Goal: Task Accomplishment & Management: Manage account settings

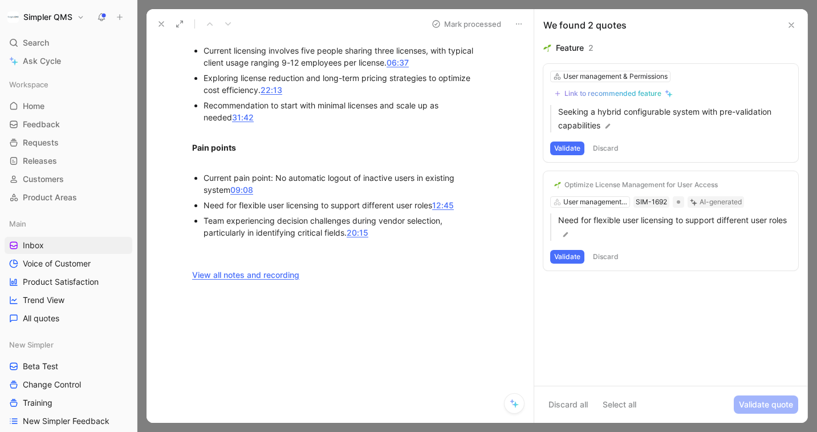
scroll to position [871, 0]
click at [162, 27] on icon at bounding box center [161, 23] width 9 height 9
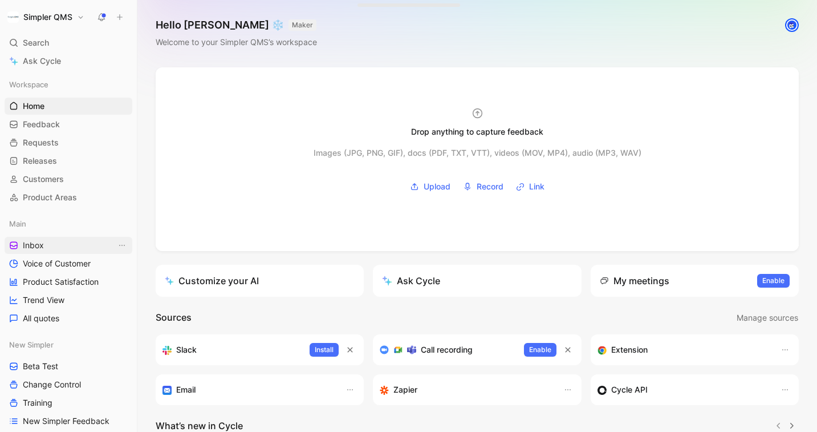
click at [36, 244] on span "Inbox" at bounding box center [33, 245] width 21 height 11
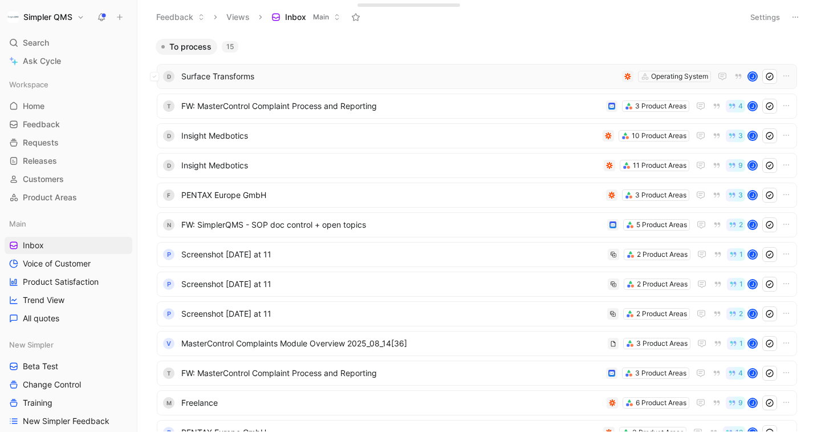
click at [354, 80] on span "Surface Transforms" at bounding box center [399, 77] width 436 height 14
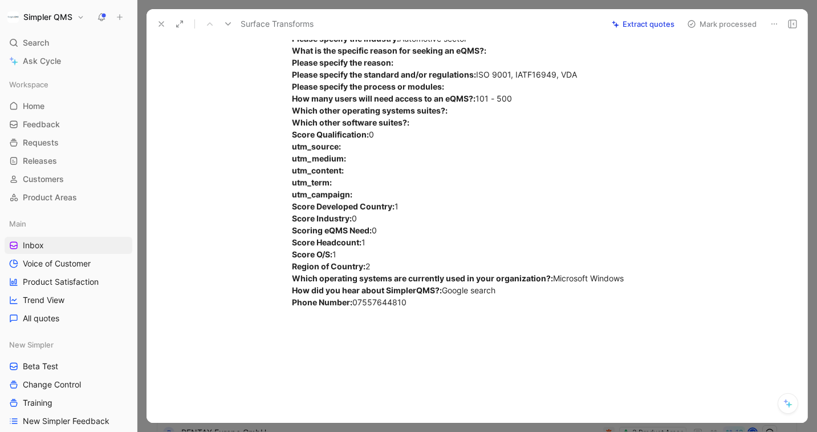
scroll to position [420, 0]
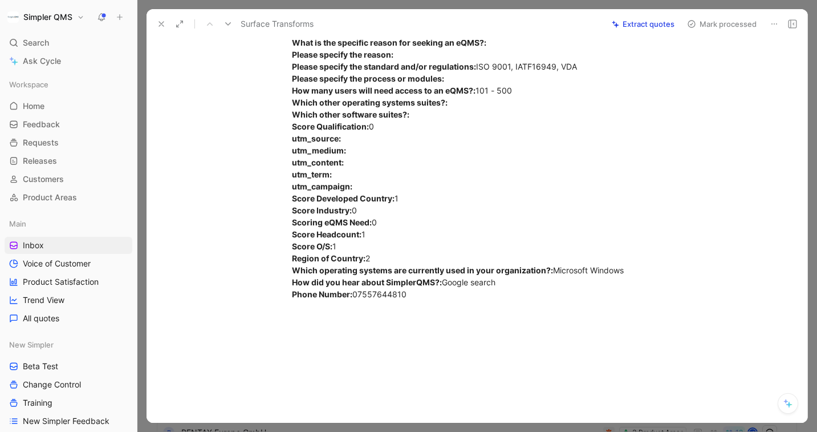
click at [771, 23] on icon at bounding box center [774, 23] width 9 height 9
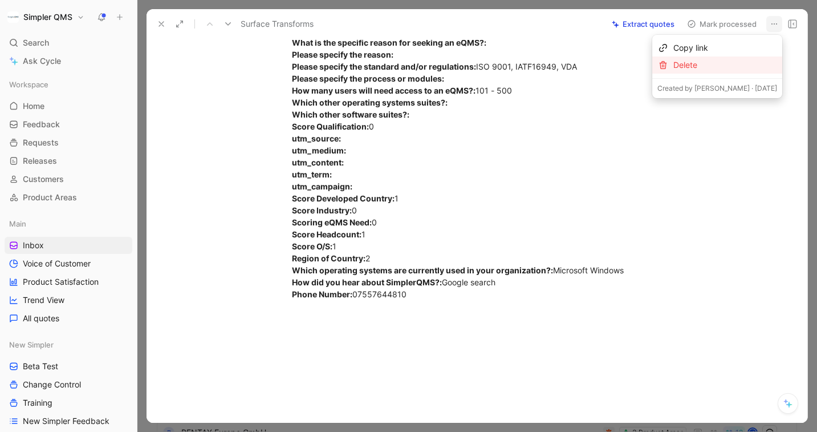
click at [725, 63] on div "Delete" at bounding box center [725, 65] width 104 height 14
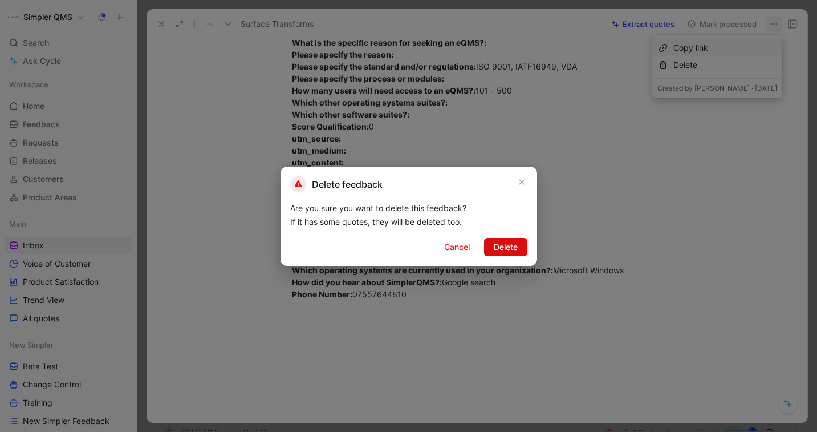
click at [506, 242] on span "Delete" at bounding box center [506, 247] width 24 height 14
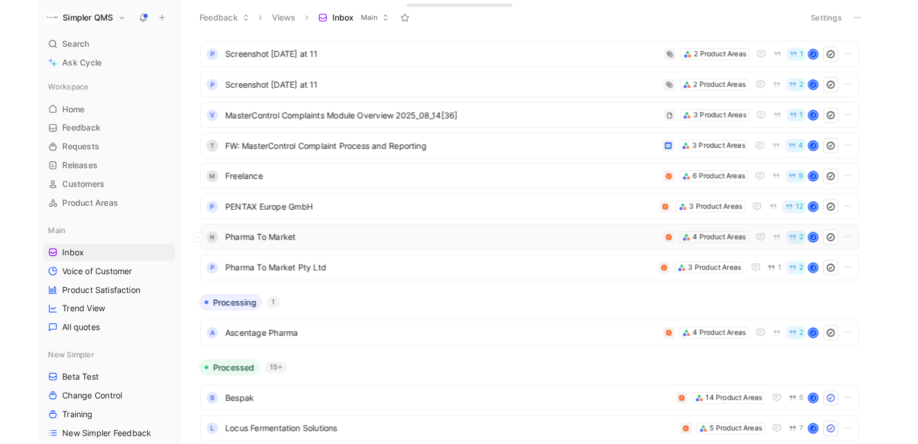
scroll to position [194, 0]
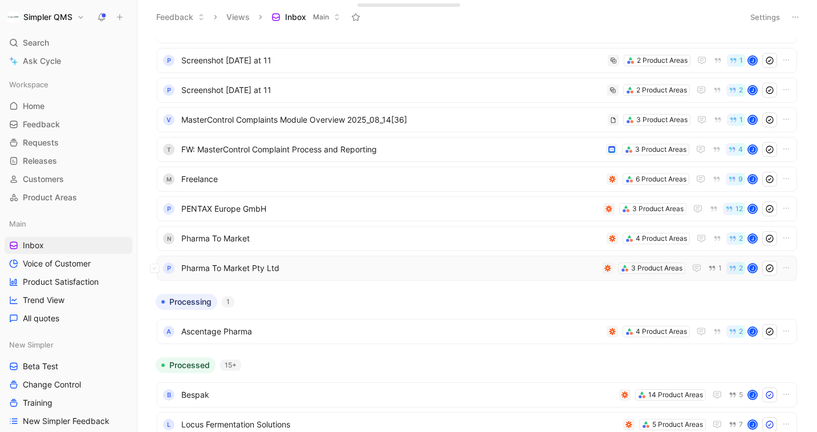
click at [457, 264] on span "Pharma To Market Pty Ltd" at bounding box center [389, 268] width 416 height 14
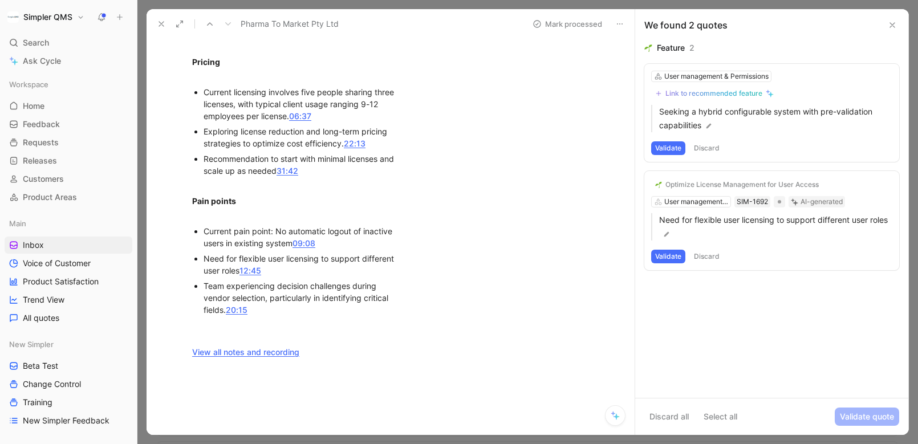
scroll to position [955, 0]
click at [673, 256] on button "Validate" at bounding box center [668, 257] width 34 height 14
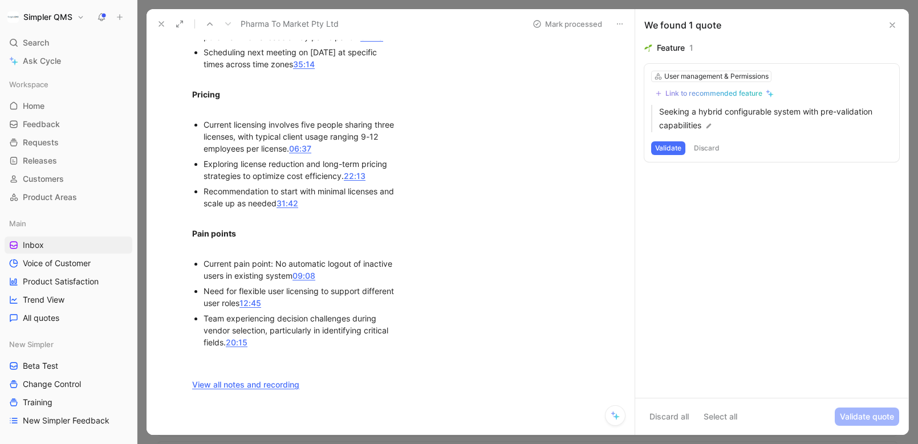
click at [712, 144] on button "Discard" at bounding box center [707, 148] width 34 height 14
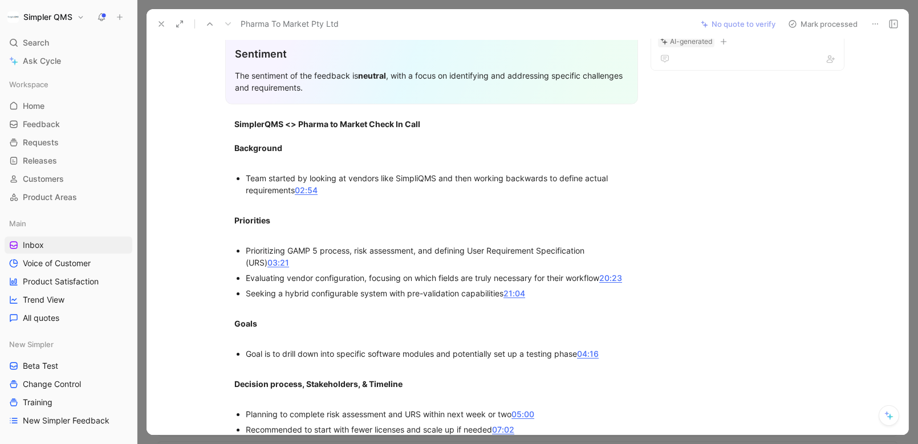
scroll to position [0, 0]
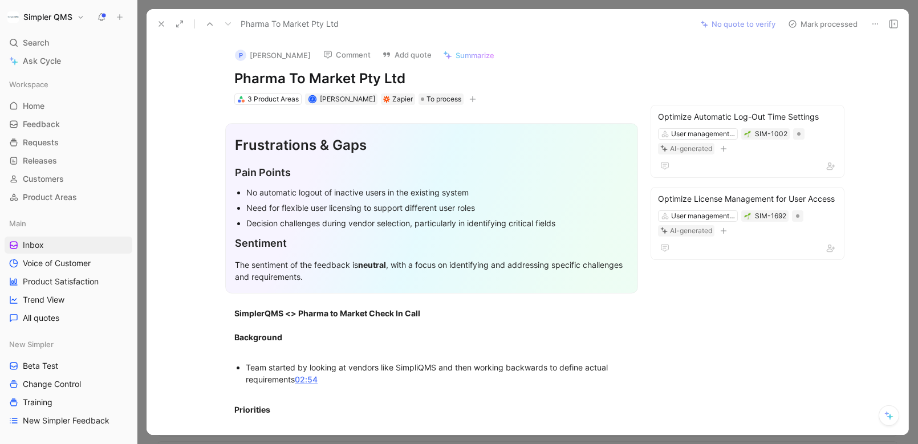
click at [795, 21] on use at bounding box center [792, 24] width 7 height 7
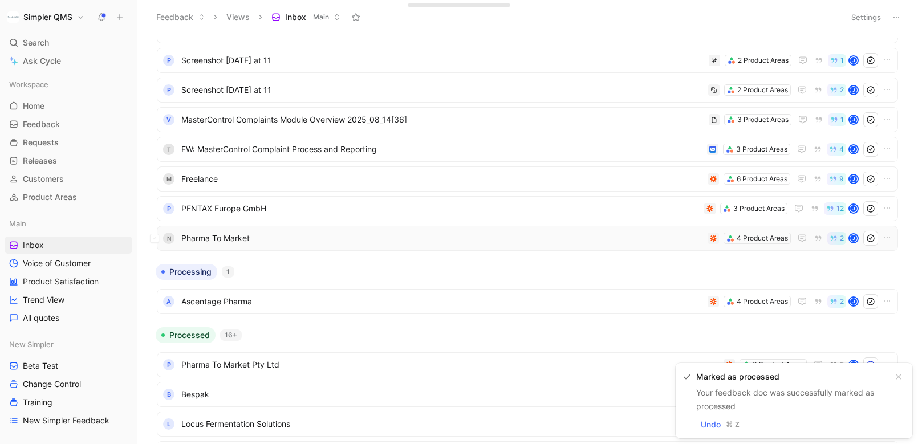
click at [338, 229] on div "N Pharma To Market 4 Product Areas 2 J" at bounding box center [527, 238] width 741 height 25
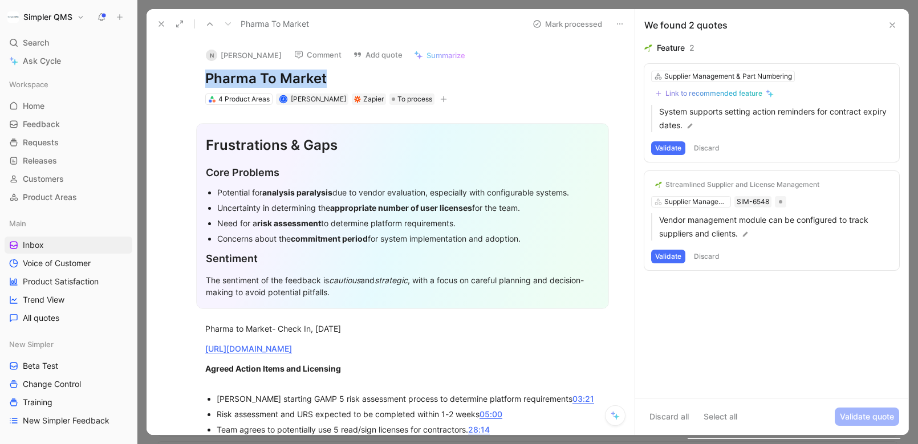
drag, startPoint x: 331, startPoint y: 79, endPoint x: 193, endPoint y: 78, distance: 138.0
click at [193, 78] on div "N [PERSON_NAME] Comment Add quote Summarize Pharma To Market 4 Product Areas J …" at bounding box center [403, 72] width 438 height 67
copy h1 "Pharma To Market"
click at [230, 47] on button "N [PERSON_NAME]" at bounding box center [244, 55] width 86 height 17
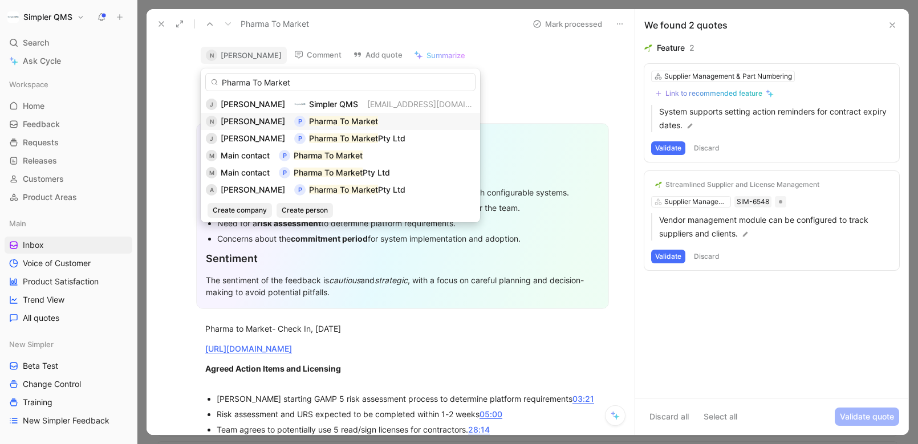
type input "Pharma To Market"
click at [250, 123] on span "[PERSON_NAME]" at bounding box center [253, 121] width 64 height 10
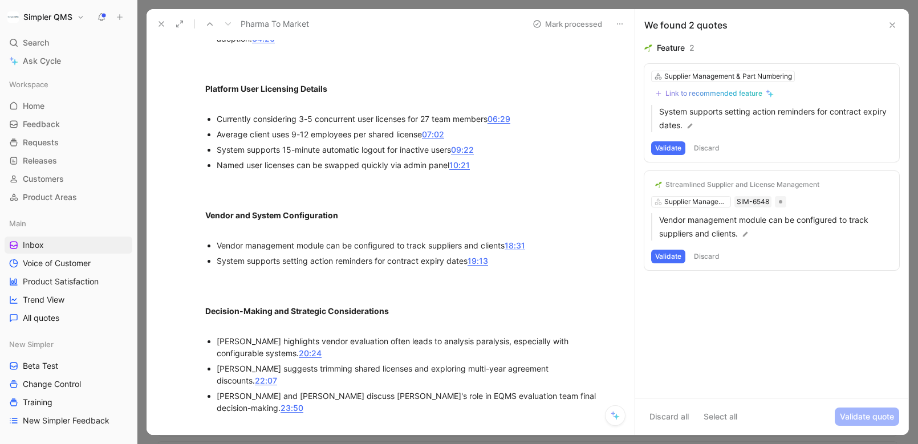
scroll to position [397, 0]
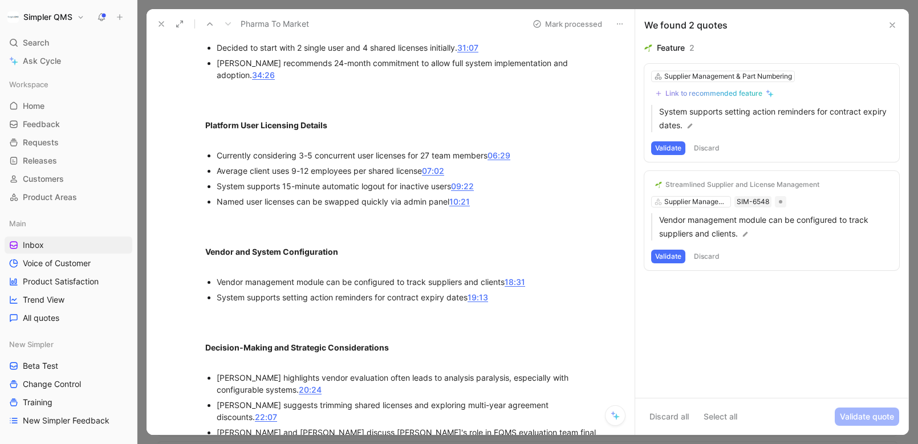
click at [668, 258] on button "Validate" at bounding box center [668, 257] width 34 height 14
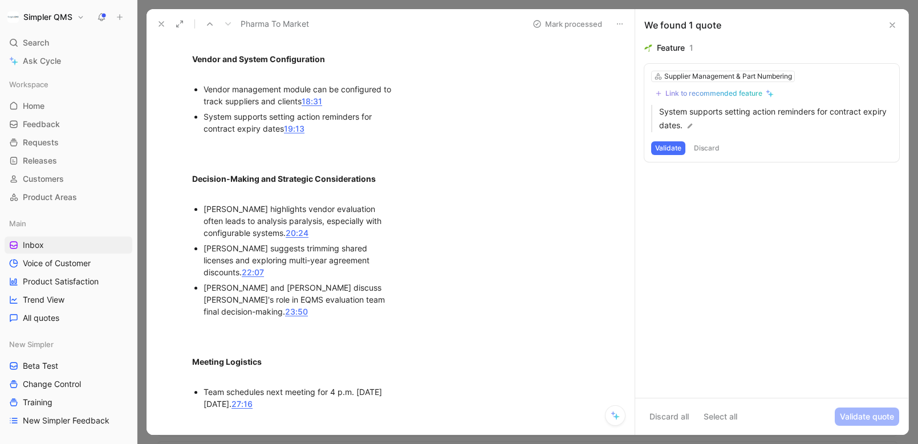
scroll to position [820, 0]
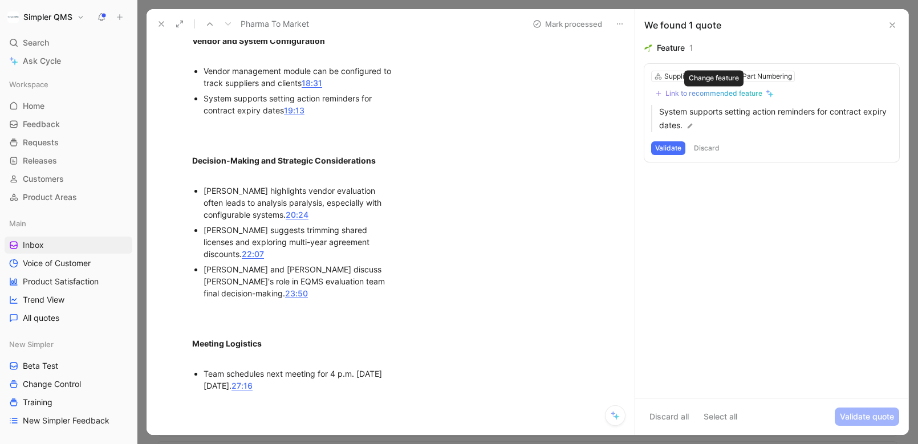
click at [727, 91] on div "Link to recommended feature" at bounding box center [714, 93] width 97 height 9
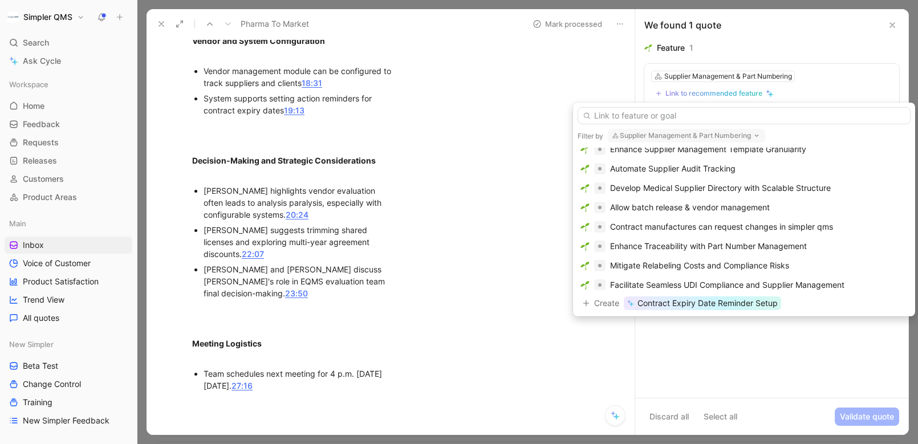
scroll to position [157, 0]
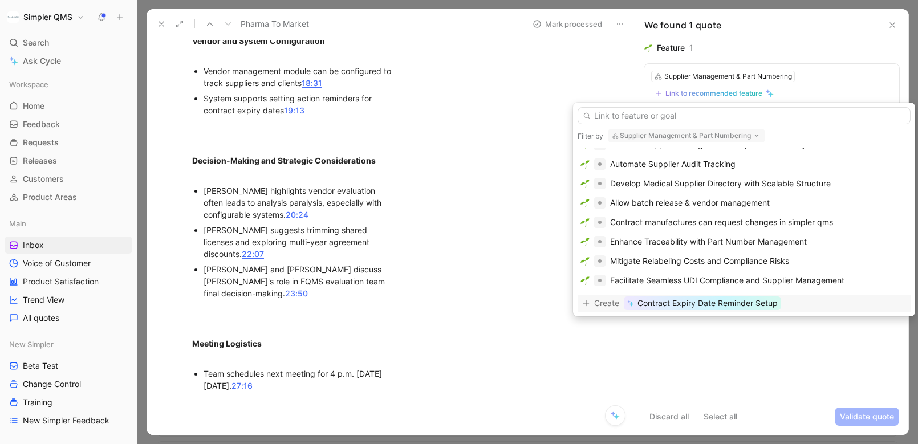
click at [737, 302] on span "Contract Expiry Date Reminder Setup" at bounding box center [708, 304] width 140 height 14
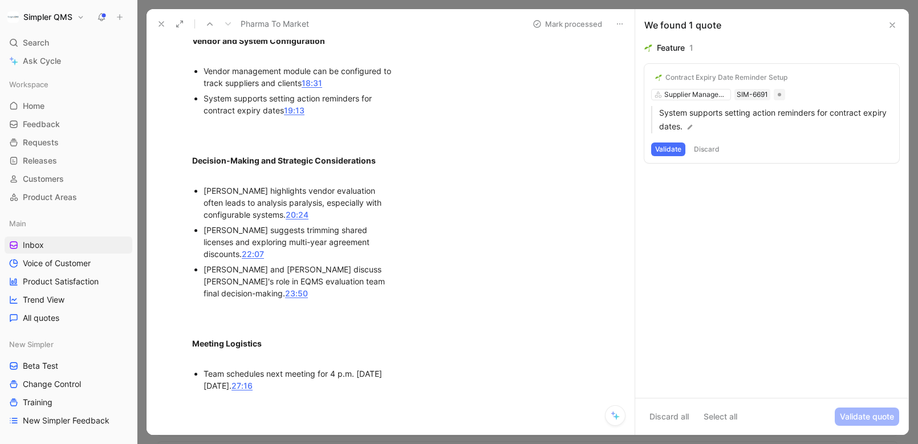
click at [667, 154] on button "Validate" at bounding box center [668, 150] width 34 height 14
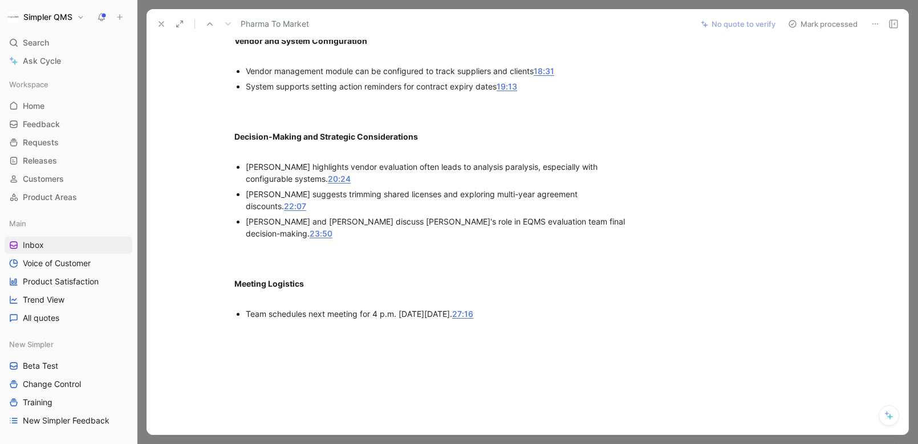
scroll to position [0, 0]
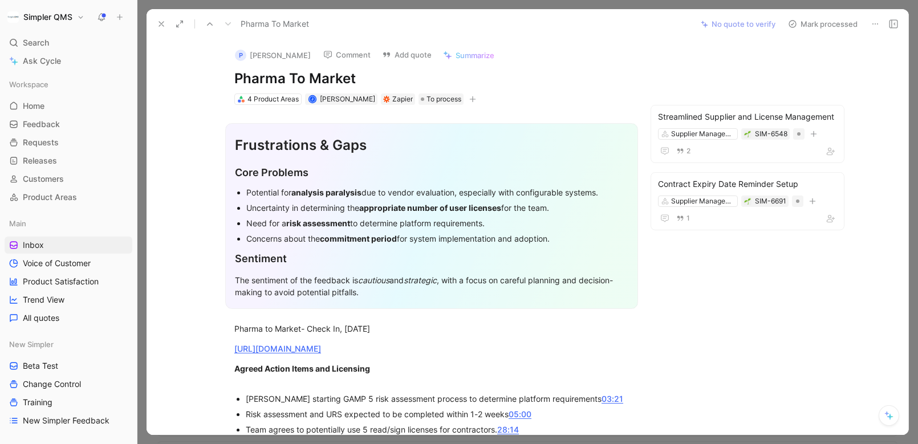
click at [793, 24] on icon at bounding box center [792, 23] width 9 height 9
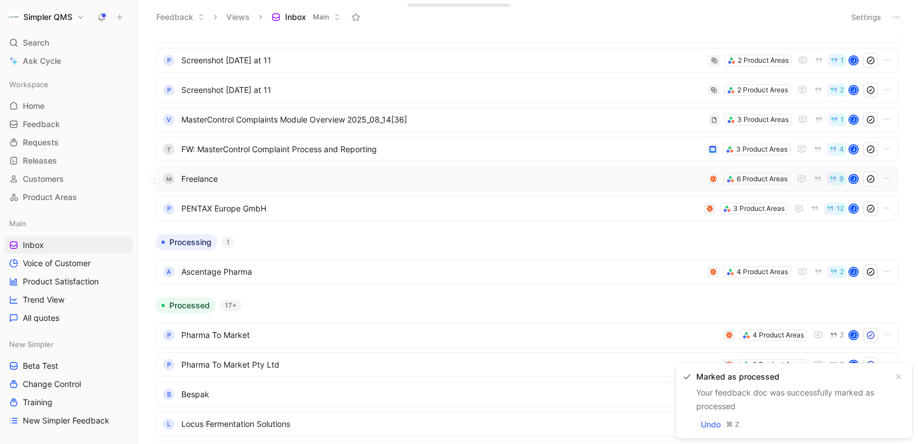
click at [571, 183] on span "Freelance" at bounding box center [442, 179] width 522 height 14
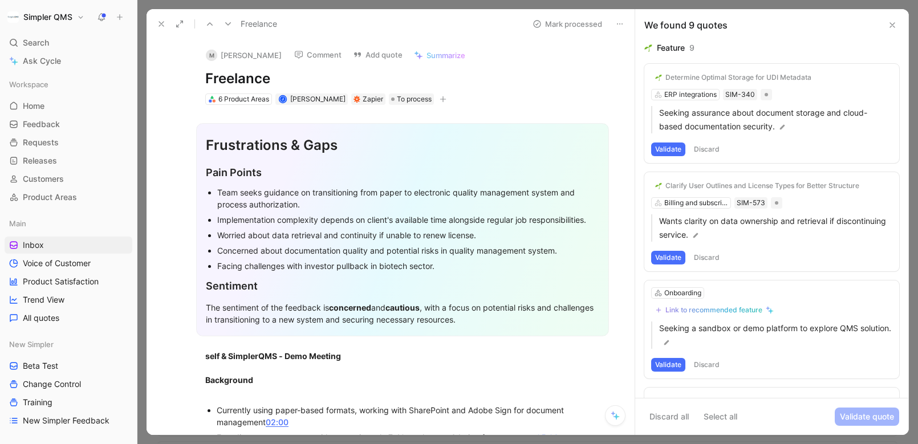
drag, startPoint x: 280, startPoint y: 79, endPoint x: 178, endPoint y: 78, distance: 101.5
click at [178, 78] on div "M [PERSON_NAME] Comment Add quote Summarize Freelance 6 Product Areas [PERSON_N…" at bounding box center [391, 237] width 488 height 396
copy h1 "Freelance"
click at [225, 55] on button "M [PERSON_NAME]" at bounding box center [244, 55] width 86 height 17
click at [189, 111] on button "Open" at bounding box center [189, 110] width 41 height 16
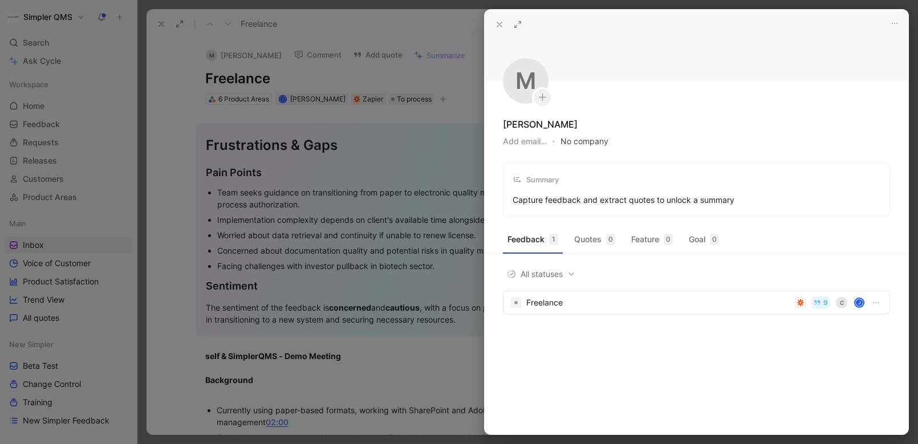
click at [569, 140] on button "No company" at bounding box center [585, 141] width 48 height 16
type input "Freelance"
click at [627, 190] on span "Freelance" at bounding box center [616, 187] width 41 height 14
click at [417, 124] on div at bounding box center [459, 222] width 918 height 444
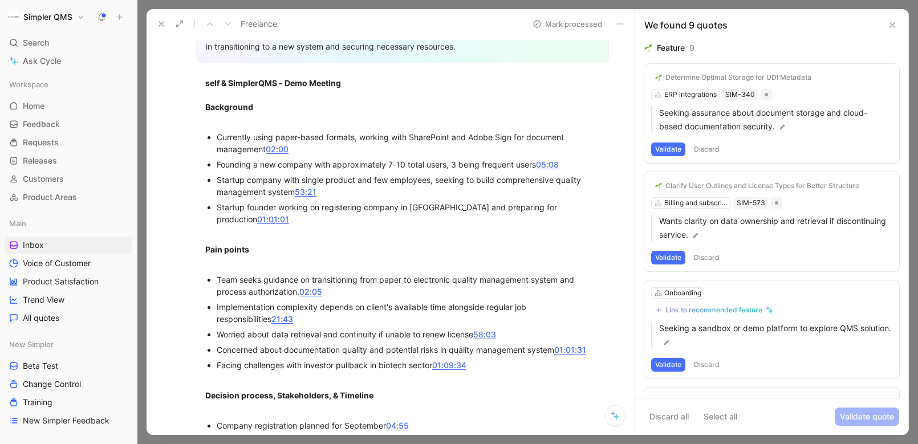
scroll to position [279, 0]
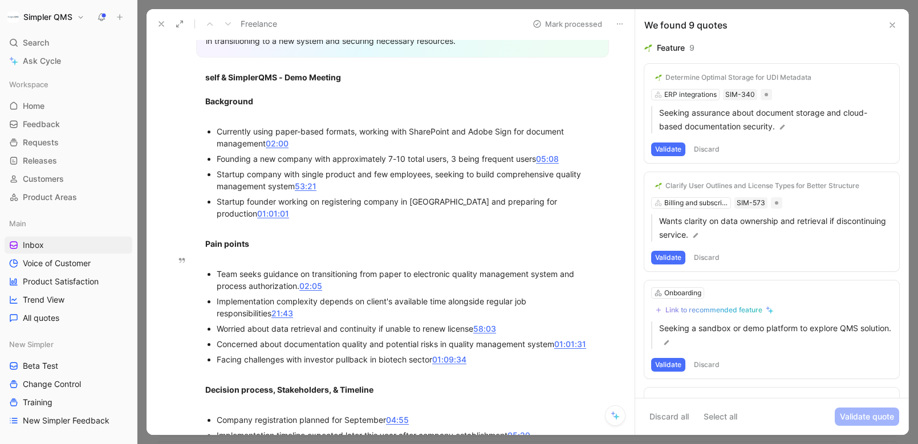
click at [716, 369] on button "Discard" at bounding box center [707, 365] width 34 height 14
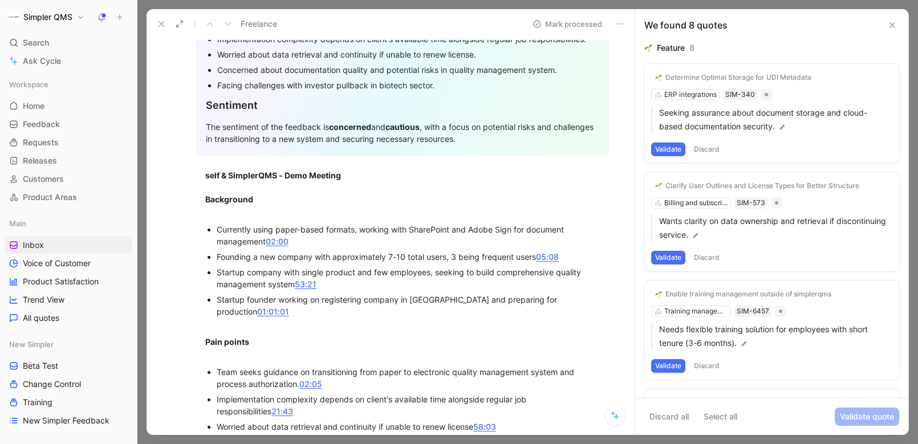
scroll to position [210, 0]
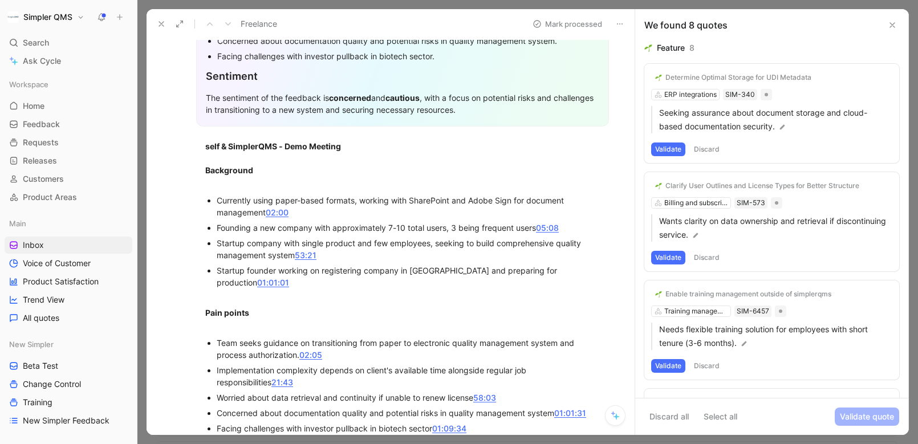
click at [669, 370] on button "Validate" at bounding box center [668, 366] width 34 height 14
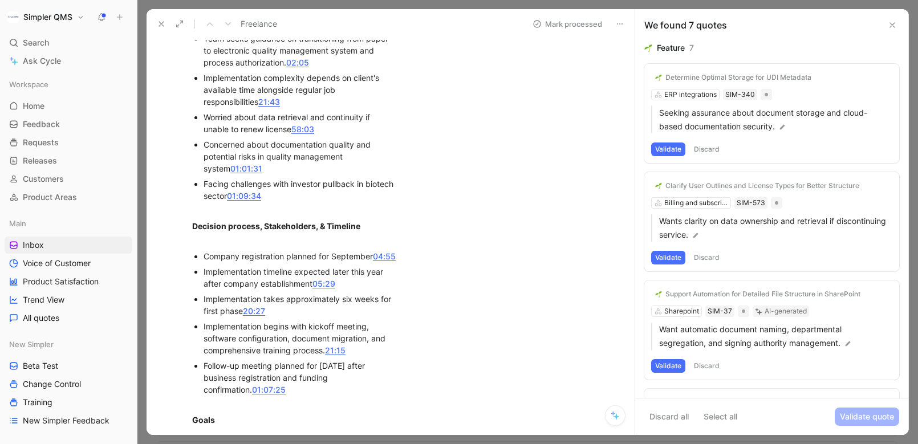
scroll to position [691, 0]
click at [705, 366] on button "Discard" at bounding box center [707, 366] width 34 height 14
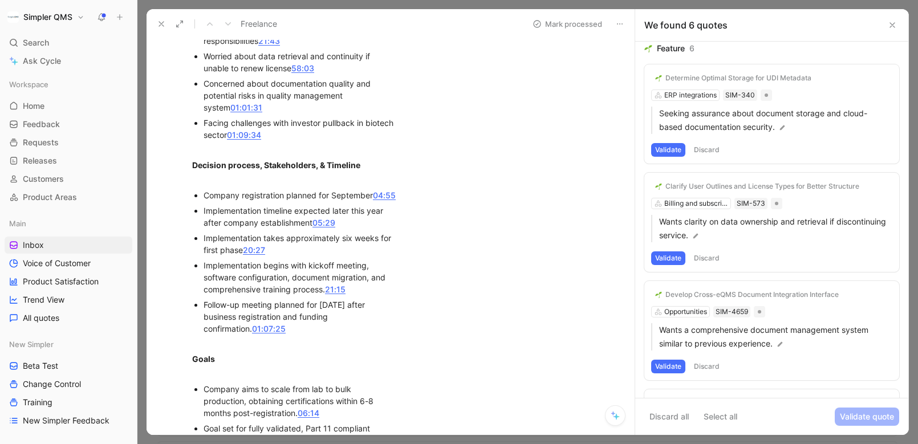
scroll to position [330, 0]
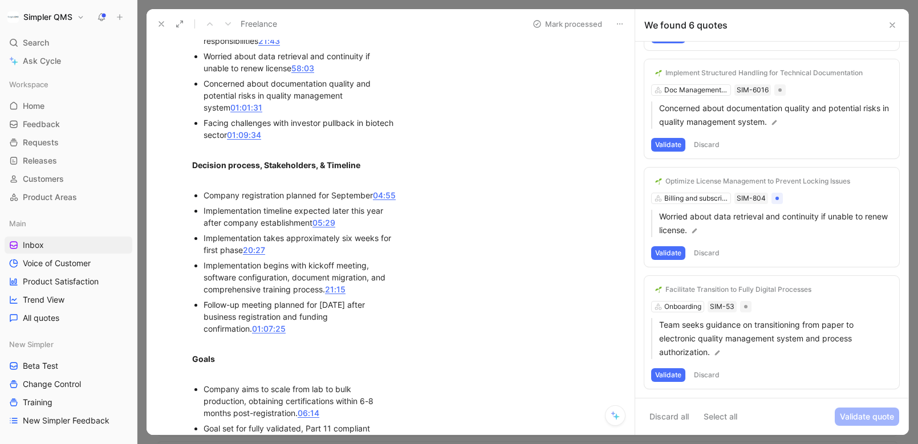
click at [673, 381] on button "Validate" at bounding box center [668, 375] width 34 height 14
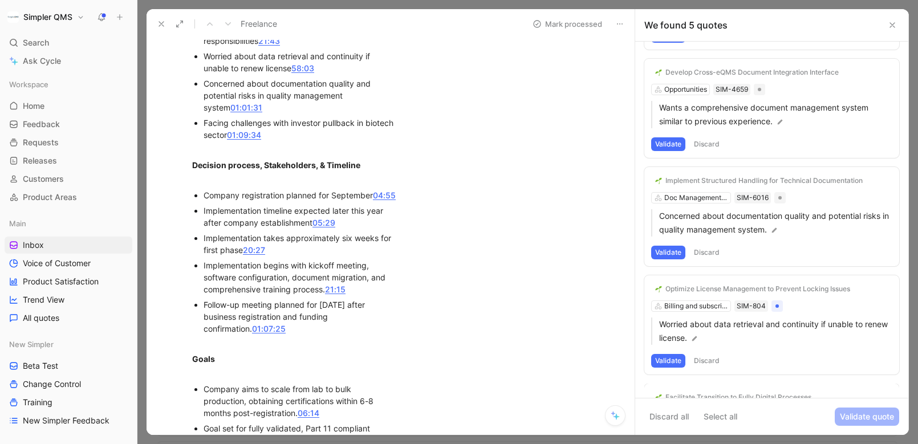
scroll to position [208, 0]
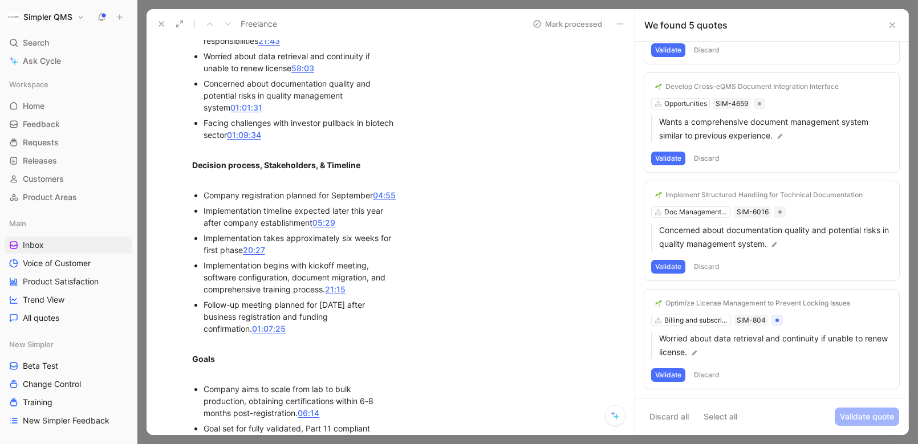
click at [705, 373] on button "Discard" at bounding box center [707, 375] width 34 height 14
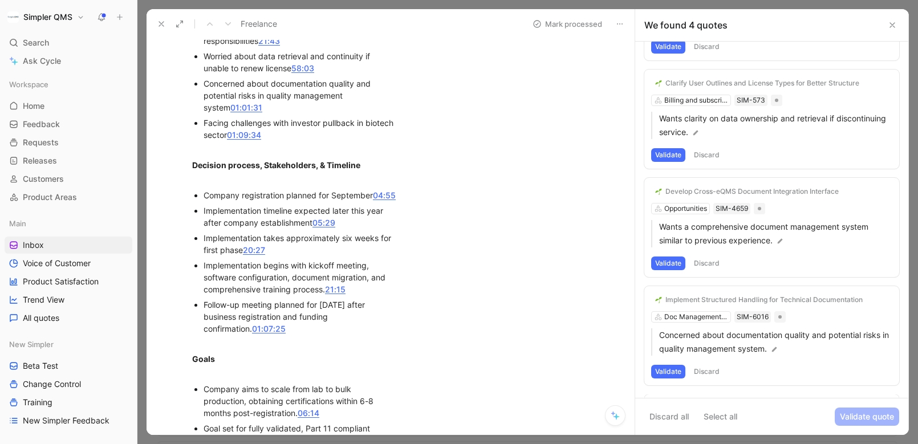
scroll to position [100, 0]
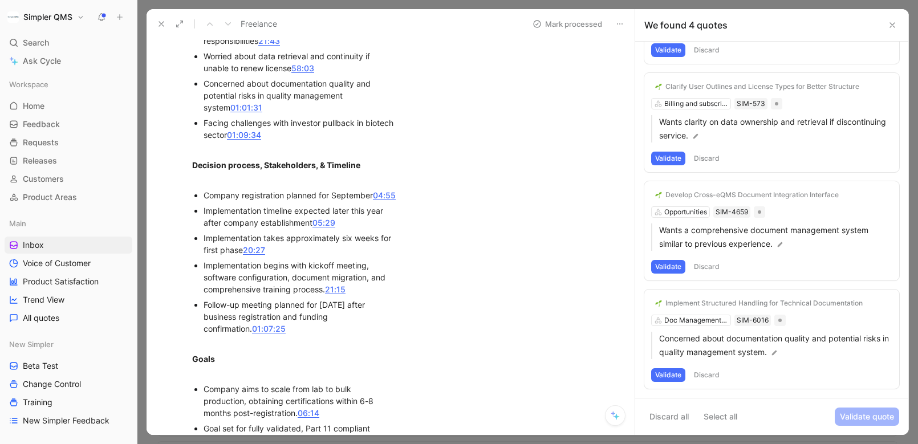
click at [706, 374] on button "Discard" at bounding box center [707, 375] width 34 height 14
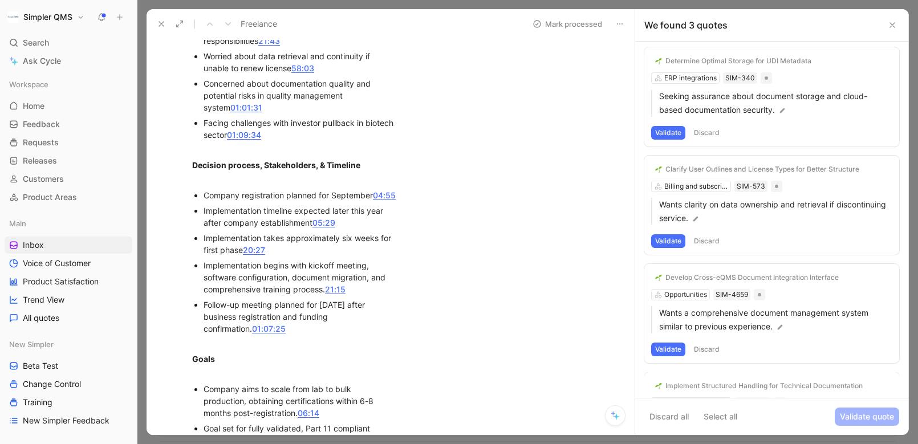
scroll to position [0, 0]
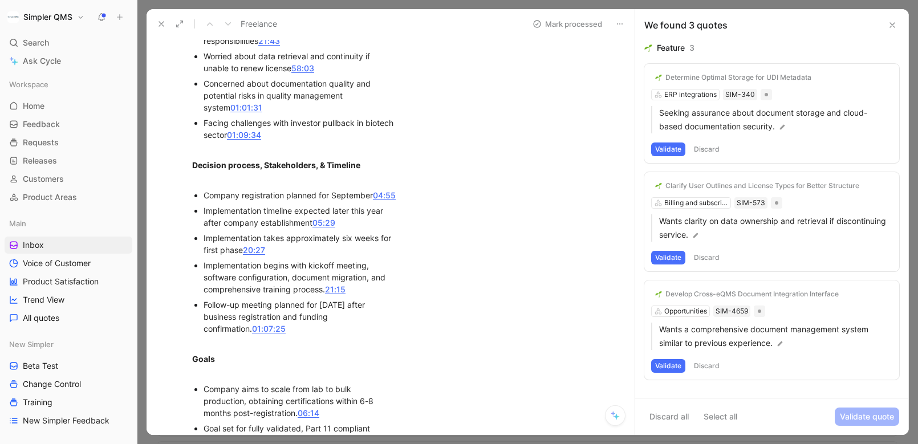
click at [710, 367] on button "Discard" at bounding box center [707, 366] width 34 height 14
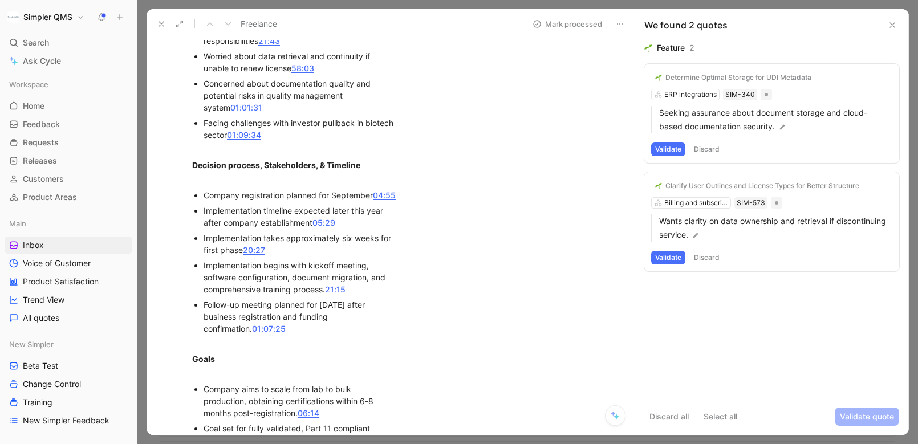
click at [709, 259] on button "Discard" at bounding box center [707, 258] width 34 height 14
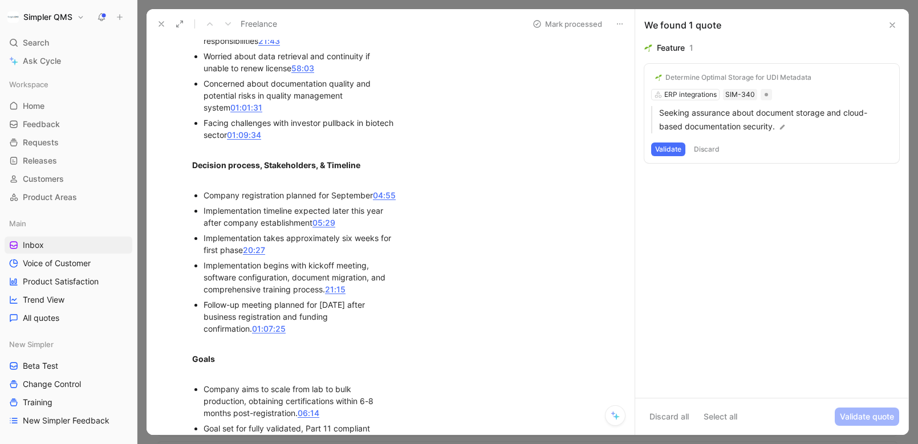
click at [697, 95] on div "Determine Optimal Storage for UDI Metadata ERP integrations SIM-340 Seeking ass…" at bounding box center [771, 113] width 255 height 99
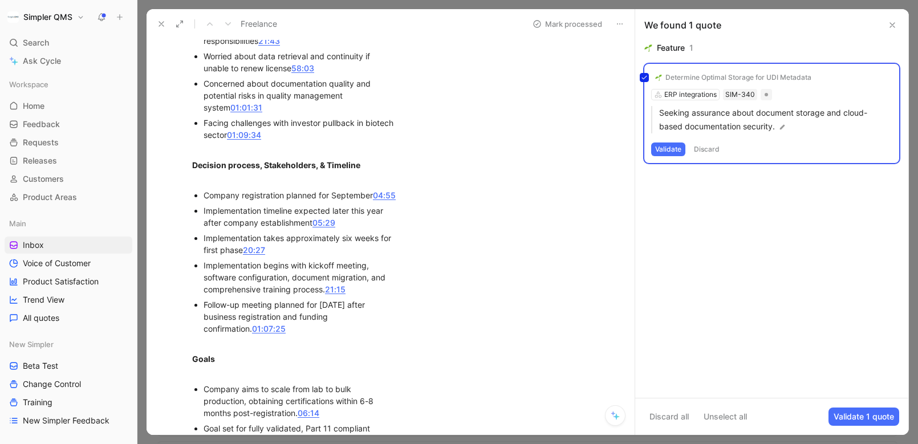
click at [700, 76] on div "Determine Optimal Storage for UDI Metadata ERP integrations SIM-340 Seeking ass…" at bounding box center [771, 113] width 255 height 99
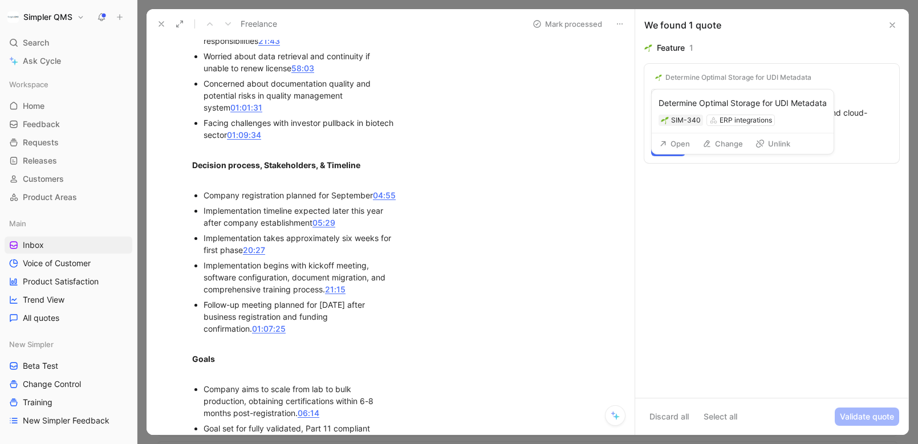
click at [700, 76] on div "Determine Optimal Storage for UDI Metadata" at bounding box center [739, 77] width 146 height 9
click at [720, 77] on div "Determine Optimal Storage for UDI Metadata" at bounding box center [739, 77] width 146 height 9
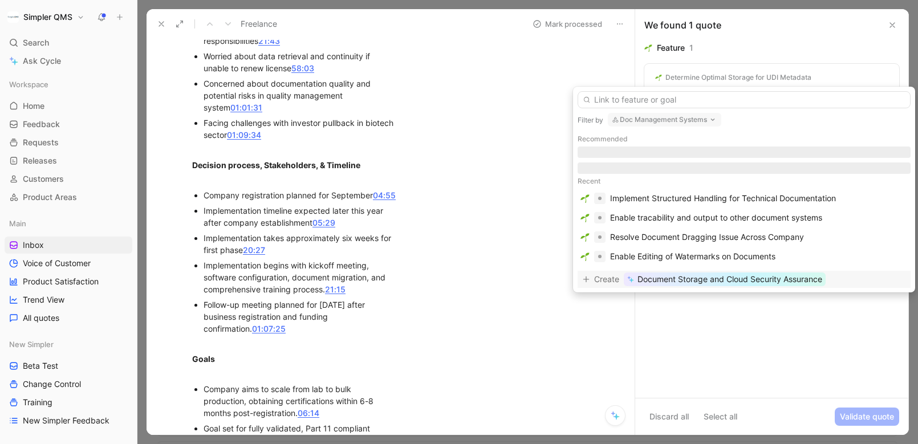
click at [695, 121] on button "Doc Management Systems" at bounding box center [664, 120] width 113 height 14
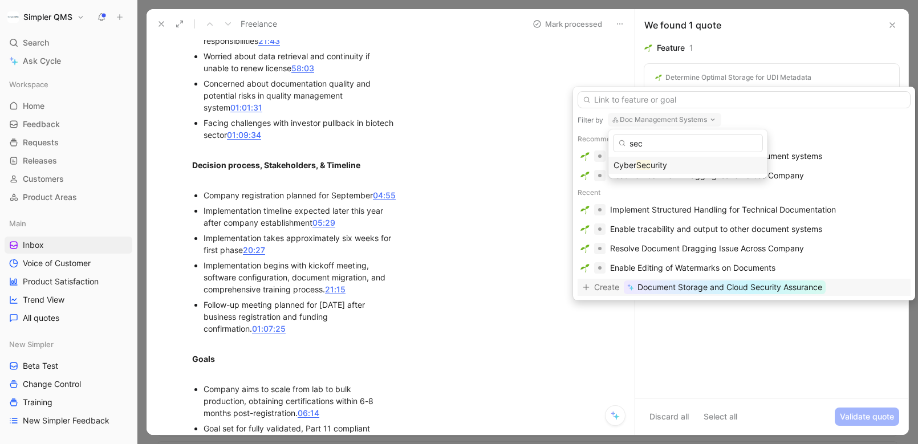
type input "sec"
click at [667, 167] on span "urity" at bounding box center [659, 165] width 17 height 10
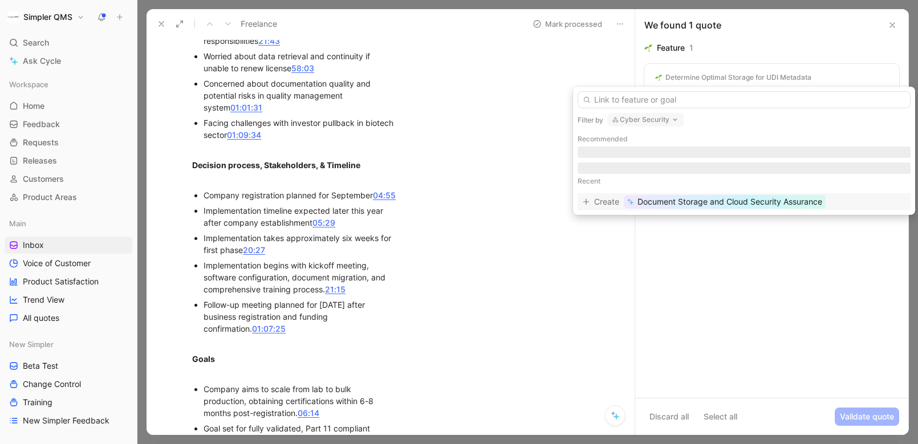
click at [759, 206] on span "Document Storage and Cloud Security Assurance" at bounding box center [730, 202] width 185 height 14
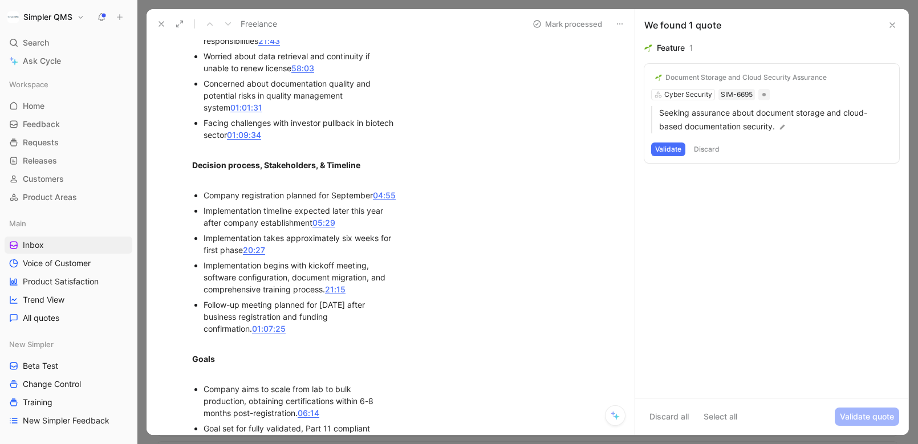
click at [668, 152] on button "Validate" at bounding box center [668, 150] width 34 height 14
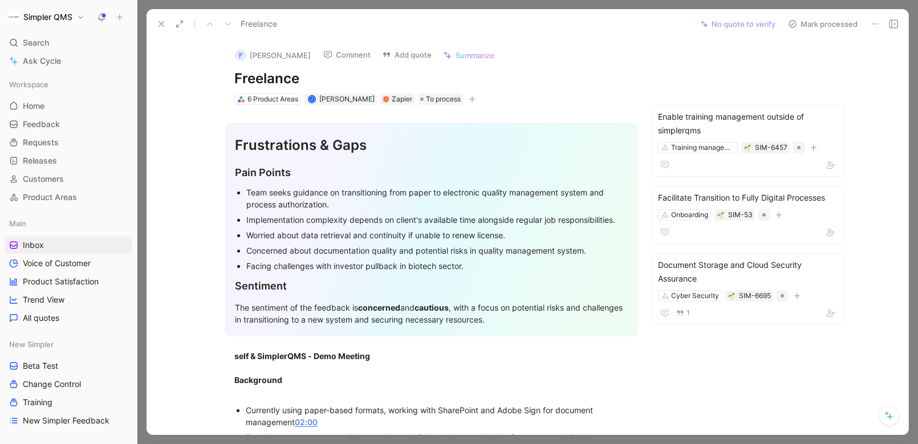
click at [790, 26] on use at bounding box center [792, 24] width 7 height 7
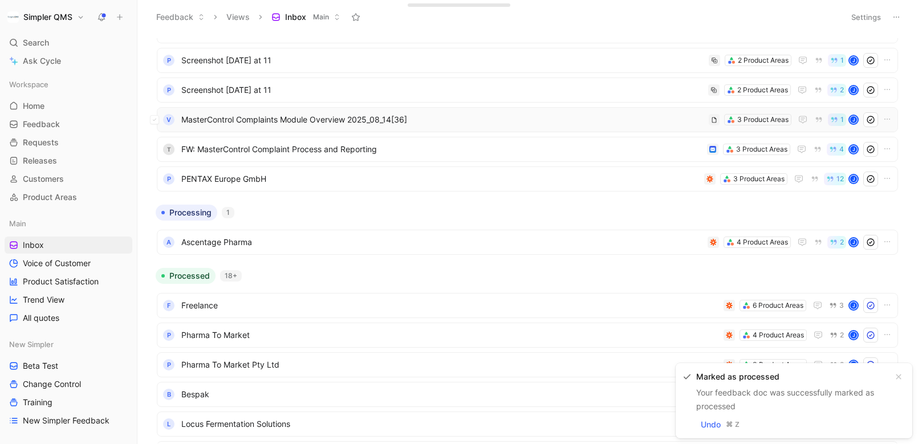
click at [421, 125] on span "MasterControl Complaints Module Overview 2025_08_14[36]" at bounding box center [442, 120] width 523 height 14
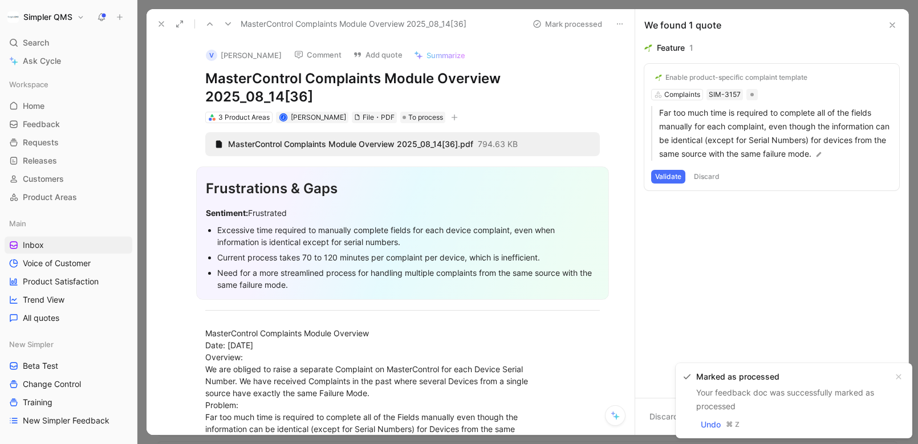
click at [160, 23] on icon at bounding box center [161, 23] width 9 height 9
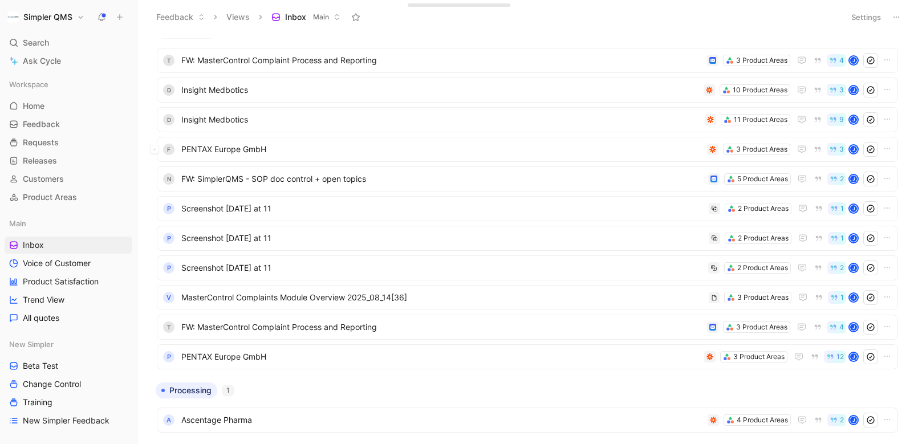
scroll to position [13, 0]
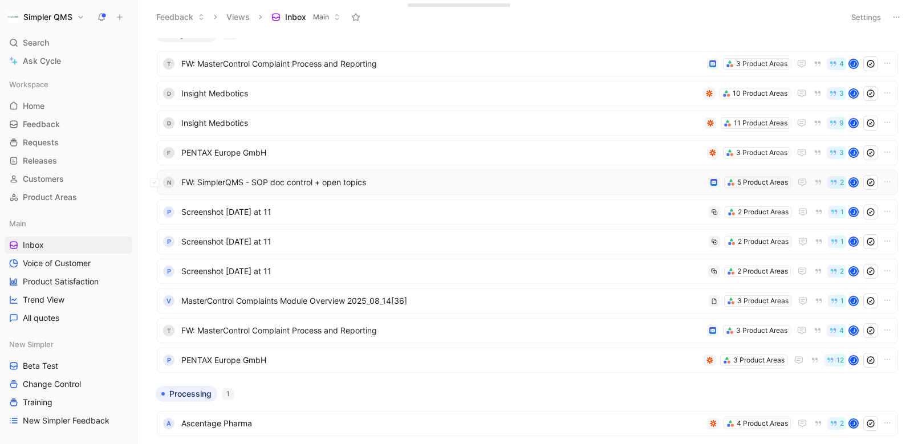
click at [380, 182] on span "FW: SimplerQMS - SOP doc control + open topics" at bounding box center [442, 183] width 522 height 14
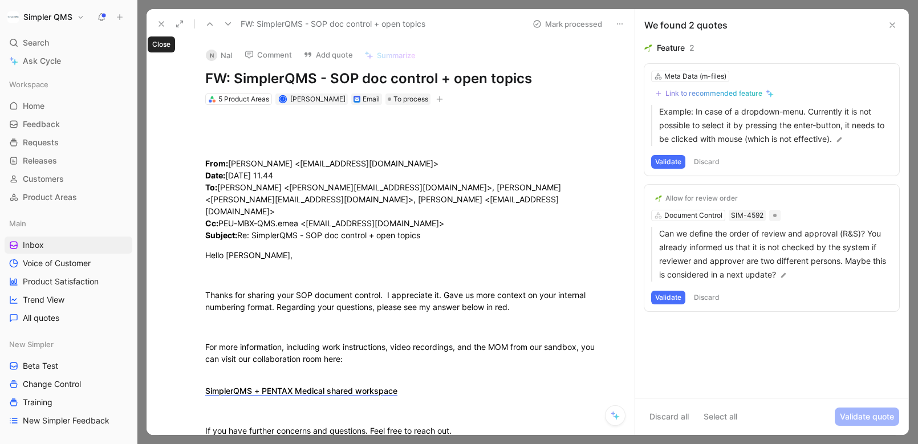
click at [158, 21] on icon at bounding box center [161, 23] width 9 height 9
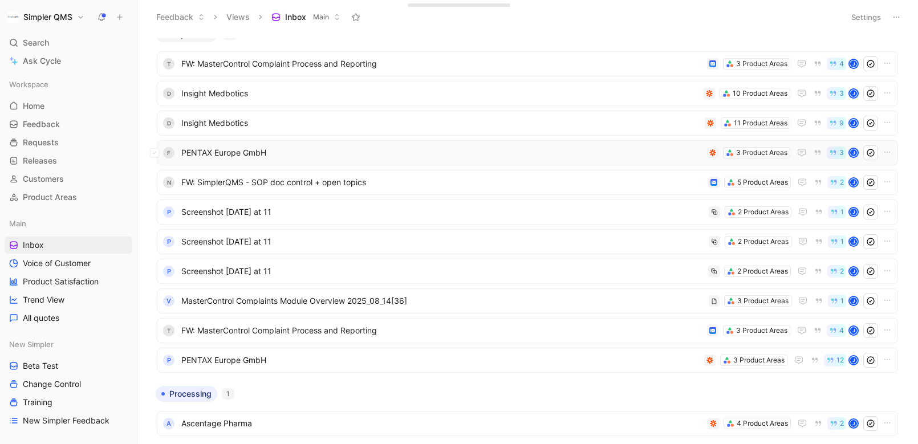
click at [331, 156] on span "PENTAX Europe GmbH" at bounding box center [441, 153] width 521 height 14
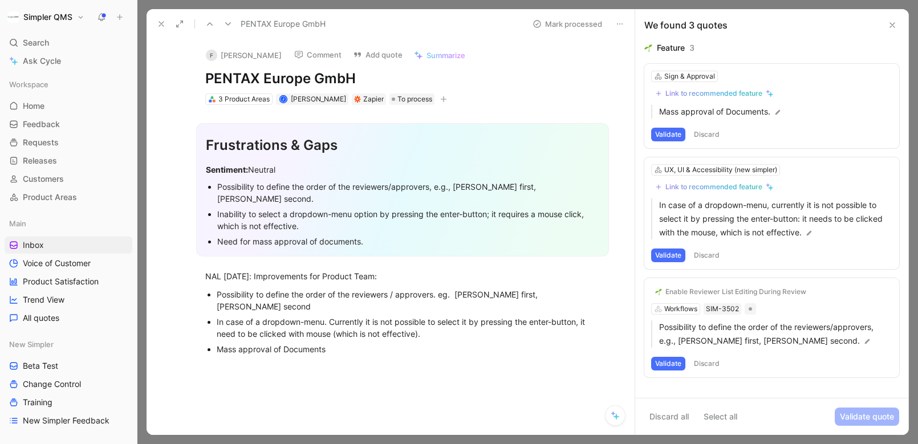
click at [160, 21] on icon at bounding box center [161, 23] width 9 height 9
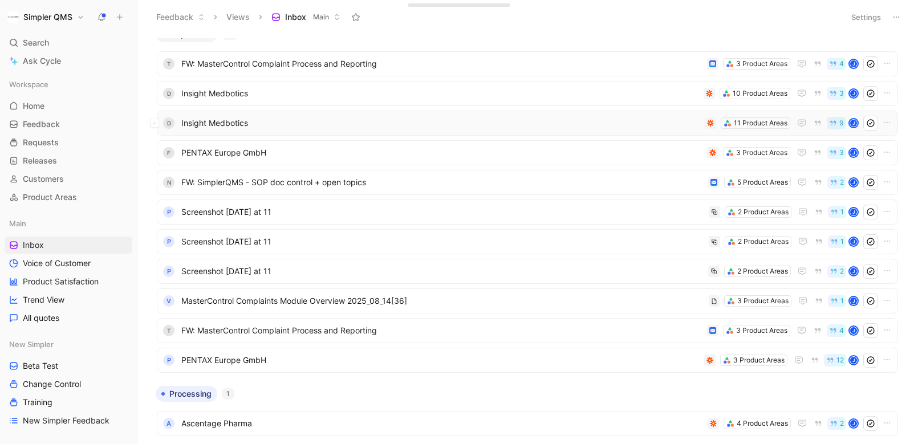
click at [273, 121] on span "Insight Medbotics" at bounding box center [440, 123] width 519 height 14
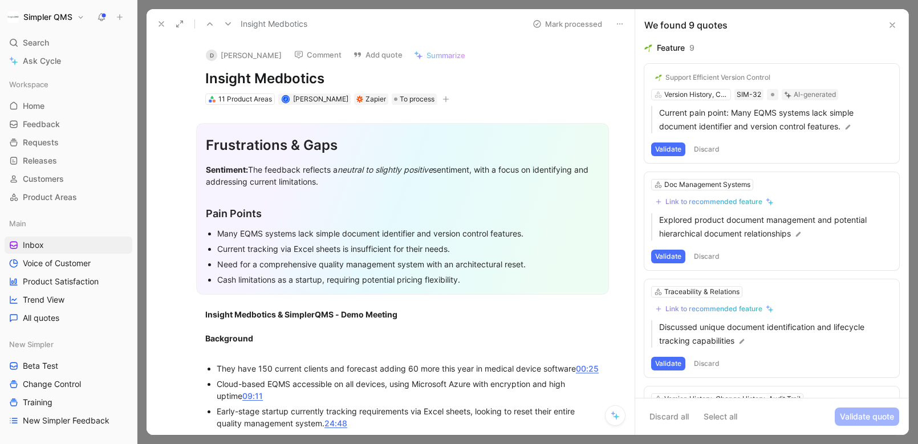
drag, startPoint x: 330, startPoint y: 74, endPoint x: 178, endPoint y: 74, distance: 151.7
click at [178, 74] on div "D [PERSON_NAME] Comment Add quote Summarize Insight Medbotics 11 Product Areas …" at bounding box center [391, 237] width 488 height 396
copy h1 "Insight Medbotics"
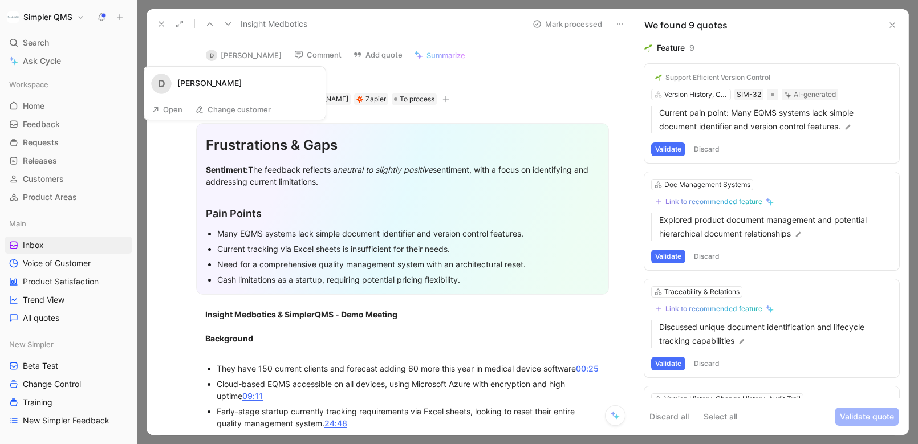
click at [171, 107] on button "Open" at bounding box center [167, 110] width 41 height 16
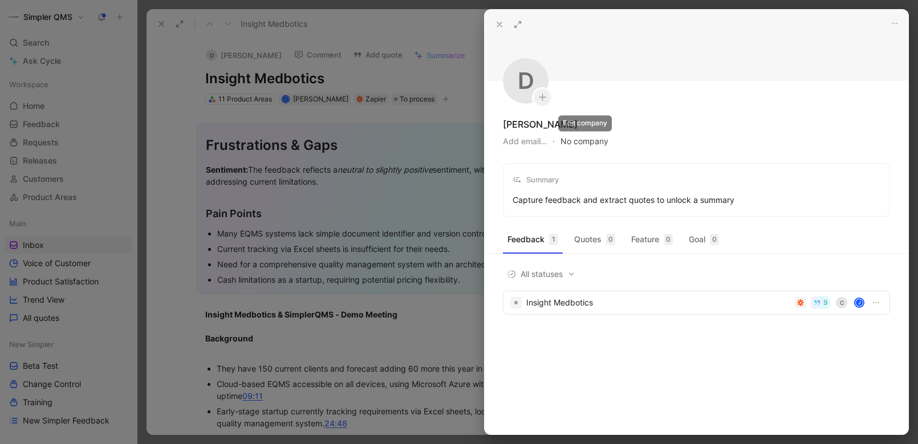
click at [586, 139] on button "No company" at bounding box center [585, 141] width 48 height 16
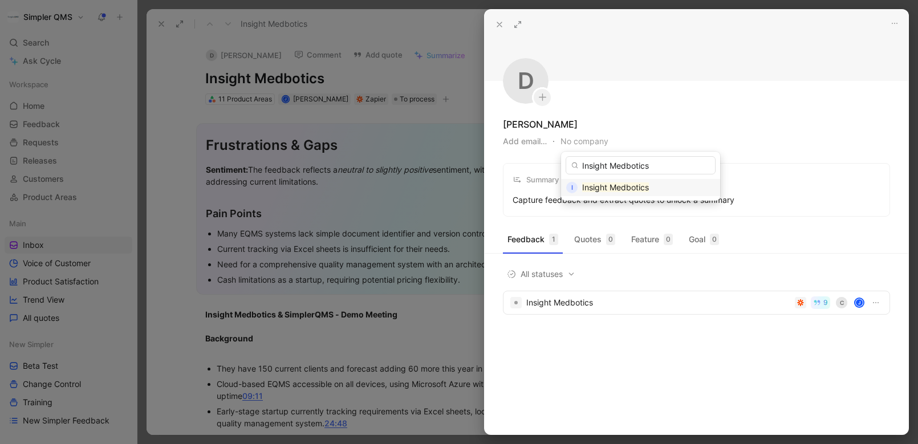
type input "Insight Medbotics"
click at [635, 188] on mark "Insight Medbotics" at bounding box center [615, 187] width 67 height 10
click at [205, 120] on div at bounding box center [459, 222] width 918 height 444
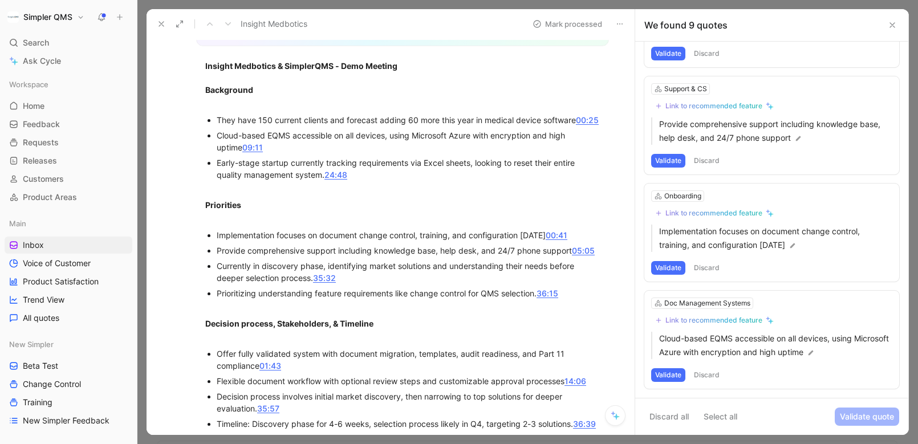
scroll to position [249, 0]
click at [711, 373] on button "Discard" at bounding box center [707, 375] width 34 height 14
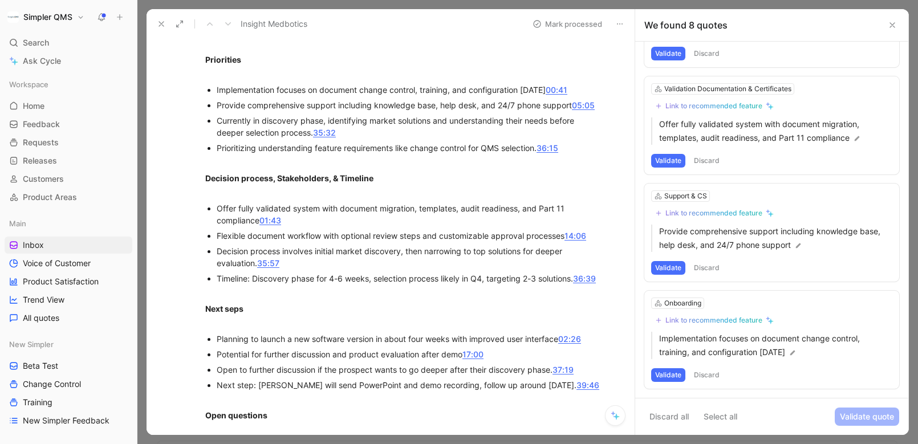
scroll to position [395, 0]
click at [696, 375] on button "Discard" at bounding box center [707, 375] width 34 height 14
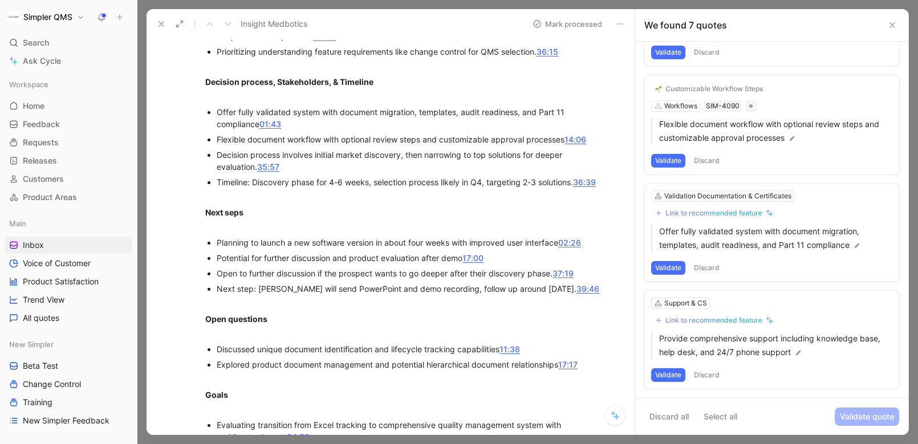
scroll to position [492, 0]
click at [701, 379] on button "Discard" at bounding box center [707, 375] width 34 height 14
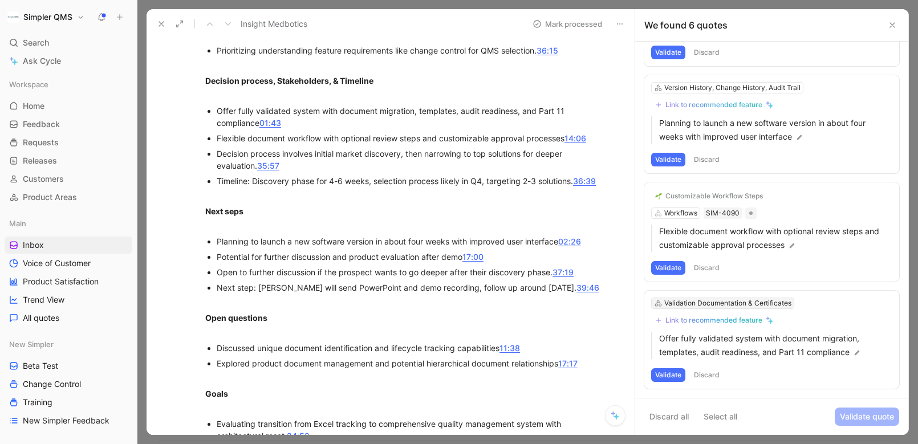
scroll to position [312, 0]
click at [703, 371] on button "Discard" at bounding box center [707, 375] width 34 height 14
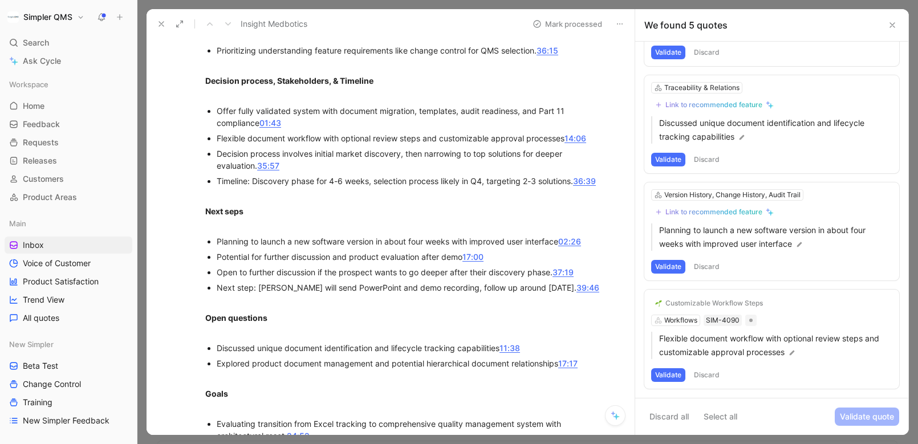
click at [703, 368] on button "Discard" at bounding box center [707, 375] width 34 height 14
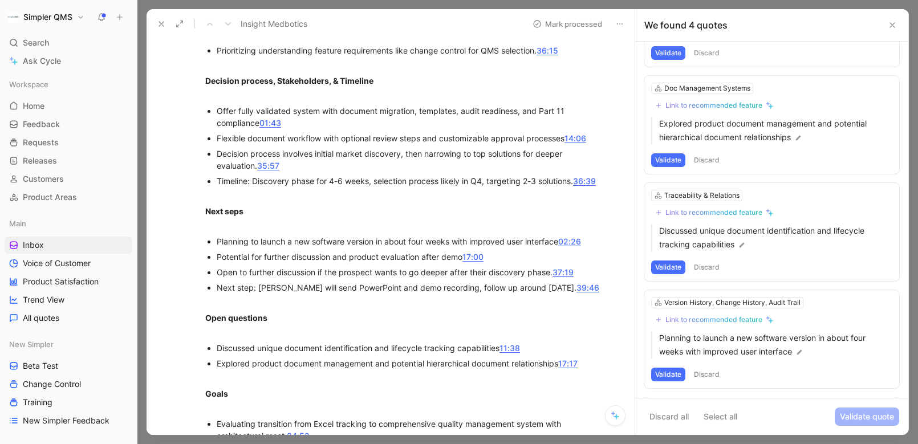
scroll to position [96, 0]
click at [703, 368] on button "Discard" at bounding box center [707, 375] width 34 height 14
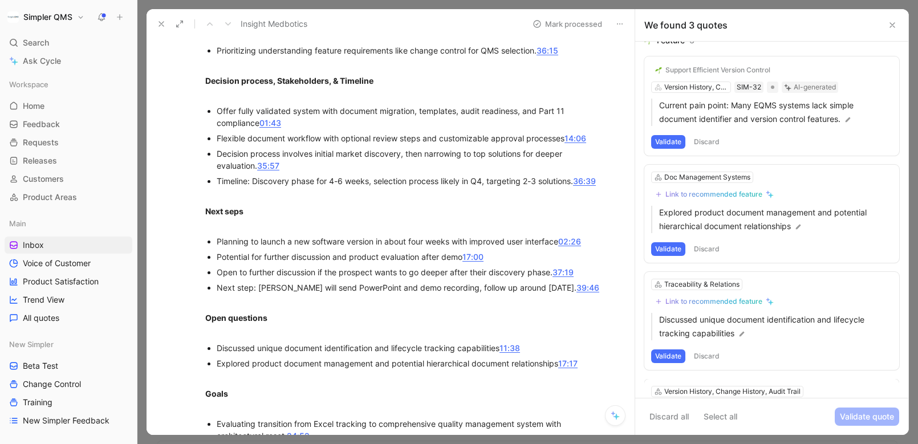
scroll to position [0, 0]
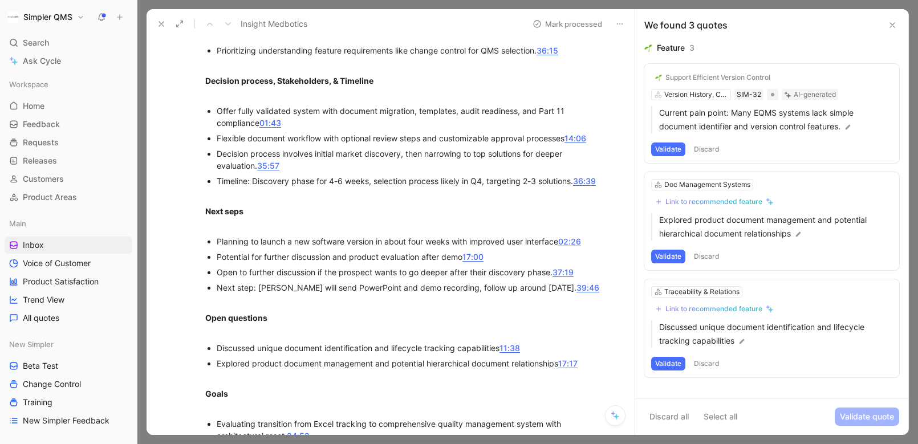
click at [709, 360] on button "Discard" at bounding box center [707, 364] width 34 height 14
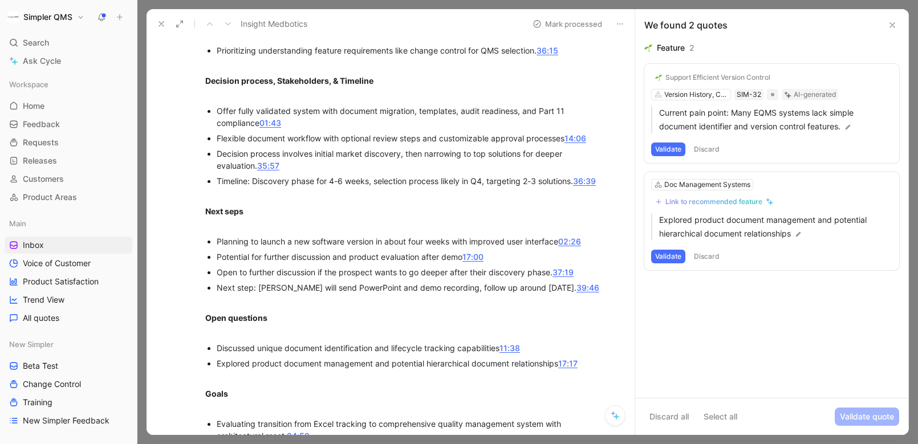
click at [713, 257] on button "Discard" at bounding box center [707, 257] width 34 height 14
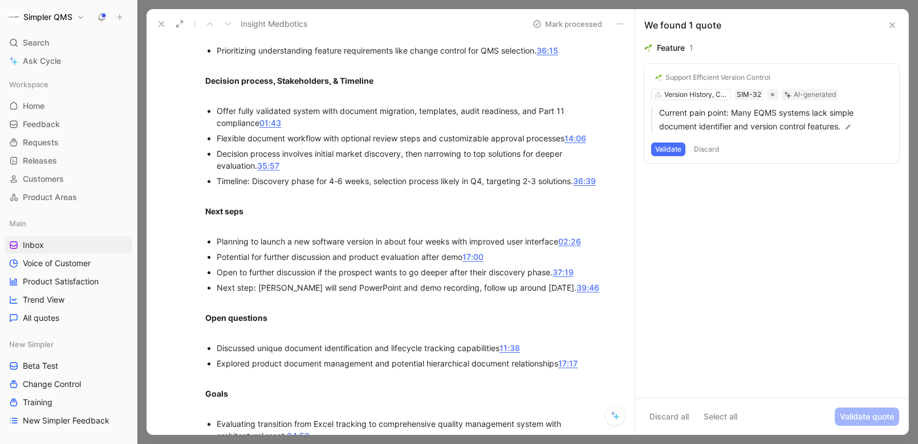
click at [668, 147] on button "Validate" at bounding box center [668, 150] width 34 height 14
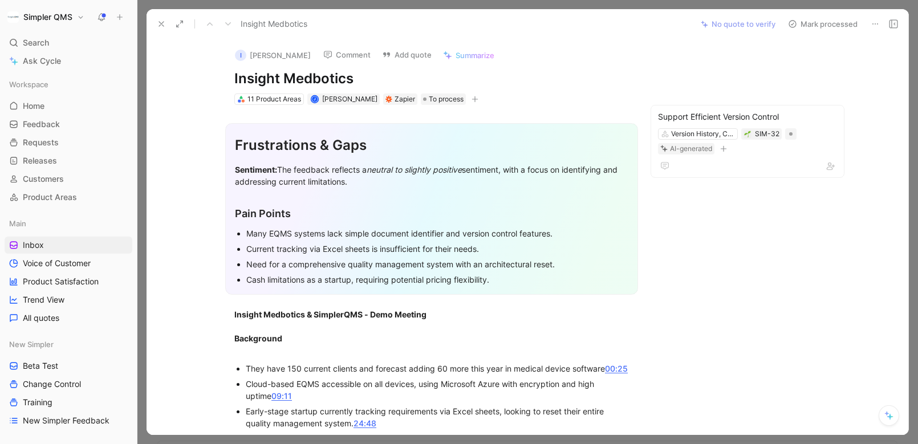
click at [800, 17] on button "Mark processed" at bounding box center [823, 24] width 80 height 16
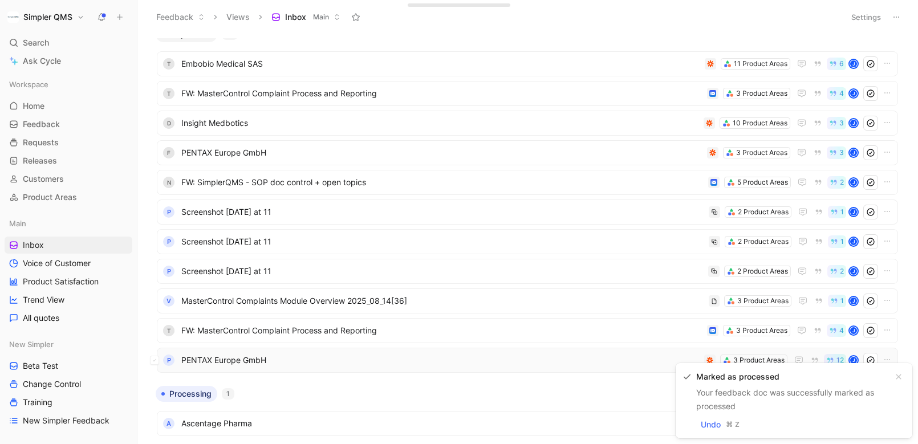
click at [520, 359] on span "PENTAX Europe GmbH" at bounding box center [440, 361] width 518 height 14
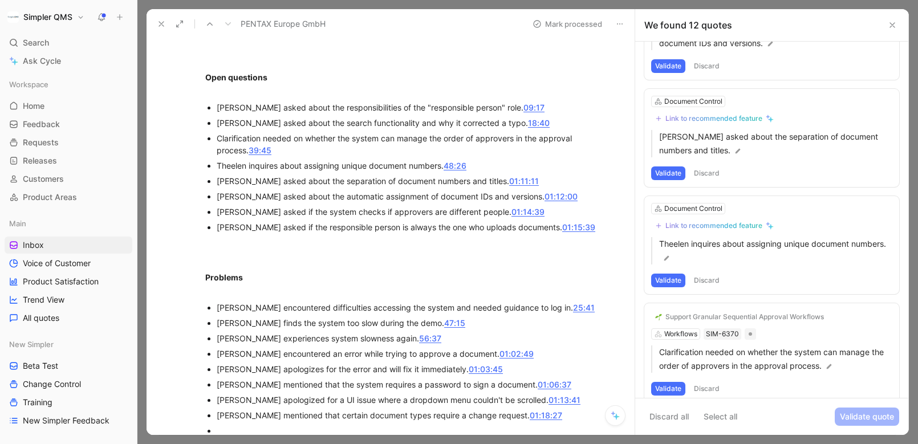
scroll to position [549, 0]
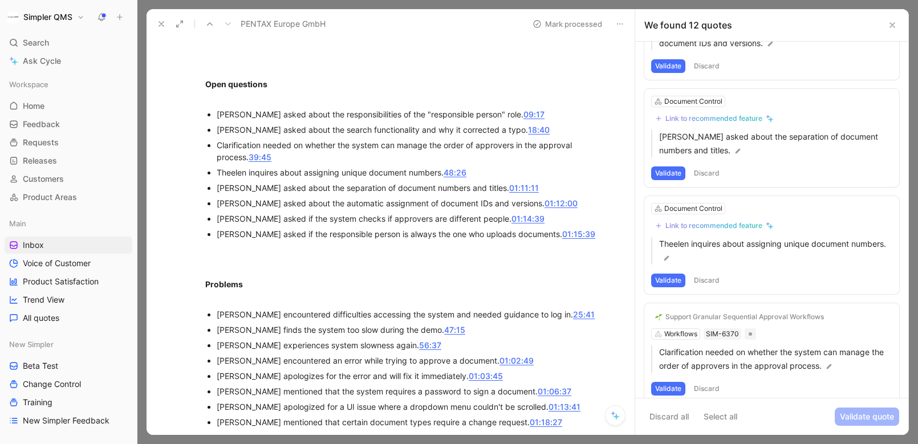
click at [668, 382] on button "Validate" at bounding box center [668, 389] width 34 height 14
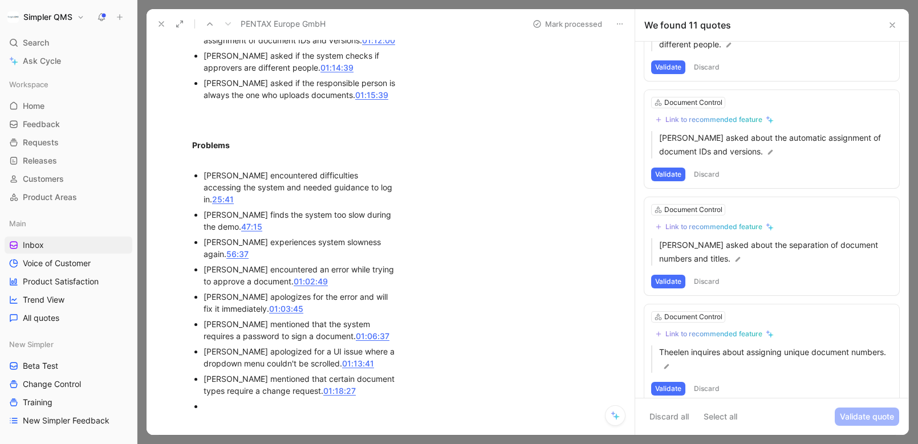
scroll to position [1025, 0]
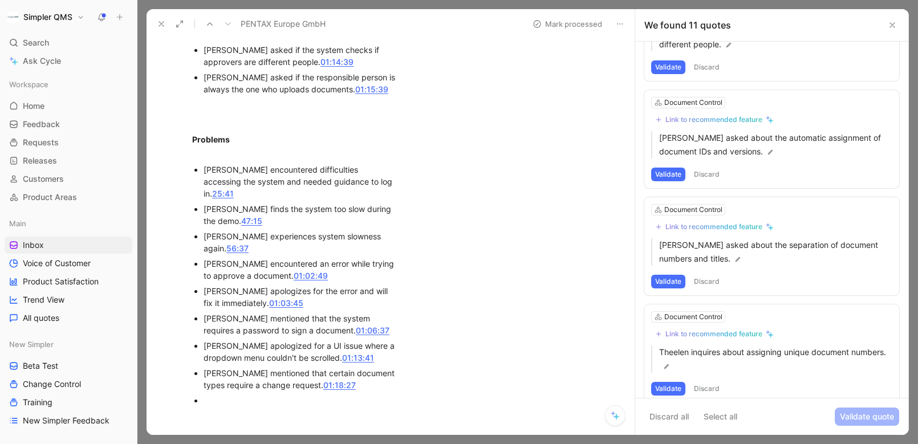
click at [708, 382] on button "Discard" at bounding box center [707, 389] width 34 height 14
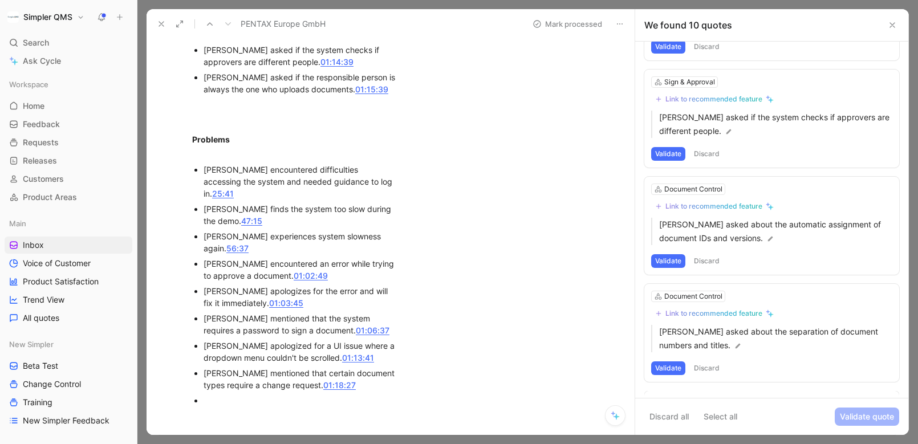
scroll to position [725, 0]
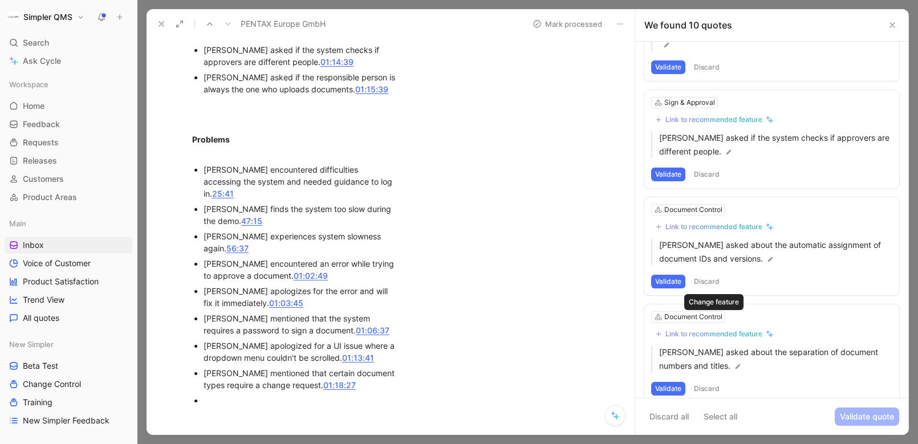
click at [715, 330] on div "Link to recommended feature" at bounding box center [714, 334] width 97 height 9
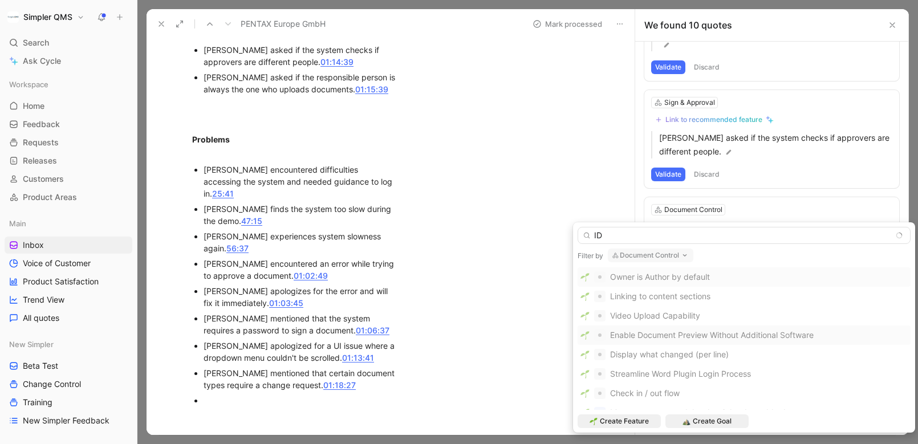
type input "I"
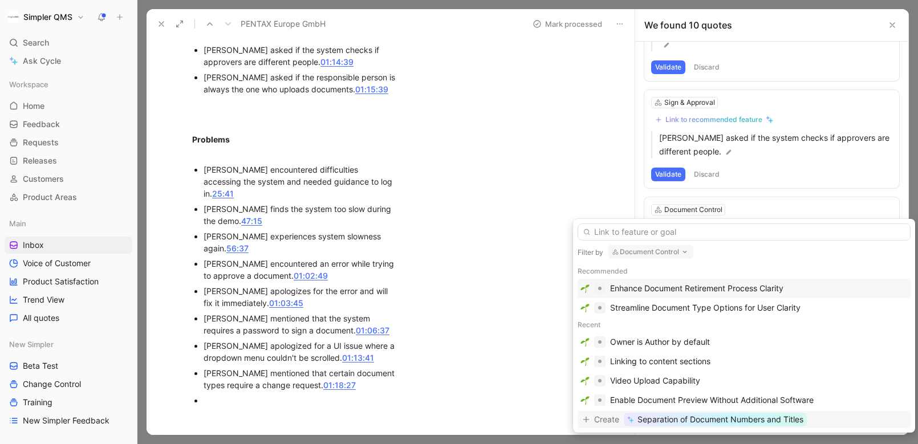
click at [709, 420] on span "Separation of Document Numbers and Titles" at bounding box center [721, 420] width 166 height 14
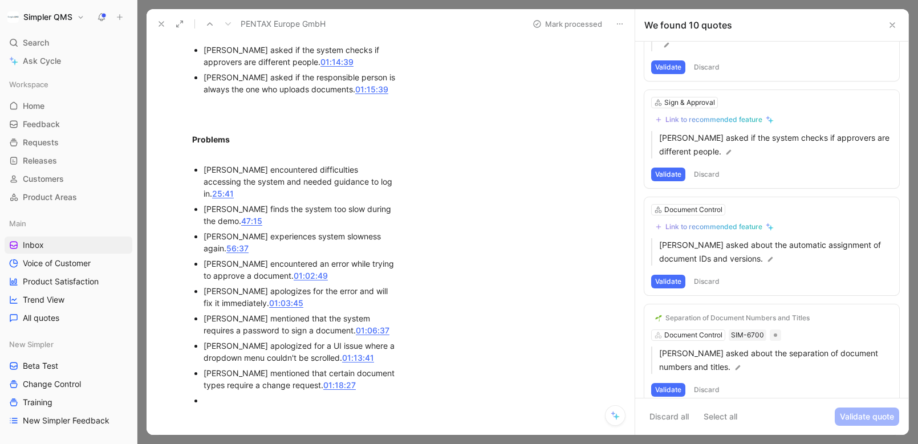
click at [671, 383] on button "Validate" at bounding box center [668, 390] width 34 height 14
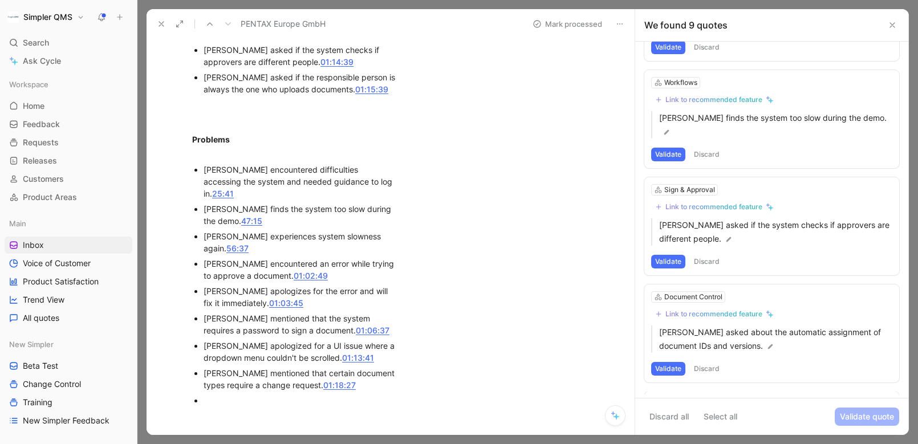
scroll to position [618, 0]
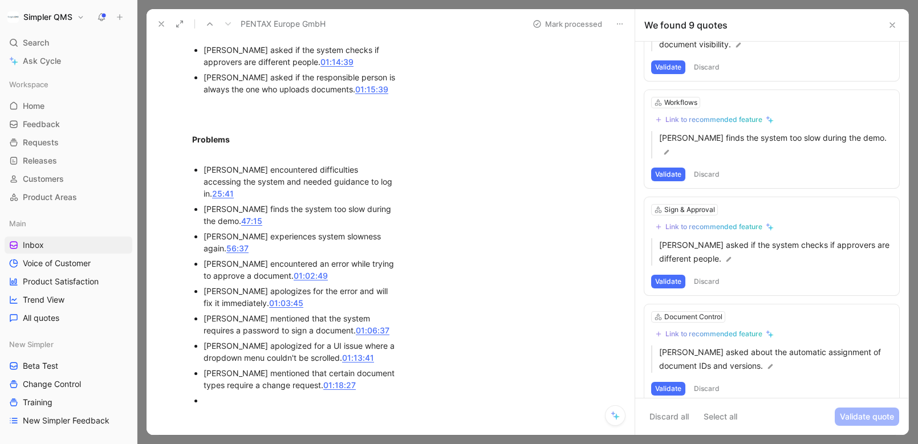
click at [707, 382] on button "Discard" at bounding box center [707, 389] width 34 height 14
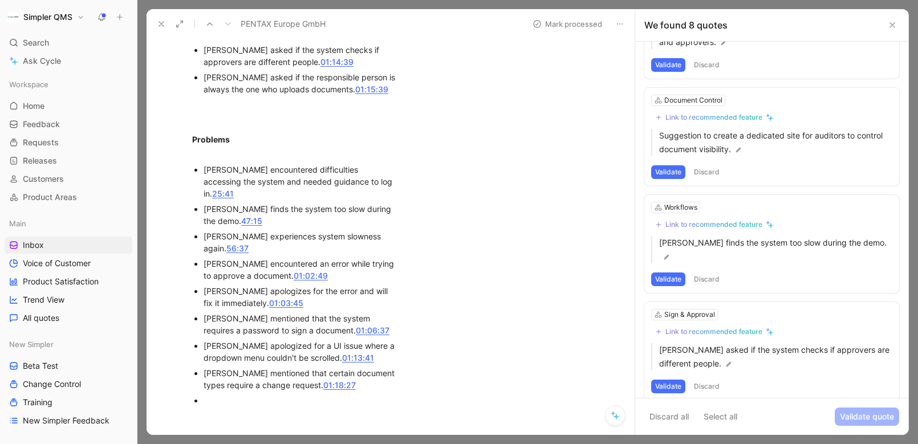
scroll to position [510, 0]
click at [713, 382] on button "Discard" at bounding box center [707, 389] width 34 height 14
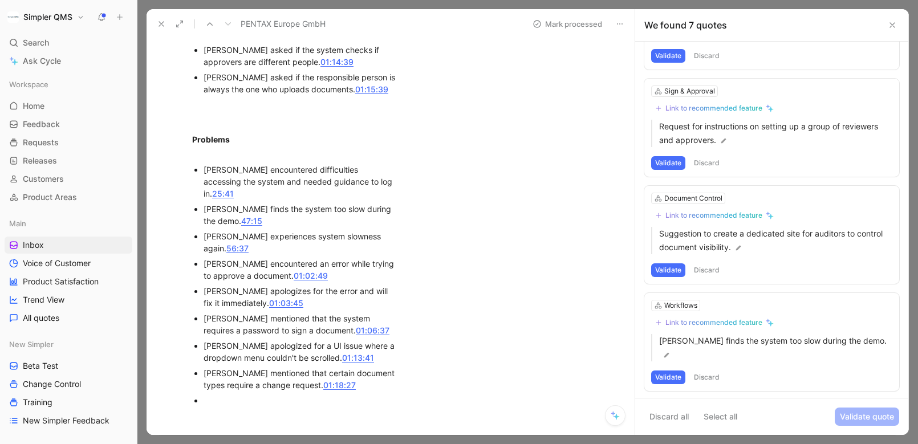
scroll to position [403, 0]
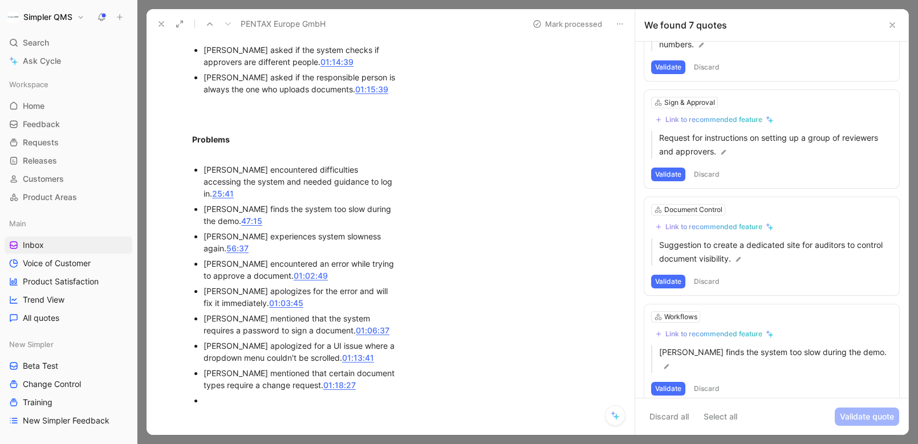
click at [705, 382] on button "Discard" at bounding box center [707, 389] width 34 height 14
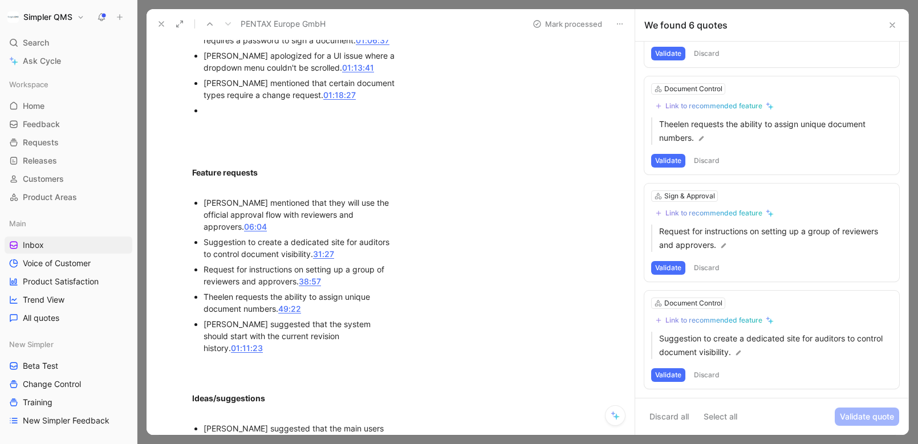
scroll to position [1316, 0]
click at [734, 317] on div "Link to recommended feature" at bounding box center [714, 320] width 97 height 9
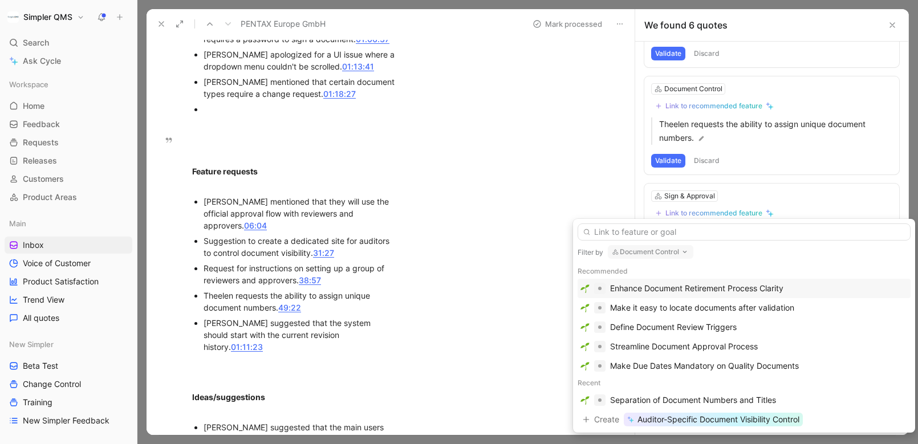
click at [673, 251] on button "Document Control" at bounding box center [651, 252] width 86 height 14
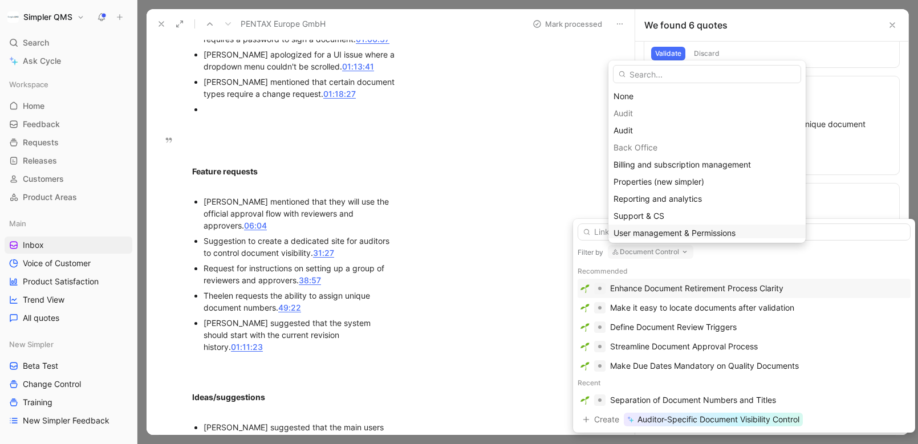
click at [669, 230] on span "User management & Permissions" at bounding box center [675, 233] width 122 height 10
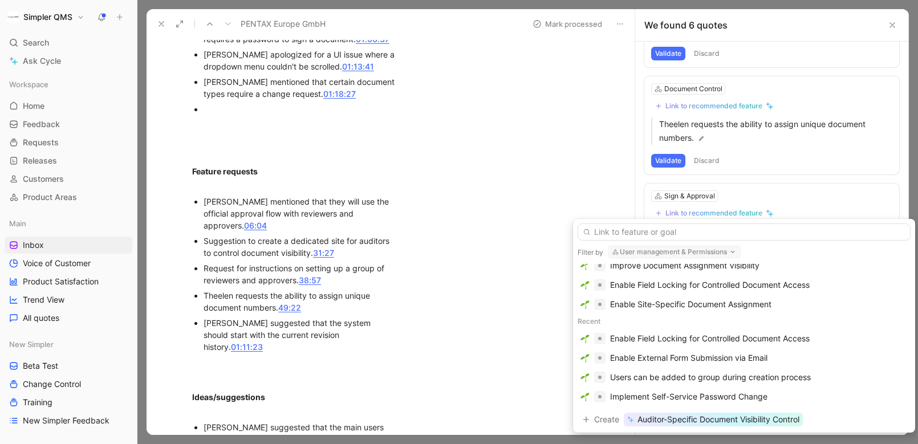
scroll to position [160, 0]
click at [755, 417] on span "Auditor-Specific Document Visibility Control" at bounding box center [719, 420] width 162 height 14
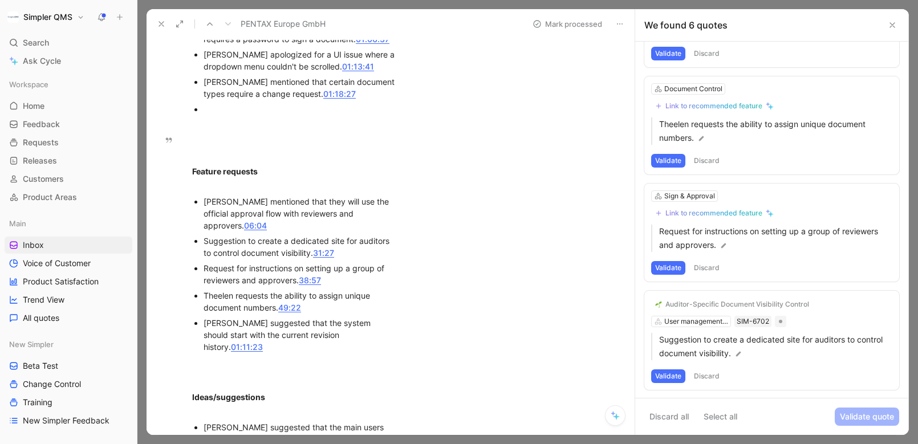
click at [667, 382] on button "Validate" at bounding box center [668, 377] width 34 height 14
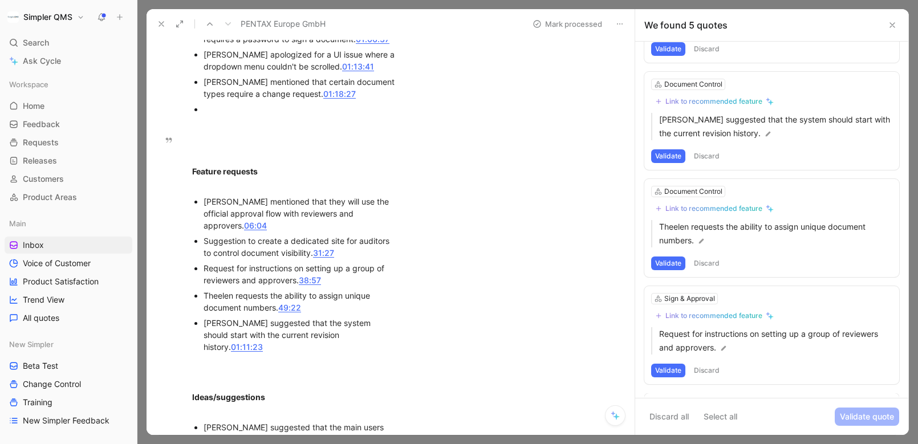
scroll to position [202, 0]
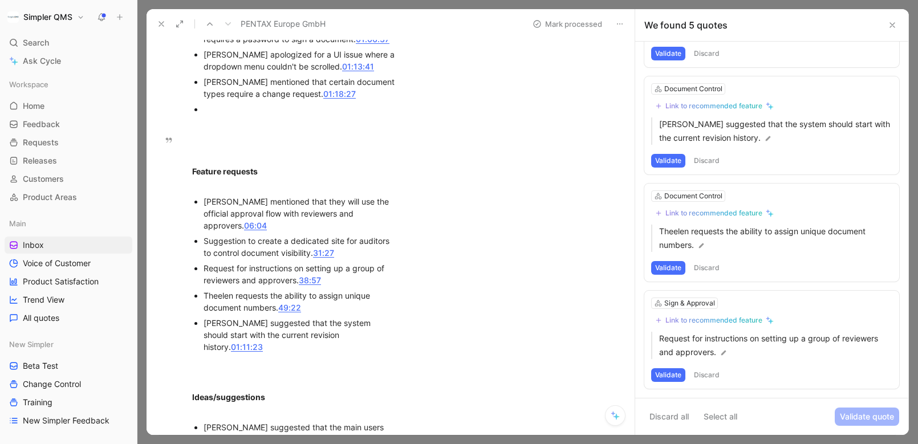
click at [708, 371] on button "Discard" at bounding box center [707, 375] width 34 height 14
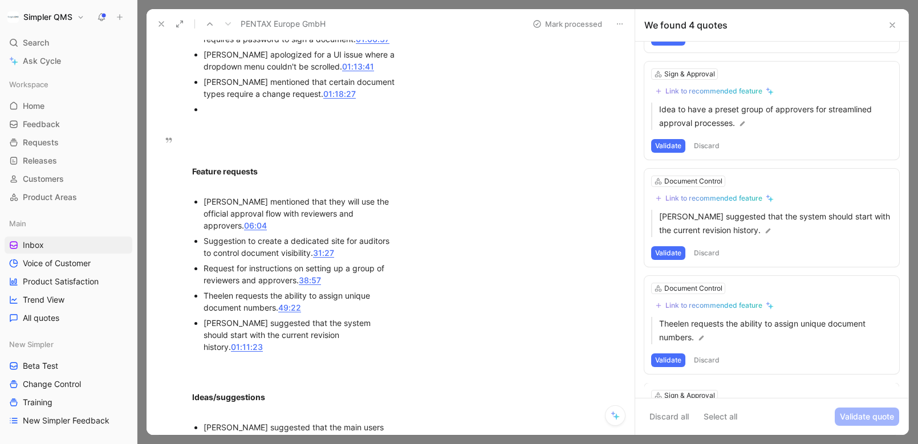
scroll to position [95, 0]
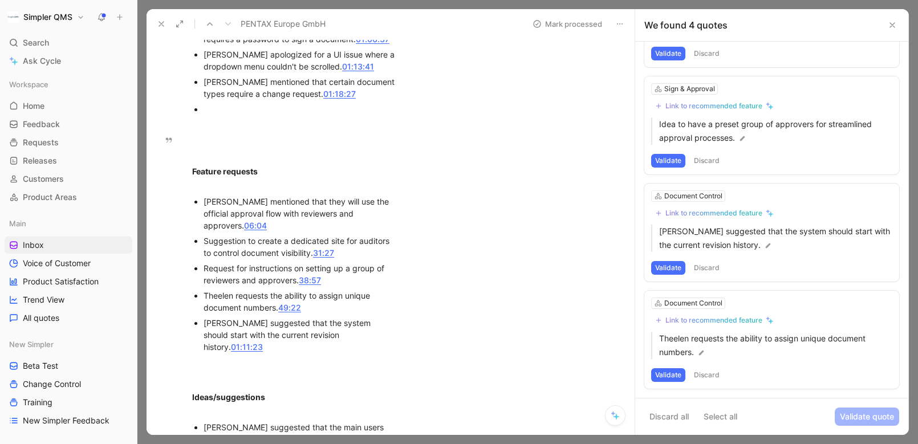
click at [703, 375] on button "Discard" at bounding box center [707, 375] width 34 height 14
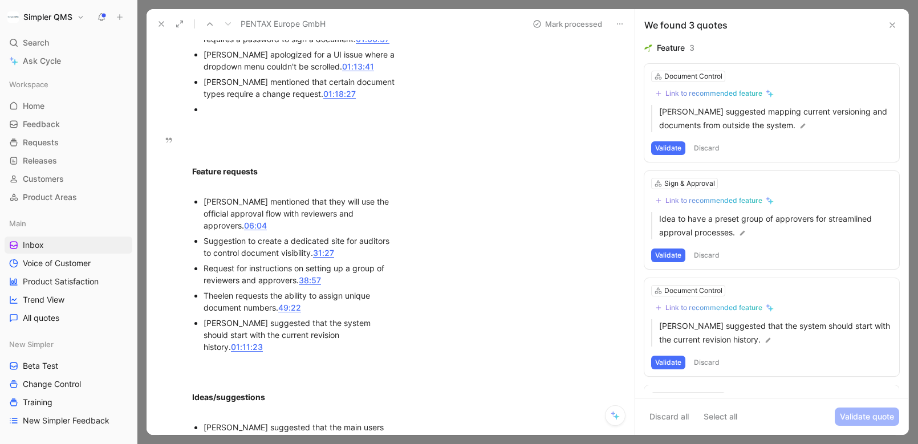
scroll to position [0, 0]
click at [708, 359] on button "Discard" at bounding box center [707, 363] width 34 height 14
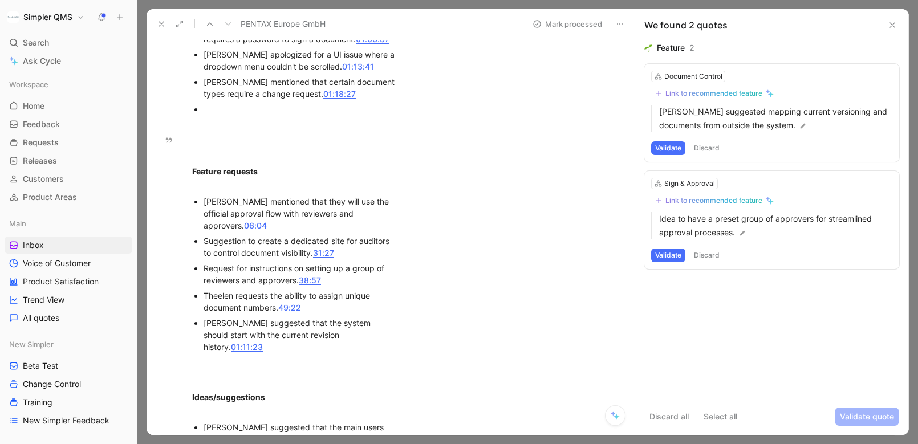
click at [705, 257] on button "Discard" at bounding box center [707, 256] width 34 height 14
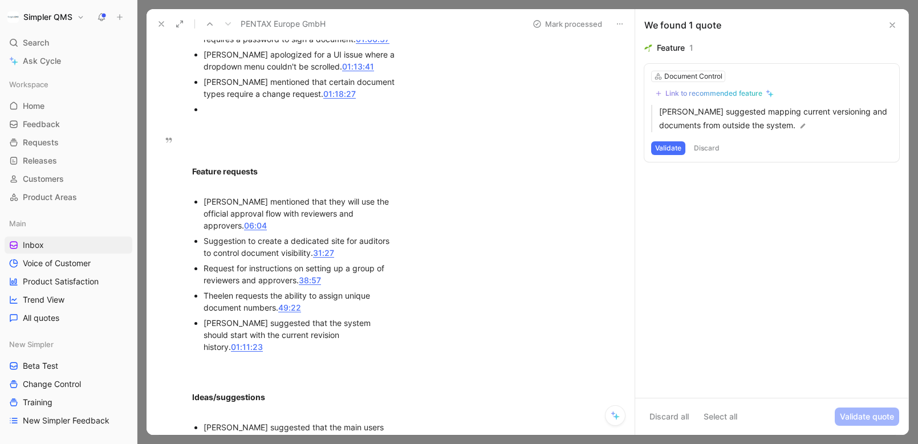
click at [698, 150] on button "Discard" at bounding box center [707, 148] width 34 height 14
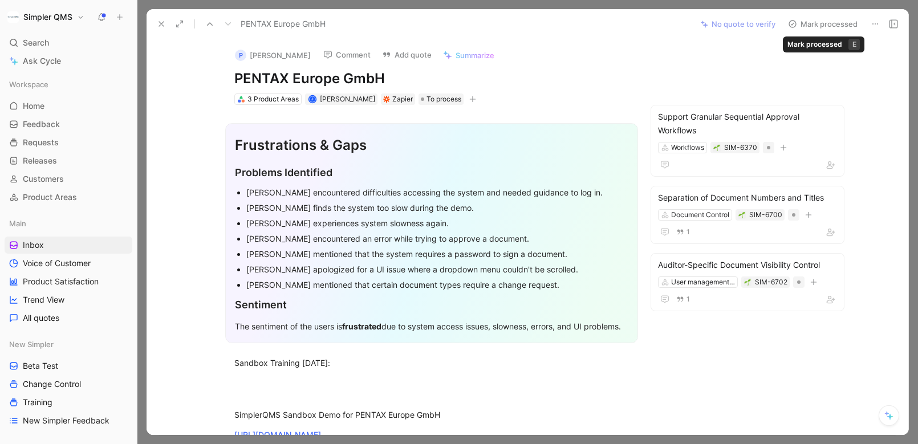
click at [790, 25] on icon at bounding box center [792, 23] width 9 height 9
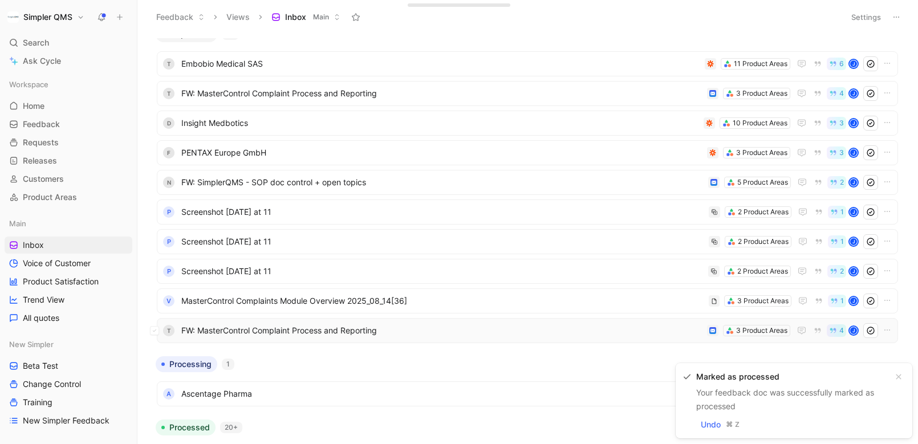
scroll to position [75, 0]
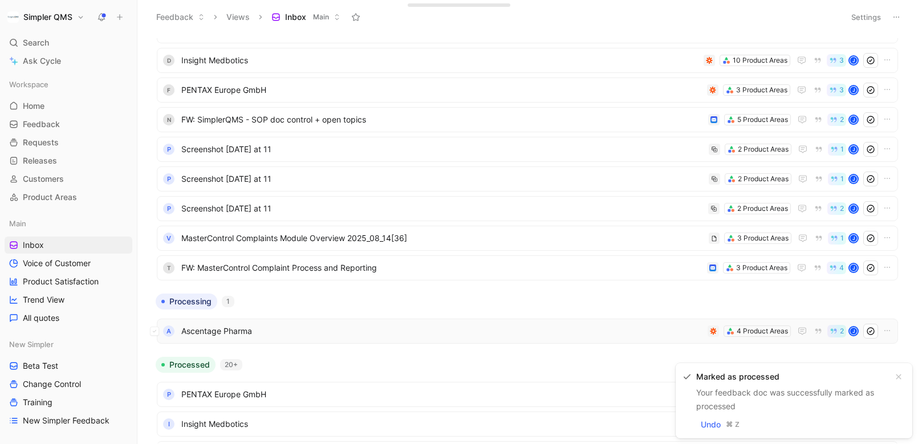
click at [407, 336] on span "Ascentage Pharma" at bounding box center [442, 331] width 522 height 14
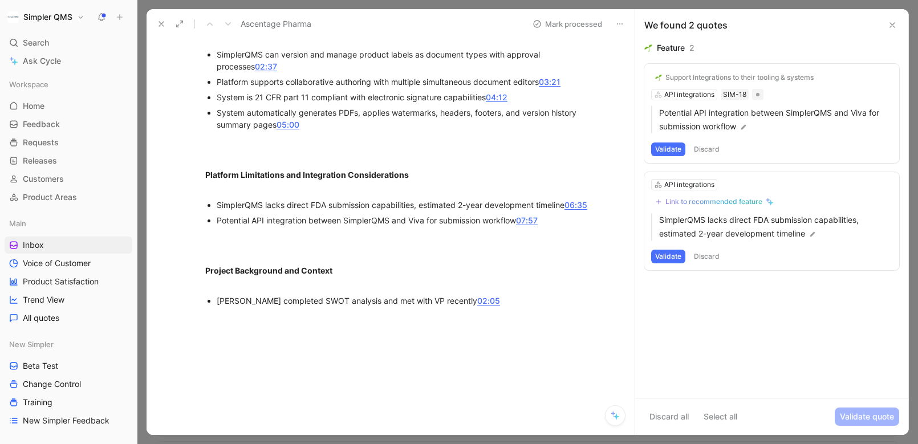
scroll to position [493, 0]
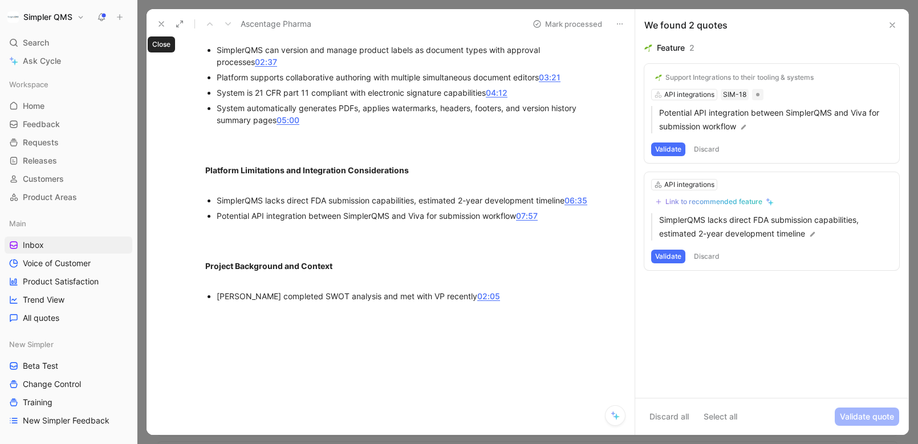
click at [159, 21] on icon at bounding box center [161, 23] width 9 height 9
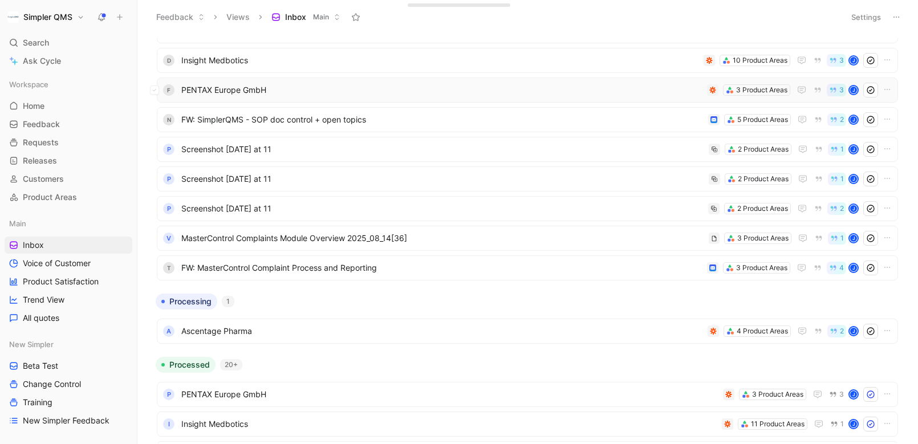
click at [334, 90] on span "PENTAX Europe GmbH" at bounding box center [441, 90] width 521 height 14
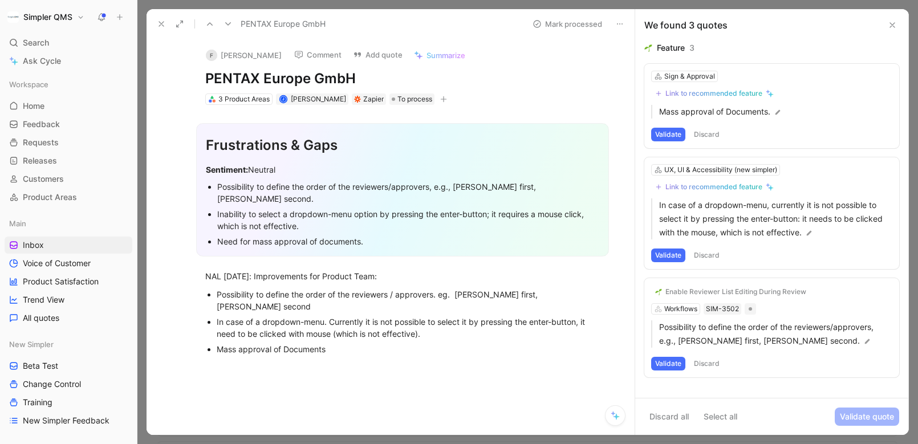
drag, startPoint x: 363, startPoint y: 78, endPoint x: 190, endPoint y: 78, distance: 172.8
click at [190, 78] on div "F [PERSON_NAME] Comment Add quote Summarize PENTAX Europe GmbH 3 Product Areas …" at bounding box center [403, 72] width 438 height 67
copy h1 "PENTAX Europe GmbH"
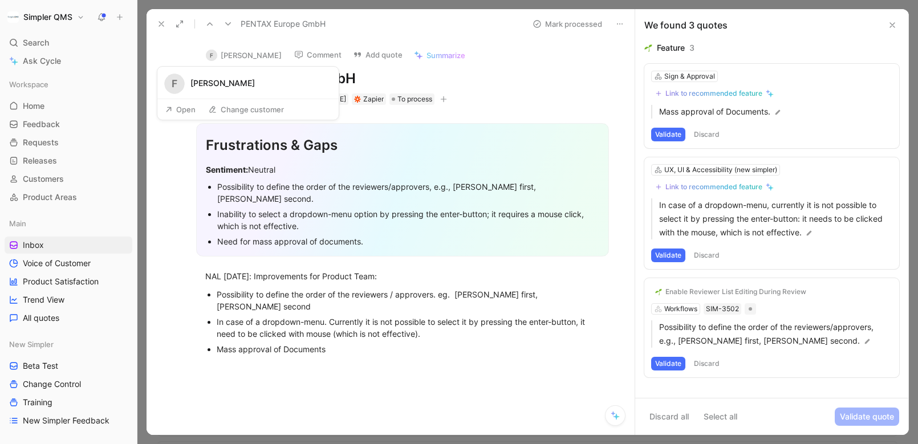
click at [176, 112] on button "Open" at bounding box center [180, 110] width 41 height 16
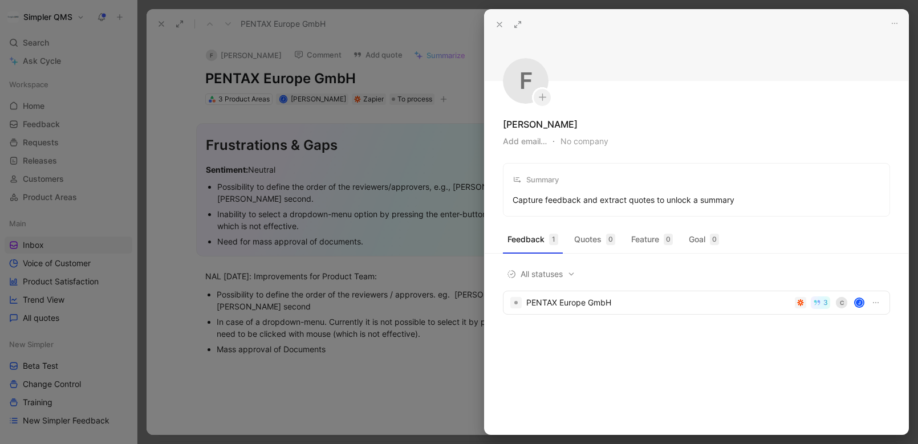
click at [270, 47] on div at bounding box center [459, 222] width 918 height 444
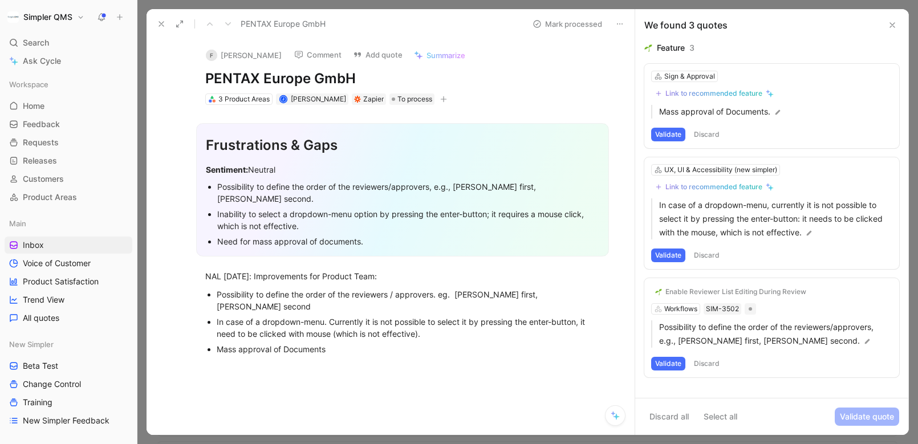
click at [270, 53] on button "F [PERSON_NAME]" at bounding box center [244, 55] width 86 height 17
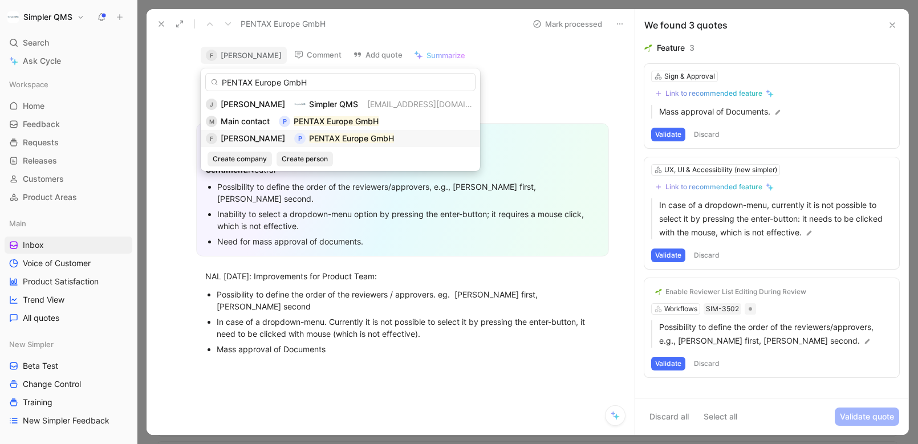
type input "PENTAX Europe GmbH"
click at [368, 140] on mark "PENTAX Europe GmbH" at bounding box center [351, 138] width 85 height 10
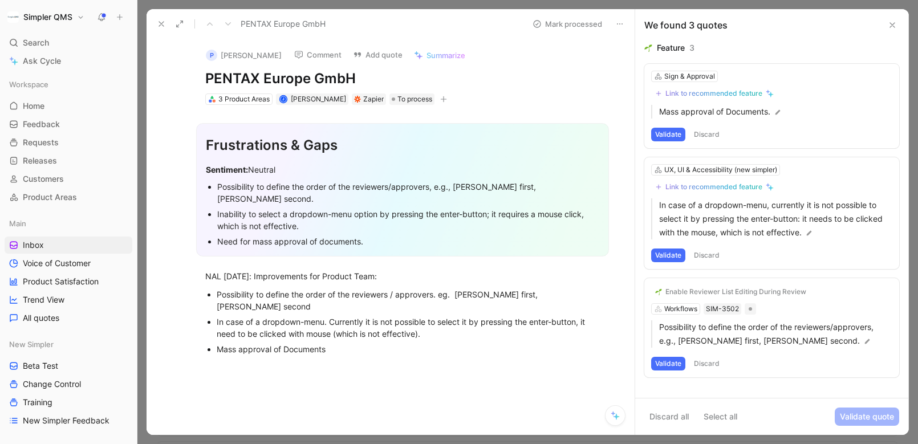
click at [760, 293] on div "Enable Reviewer List Editing During Review" at bounding box center [736, 291] width 141 height 9
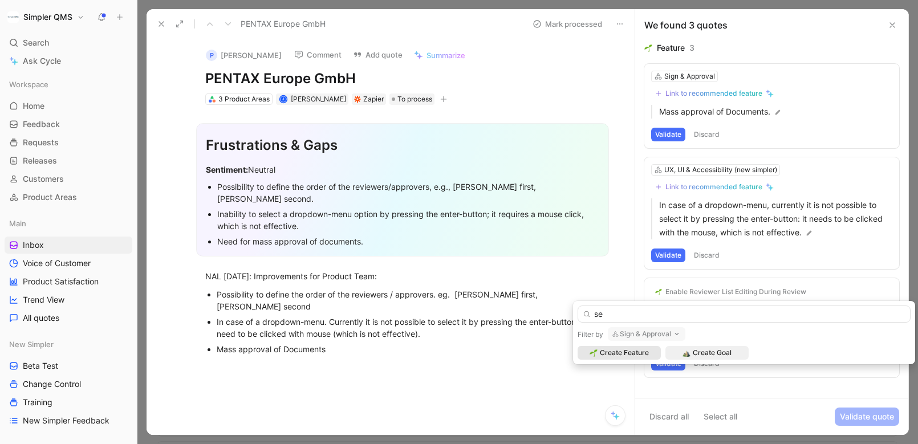
type input "s"
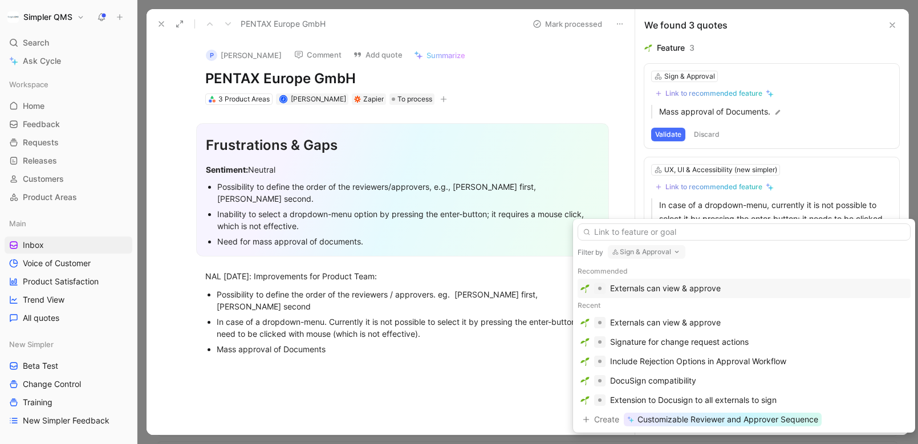
click at [664, 251] on button "Sign & Approval" at bounding box center [647, 252] width 78 height 14
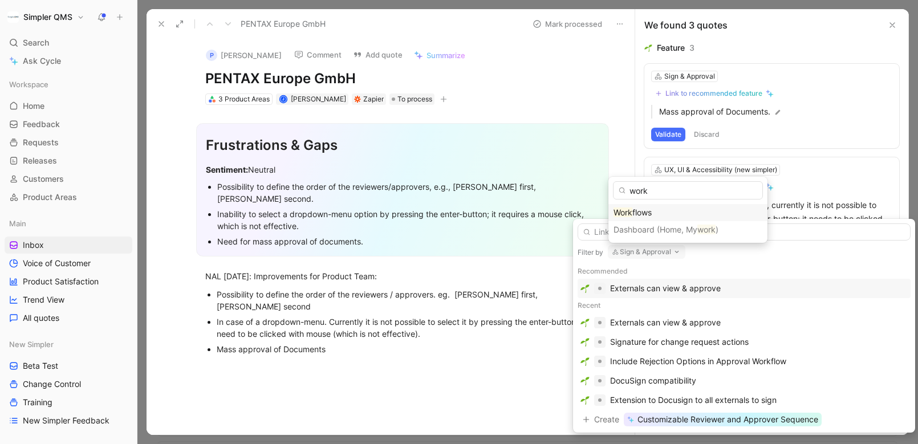
type input "work"
click at [648, 210] on span "flows" at bounding box center [641, 213] width 19 height 10
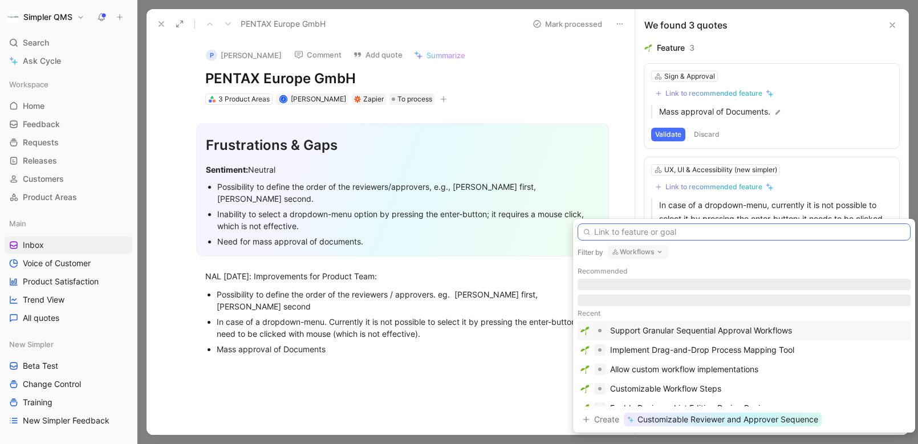
click at [668, 237] on input "text" at bounding box center [744, 232] width 333 height 17
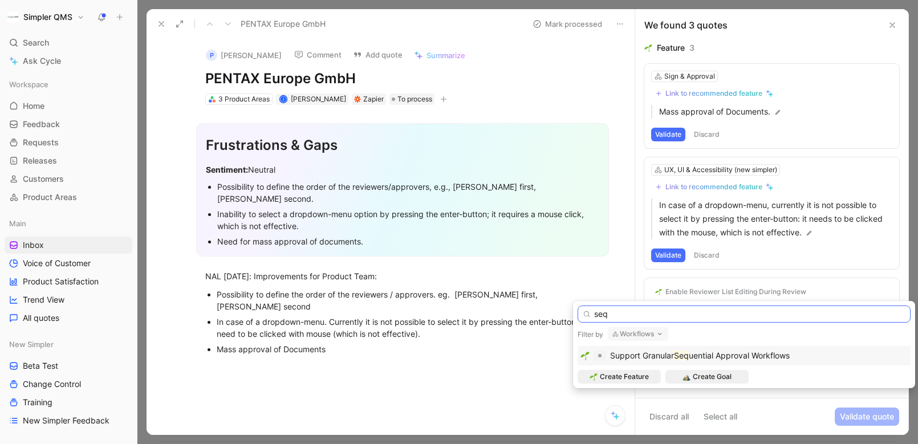
type input "seq"
click at [720, 355] on span "uential Approval Workflows" at bounding box center [739, 356] width 101 height 10
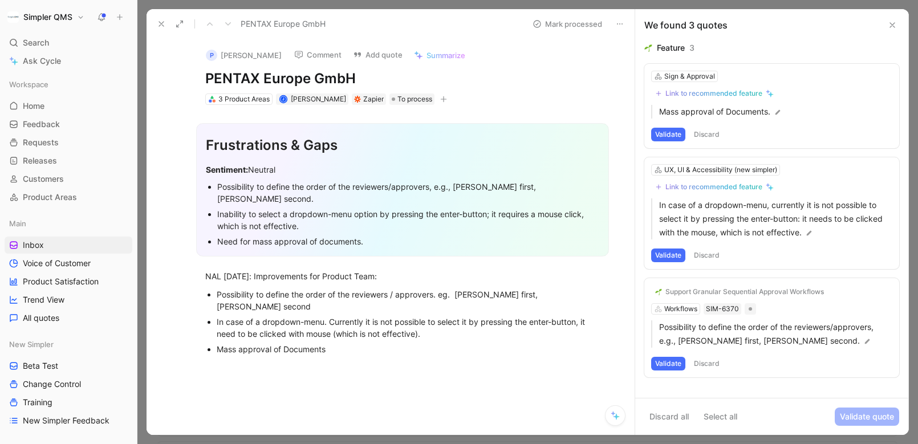
click at [679, 363] on button "Validate" at bounding box center [668, 364] width 34 height 14
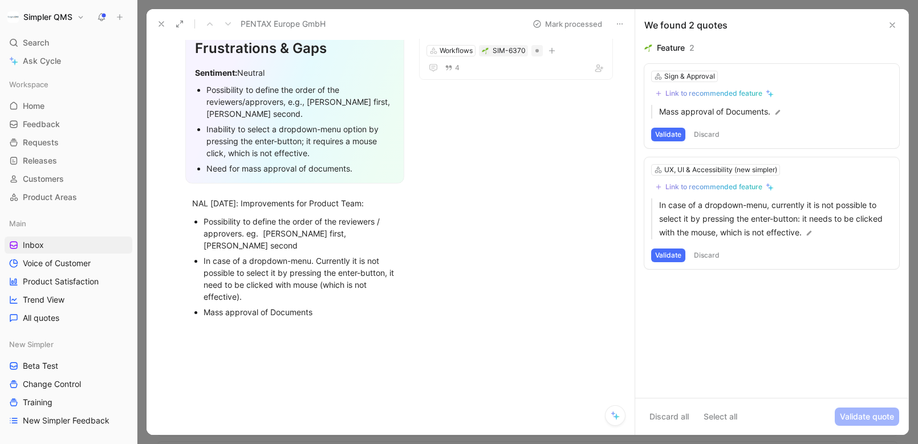
scroll to position [145, 0]
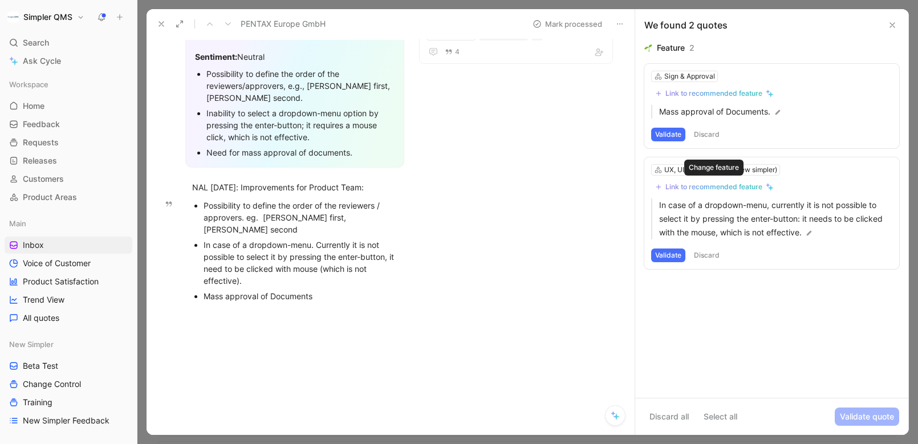
click at [725, 185] on div "Link to recommended feature" at bounding box center [714, 186] width 97 height 9
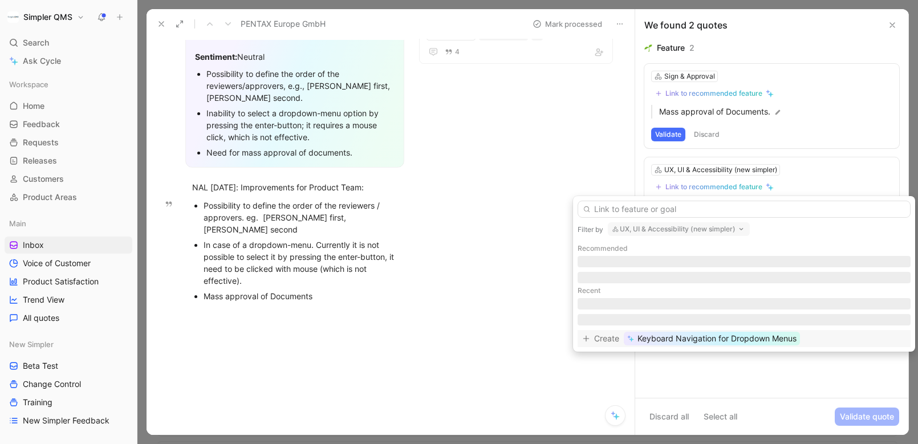
click at [709, 236] on div "UX, UI & Accessibility (new simpler)" at bounding box center [679, 229] width 142 height 14
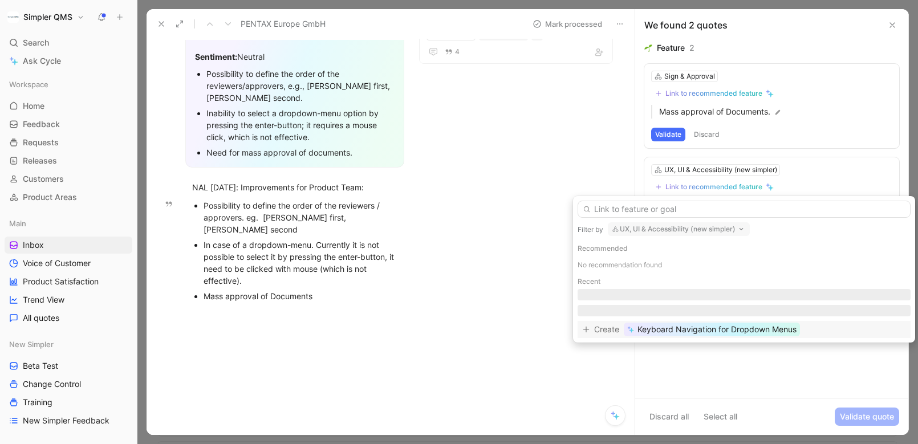
click at [751, 328] on span "Keyboard Navigation for Dropdown Menus" at bounding box center [717, 330] width 159 height 14
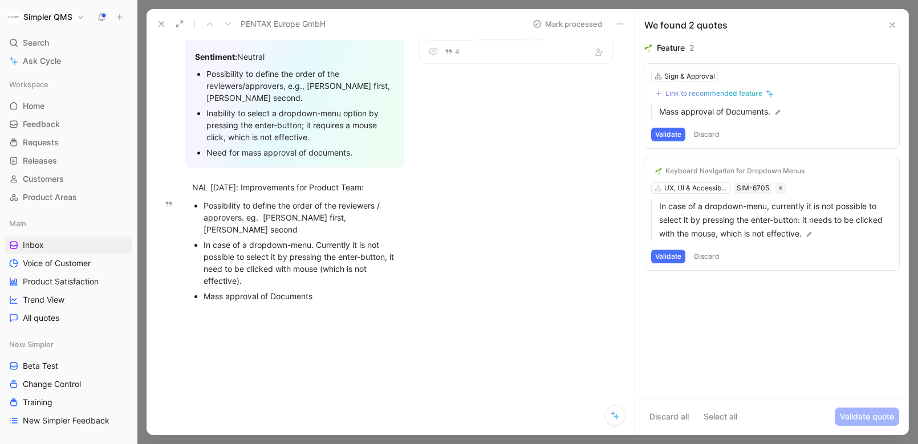
click at [673, 257] on button "Validate" at bounding box center [668, 257] width 34 height 14
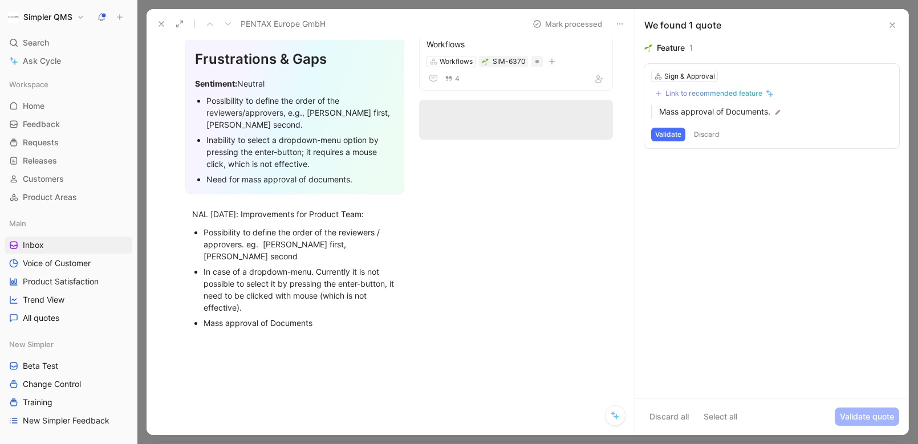
scroll to position [120, 0]
click at [704, 94] on div "Link to recommended feature" at bounding box center [714, 93] width 97 height 9
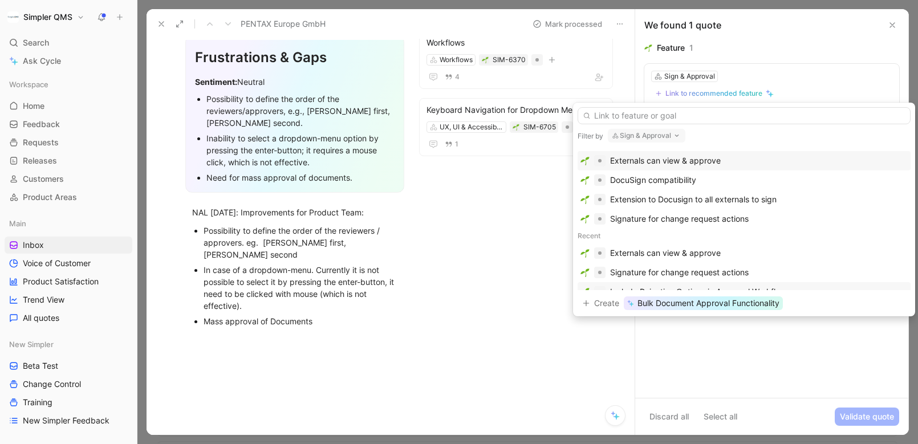
scroll to position [14, 0]
click at [744, 306] on span "Bulk Document Approval Functionality" at bounding box center [709, 304] width 142 height 14
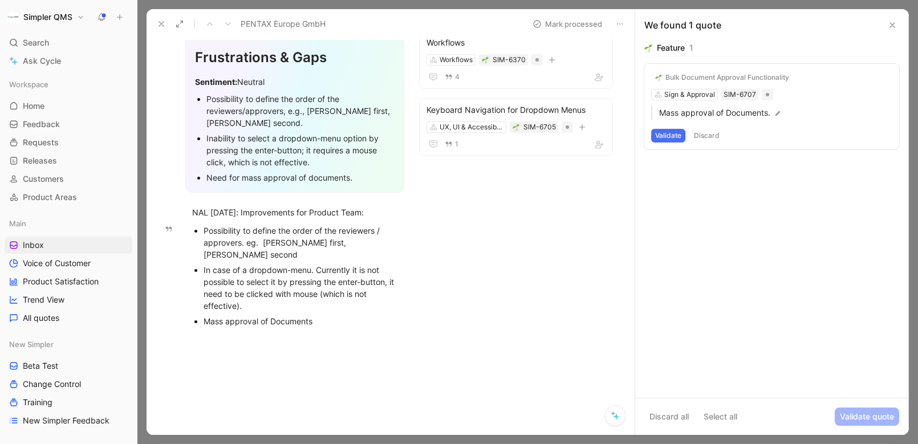
click at [666, 137] on button "Validate" at bounding box center [668, 136] width 34 height 14
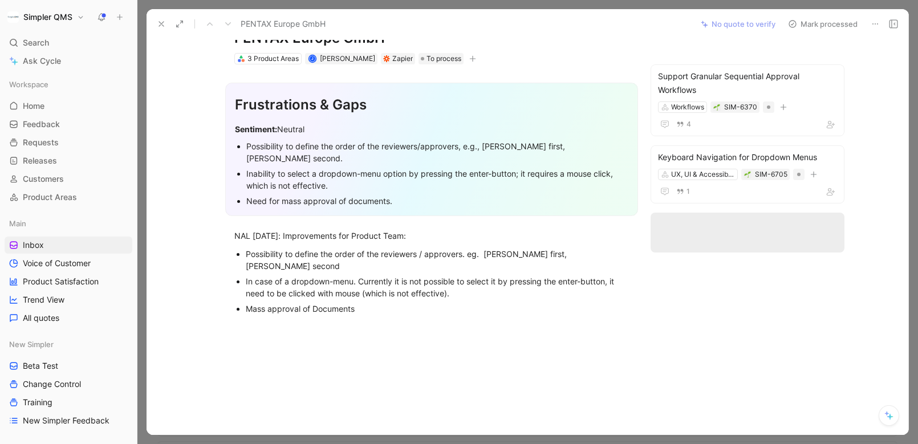
scroll to position [0, 0]
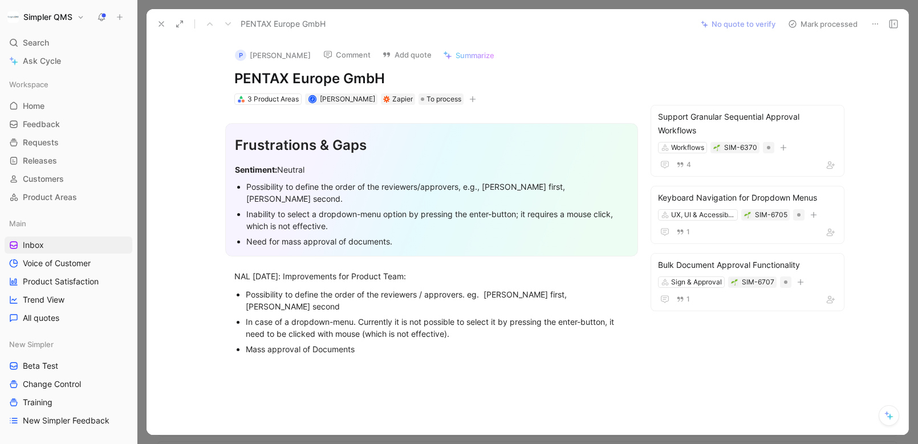
click at [800, 26] on button "Mark processed" at bounding box center [823, 24] width 80 height 16
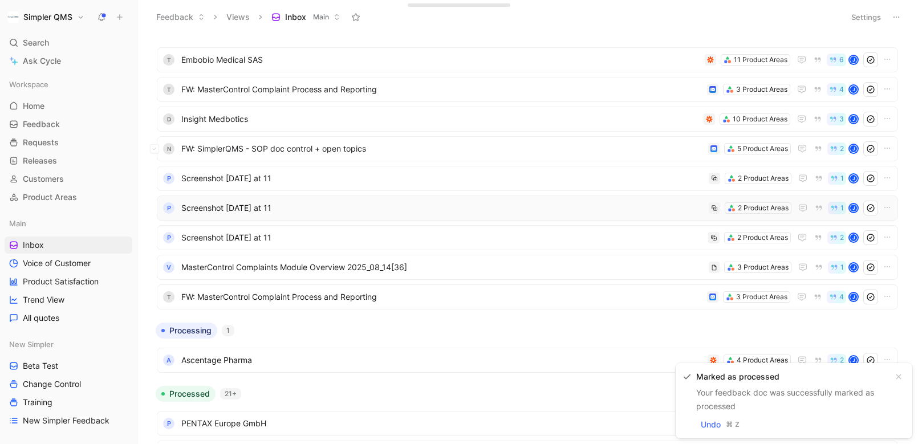
scroll to position [21, 0]
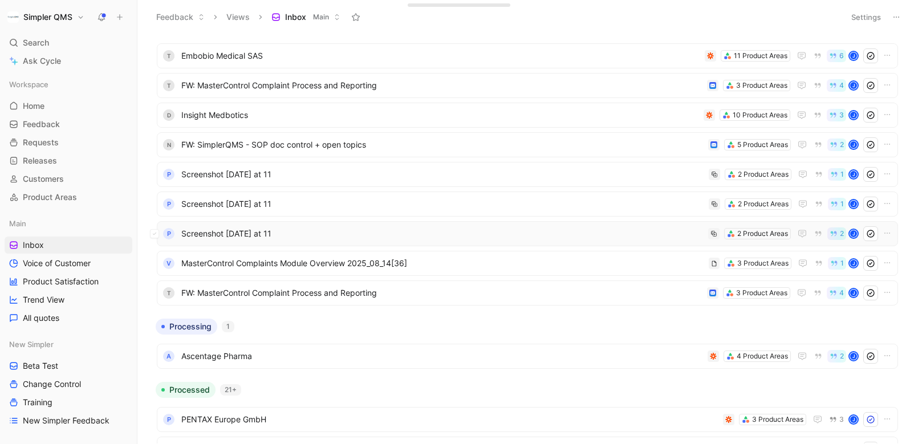
click at [323, 237] on span "Screenshot [DATE] at 11" at bounding box center [442, 234] width 522 height 14
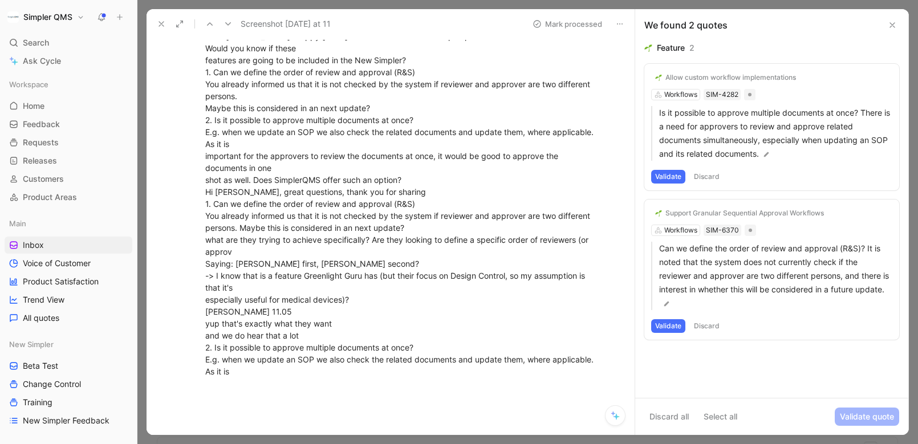
scroll to position [533, 0]
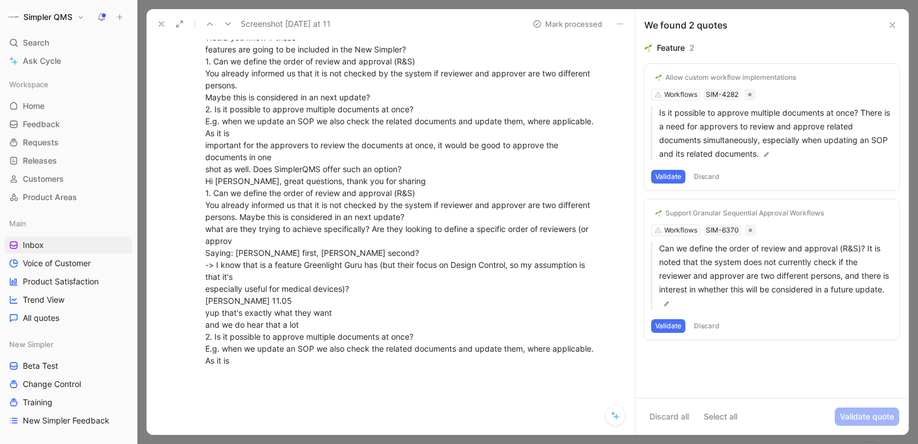
click at [706, 326] on button "Discard" at bounding box center [707, 326] width 34 height 14
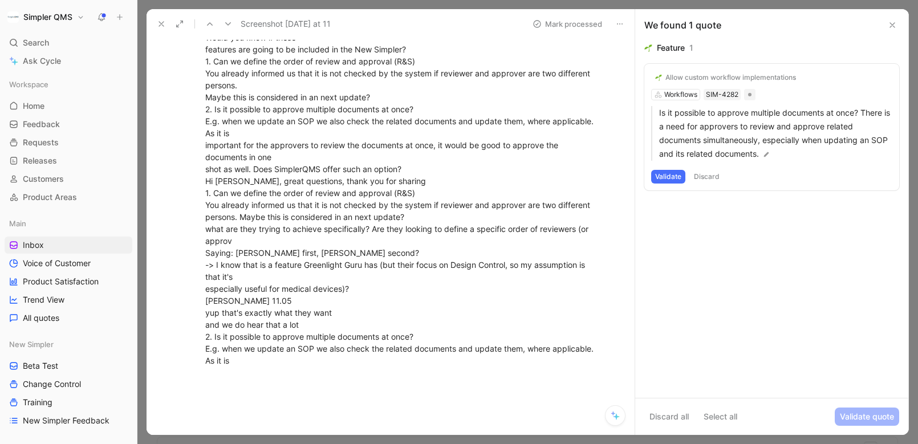
click at [712, 171] on button "Discard" at bounding box center [707, 177] width 34 height 14
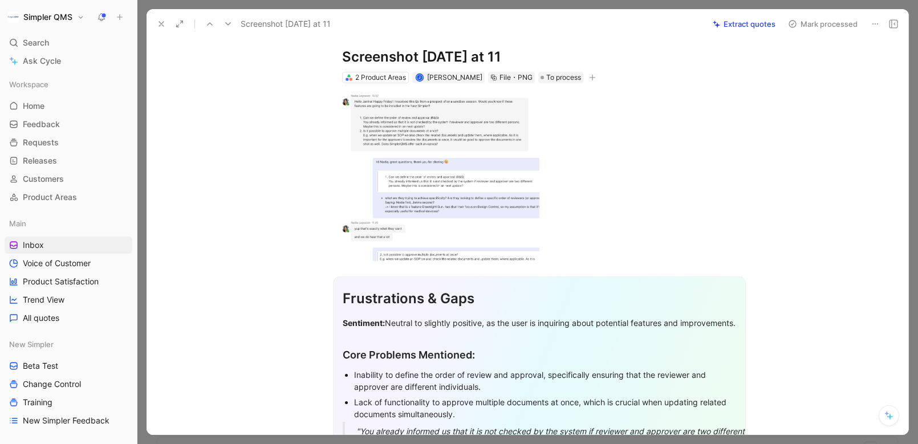
scroll to position [0, 0]
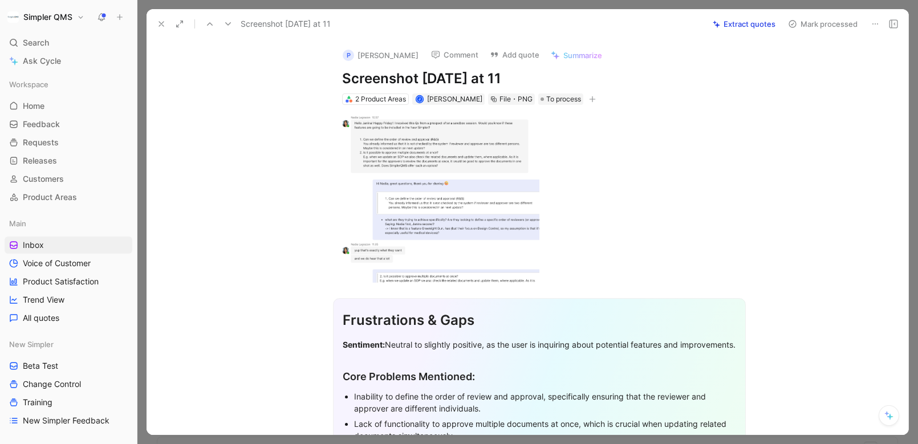
click at [795, 26] on use at bounding box center [792, 24] width 7 height 7
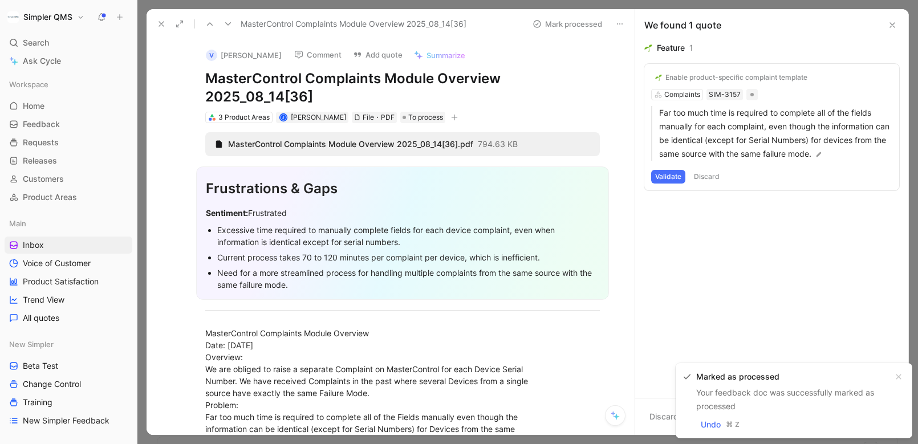
click at [168, 23] on button at bounding box center [161, 24] width 16 height 16
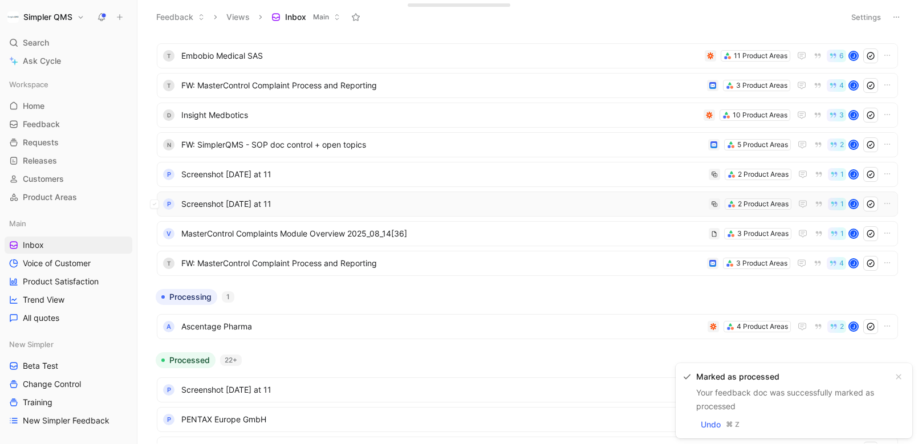
click at [356, 208] on span "Screenshot [DATE] at 11" at bounding box center [442, 204] width 523 height 14
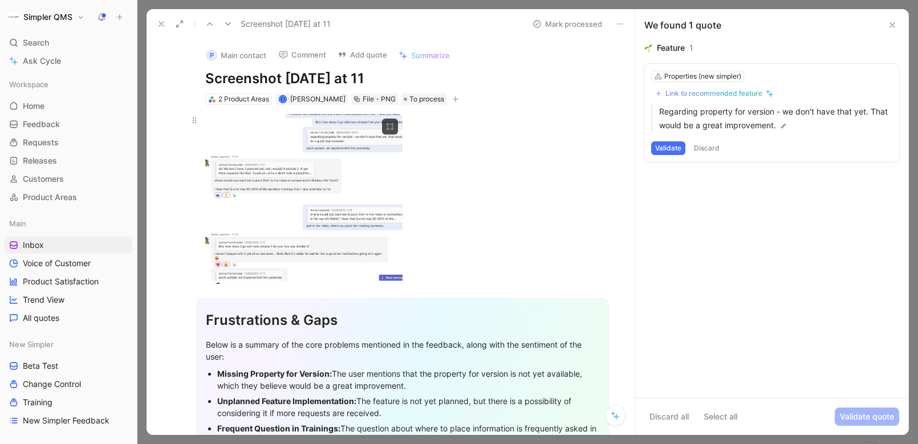
click at [301, 211] on body "Simpler QMS Search ⌘ K Ask Cycle Workspace Home G then H Feedback G then F Requ…" at bounding box center [459, 222] width 918 height 444
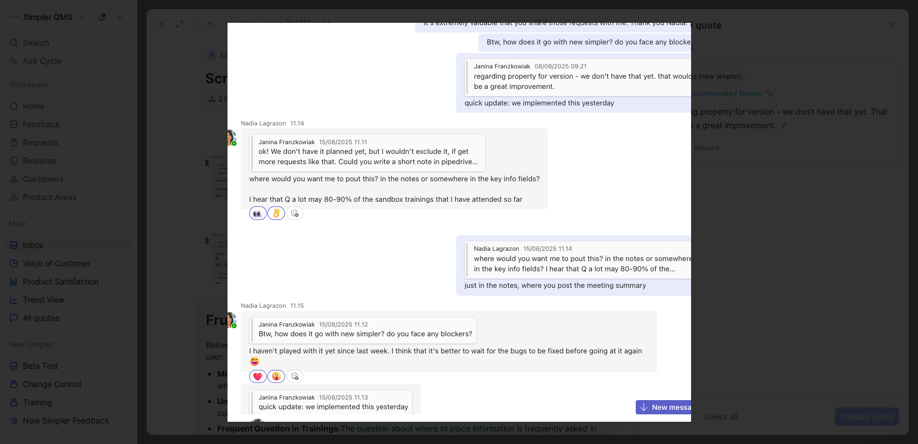
click at [734, 431] on div at bounding box center [459, 444] width 918 height 0
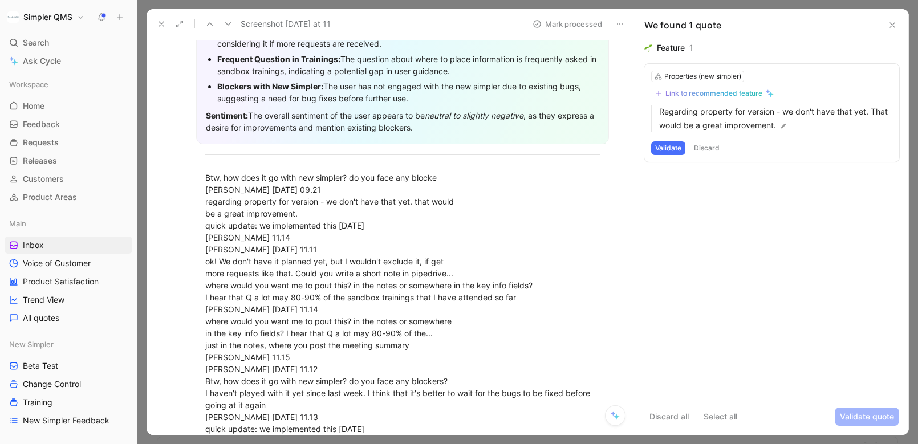
scroll to position [371, 0]
click at [713, 143] on button "Discard" at bounding box center [707, 148] width 34 height 14
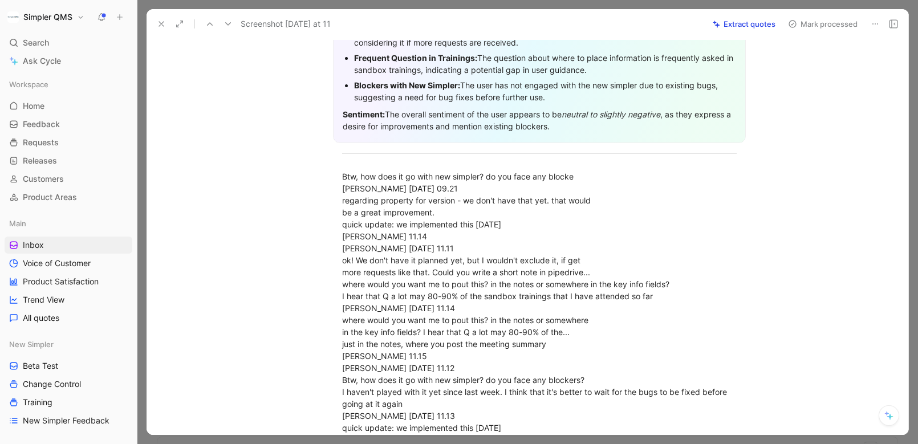
click at [790, 27] on icon at bounding box center [792, 23] width 9 height 9
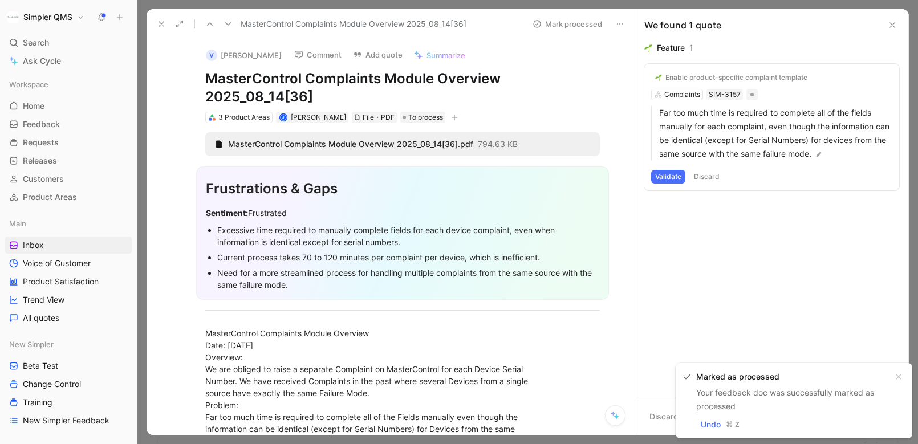
click at [163, 22] on use at bounding box center [161, 24] width 5 height 5
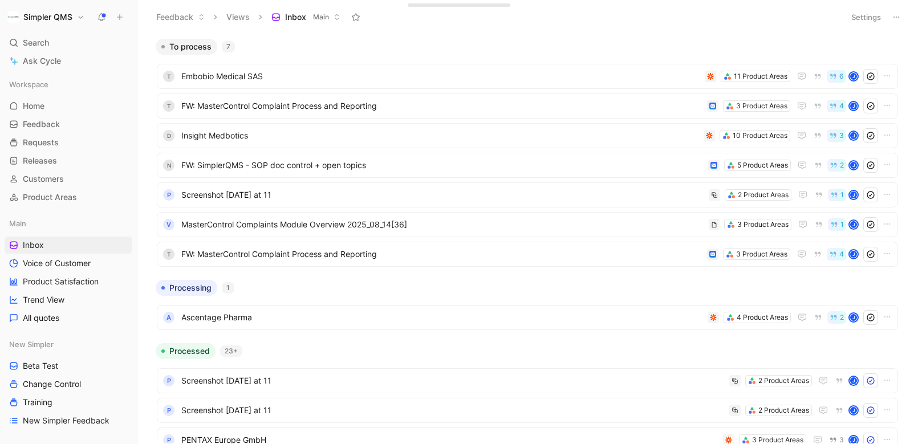
click at [353, 63] on div "T Embobio Medical SAS 11 Product Areas 6 [PERSON_NAME] FW: MasterControl Compla…" at bounding box center [527, 163] width 753 height 216
click at [353, 196] on span "Screenshot [DATE] at 11" at bounding box center [442, 195] width 523 height 14
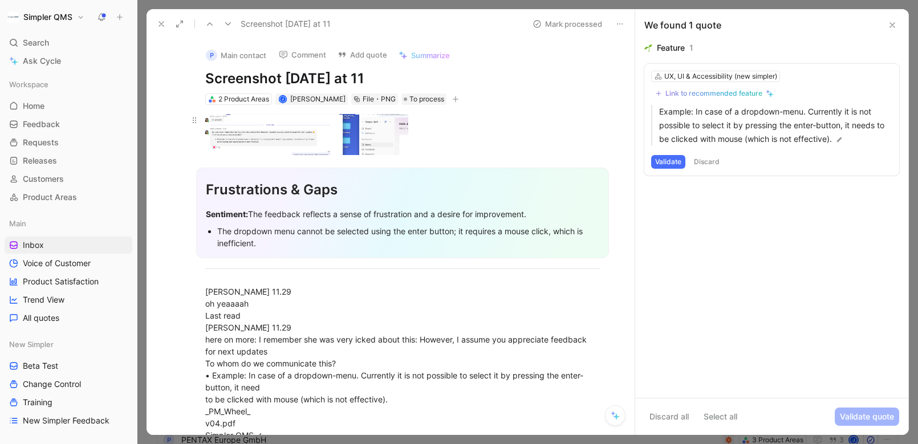
click at [308, 139] on body "Simpler QMS Search ⌘ K Ask Cycle Workspace Home G then H Feedback G then F Requ…" at bounding box center [459, 222] width 918 height 444
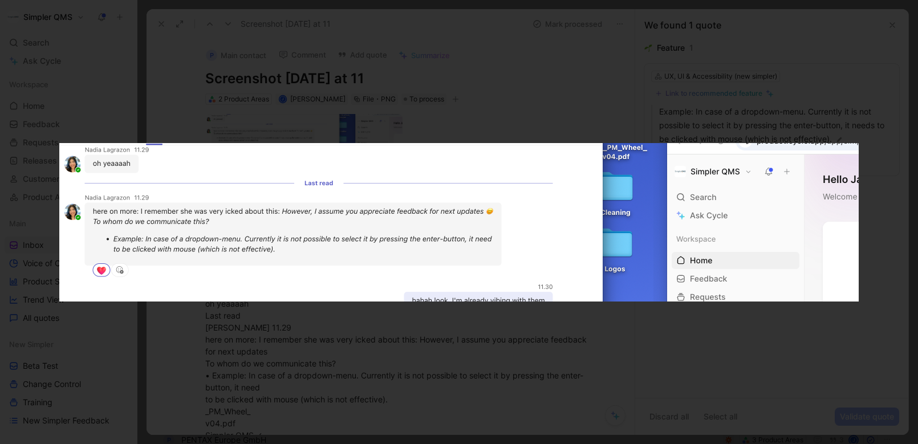
click at [423, 431] on div at bounding box center [459, 444] width 918 height 0
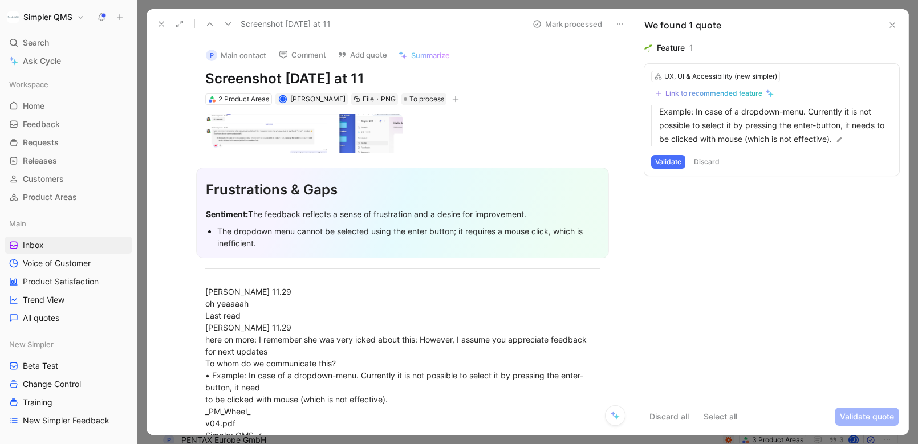
click at [714, 164] on button "Discard" at bounding box center [707, 162] width 34 height 14
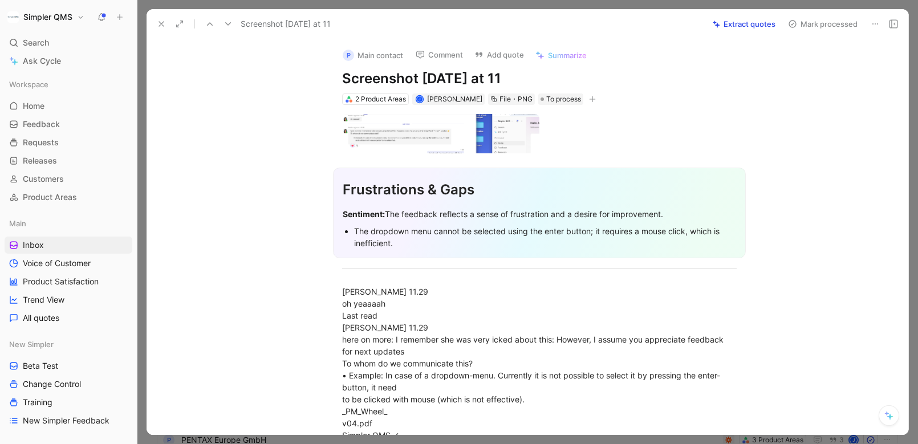
click at [790, 29] on button "Mark processed" at bounding box center [823, 24] width 80 height 16
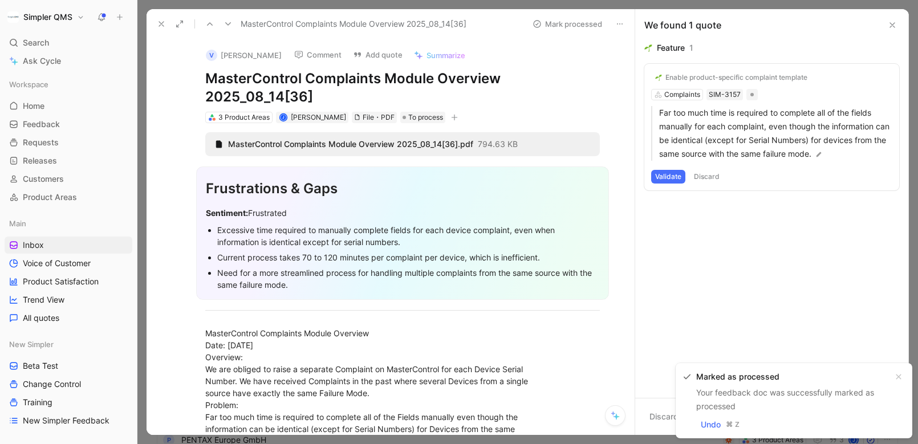
click at [162, 26] on icon at bounding box center [161, 23] width 9 height 9
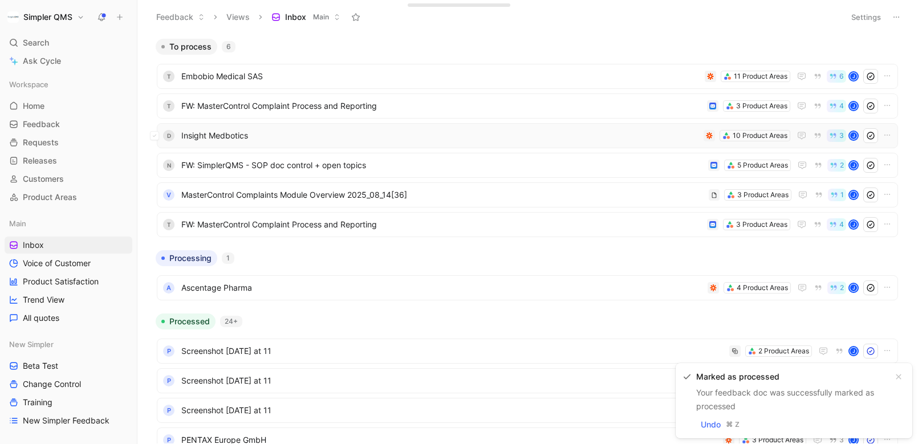
click at [477, 133] on span "Insight Medbotics" at bounding box center [440, 136] width 518 height 14
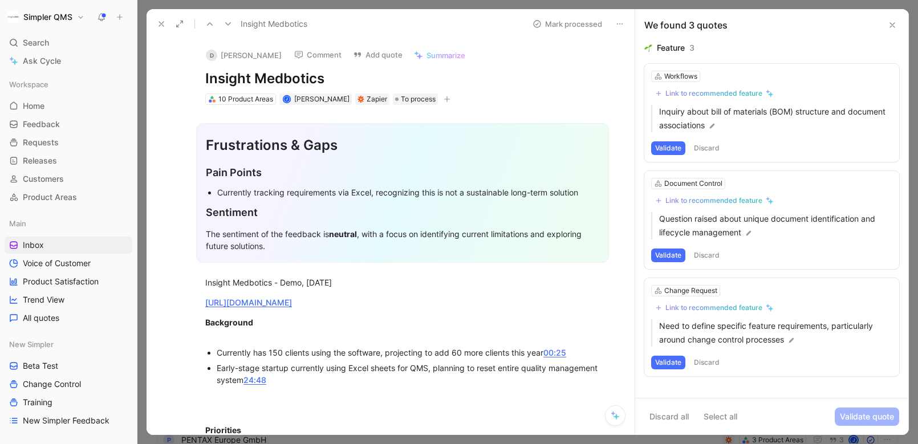
scroll to position [19, 0]
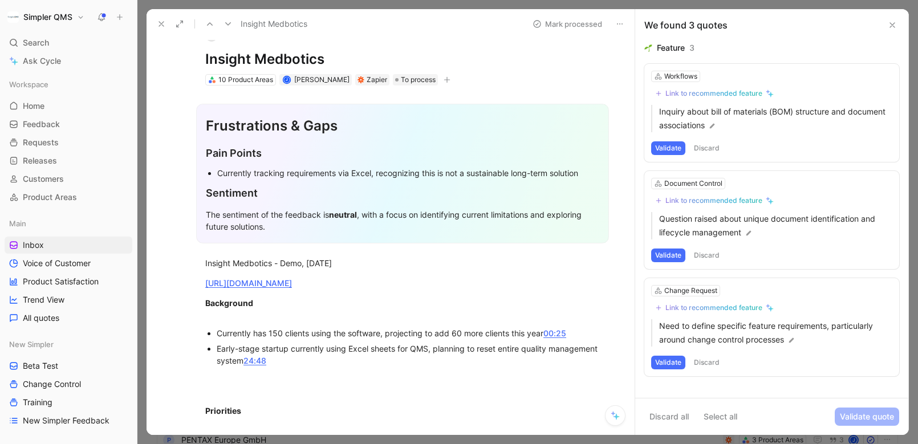
drag, startPoint x: 346, startPoint y: 56, endPoint x: 182, endPoint y: 58, distance: 163.7
click at [182, 58] on div "D [PERSON_NAME] Comment Add quote Summarize Insight Medbotics 10 Product Areas …" at bounding box center [391, 237] width 488 height 396
copy h1 "Insight Medbotics"
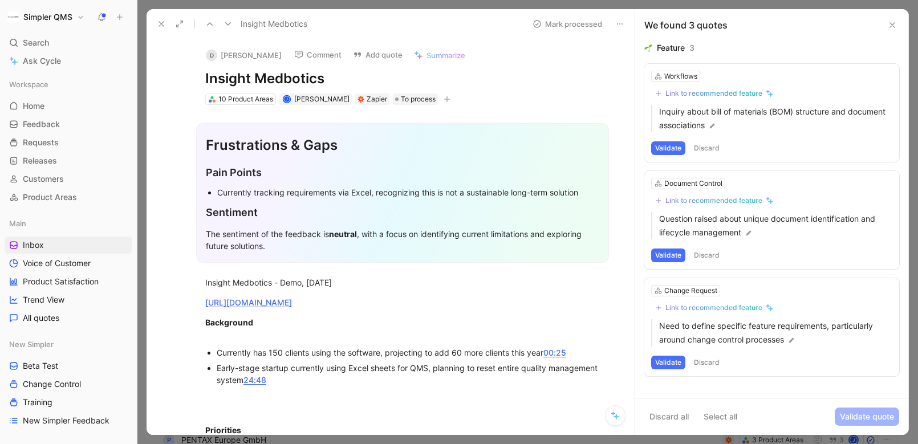
click at [224, 55] on button "D [PERSON_NAME]" at bounding box center [244, 55] width 86 height 17
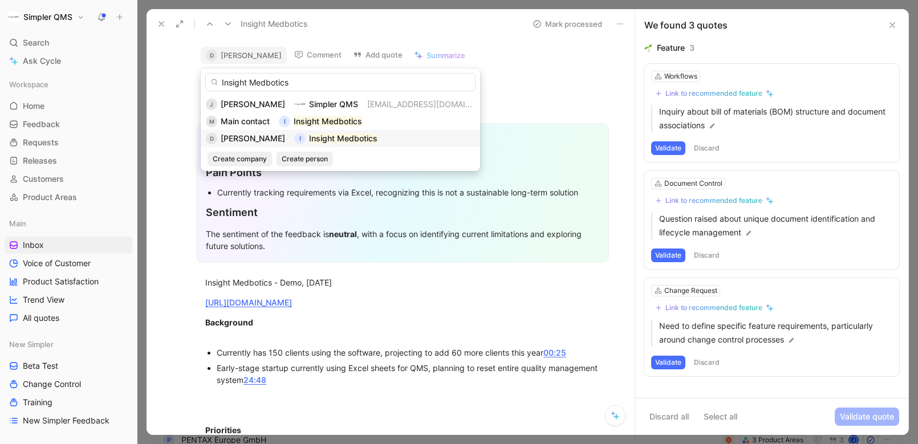
type input "Insight Medbotics"
click at [250, 139] on span "[PERSON_NAME]" at bounding box center [253, 138] width 64 height 10
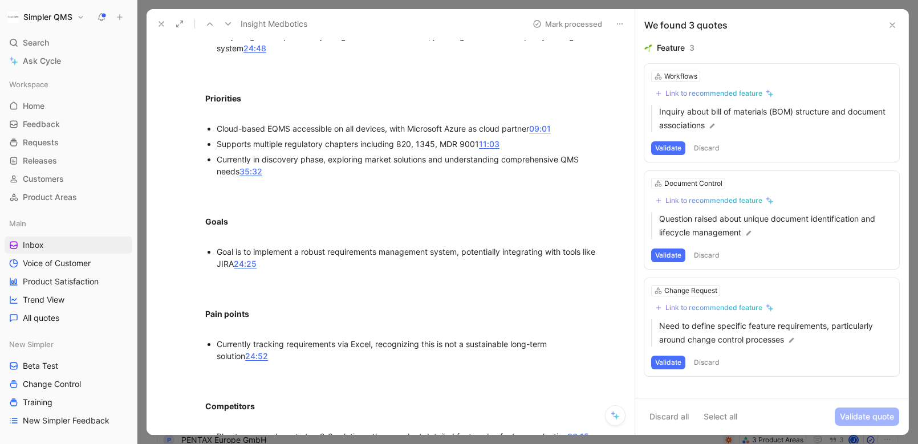
scroll to position [336, 0]
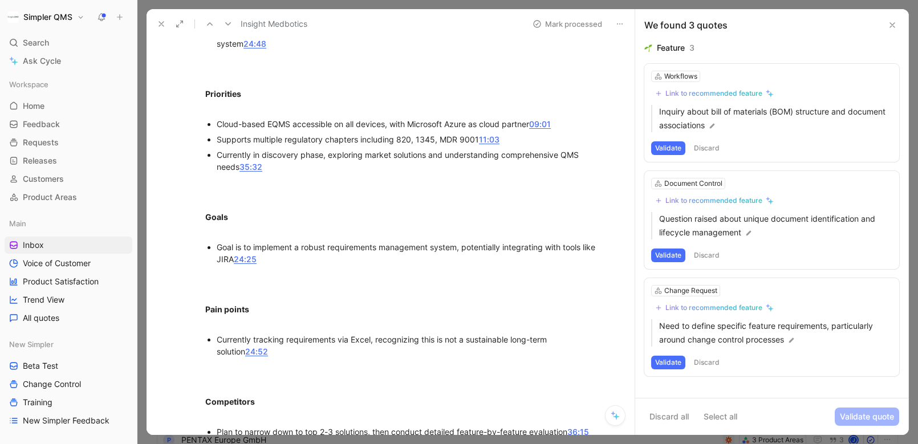
click at [711, 359] on button "Discard" at bounding box center [707, 363] width 34 height 14
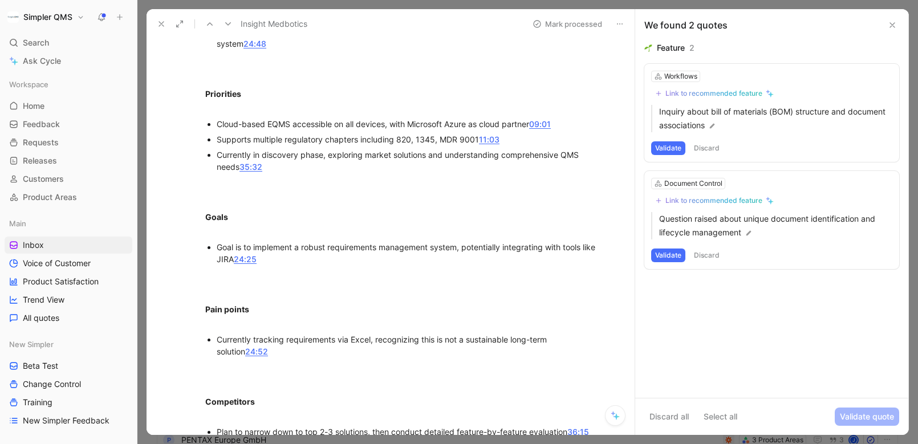
click at [709, 261] on button "Discard" at bounding box center [707, 256] width 34 height 14
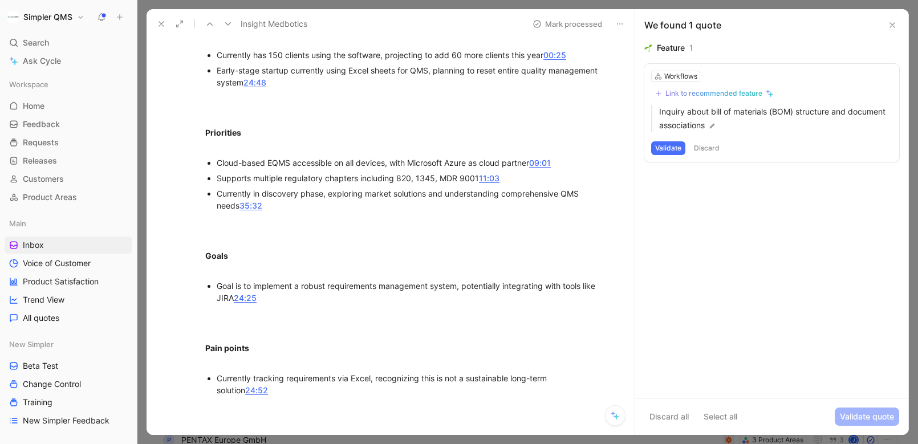
scroll to position [190, 0]
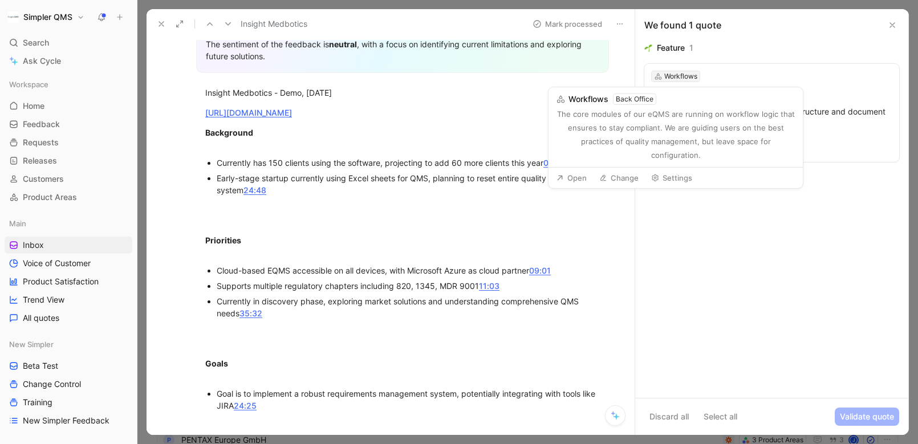
click at [692, 75] on div "Workflows" at bounding box center [680, 76] width 33 height 11
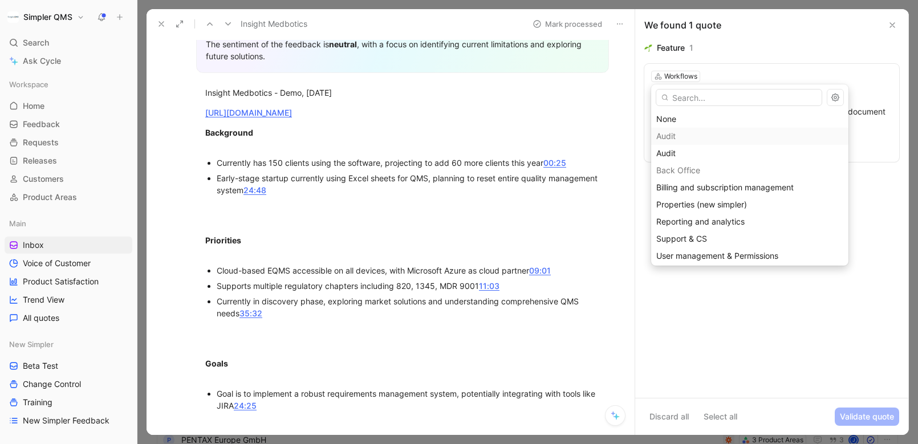
type input "p"
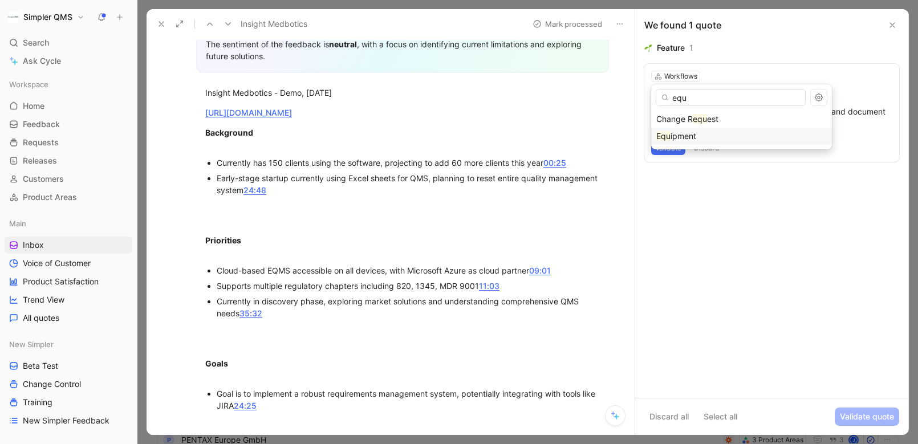
type input "equ"
click at [699, 138] on div "Equ ipment" at bounding box center [741, 136] width 171 height 14
click at [748, 88] on button "Link to recommended feature" at bounding box center [714, 94] width 127 height 14
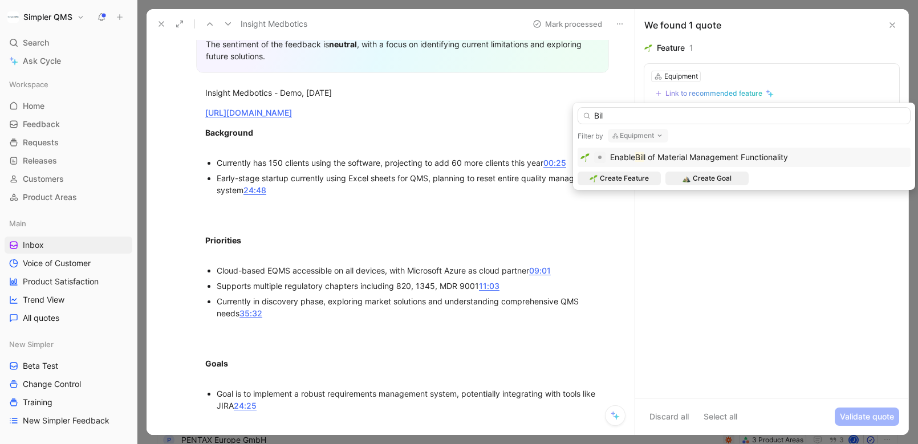
type input "Bil"
click at [778, 152] on span "l of Material Management Functionality" at bounding box center [716, 157] width 144 height 10
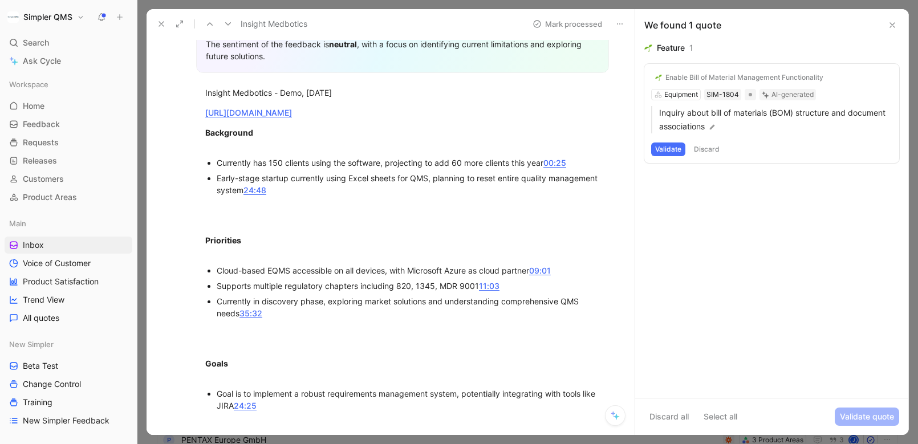
click at [668, 148] on button "Validate" at bounding box center [668, 150] width 34 height 14
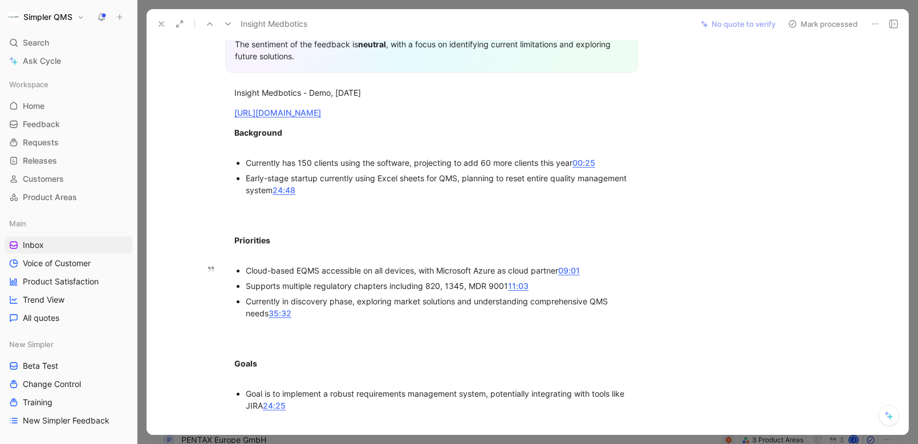
scroll to position [0, 0]
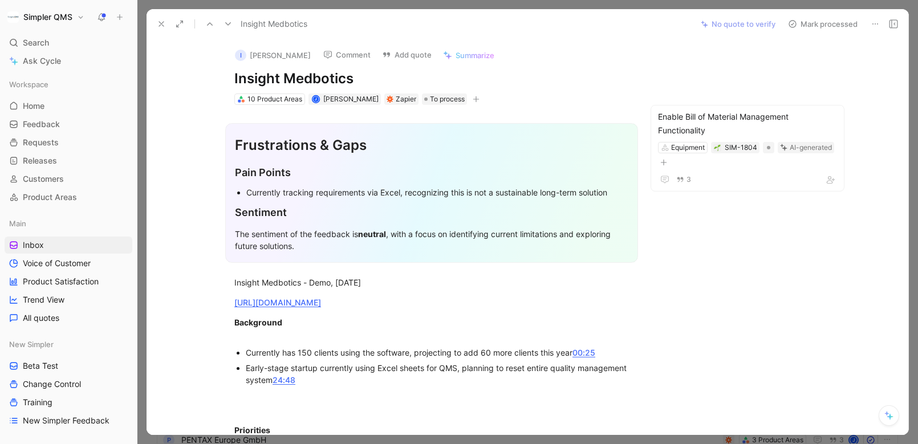
click at [794, 22] on icon at bounding box center [792, 23] width 9 height 9
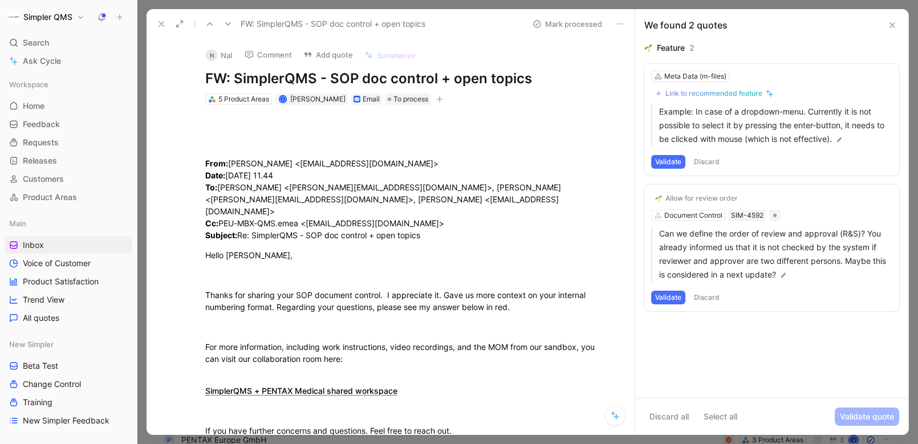
click at [705, 160] on button "Discard" at bounding box center [707, 162] width 34 height 14
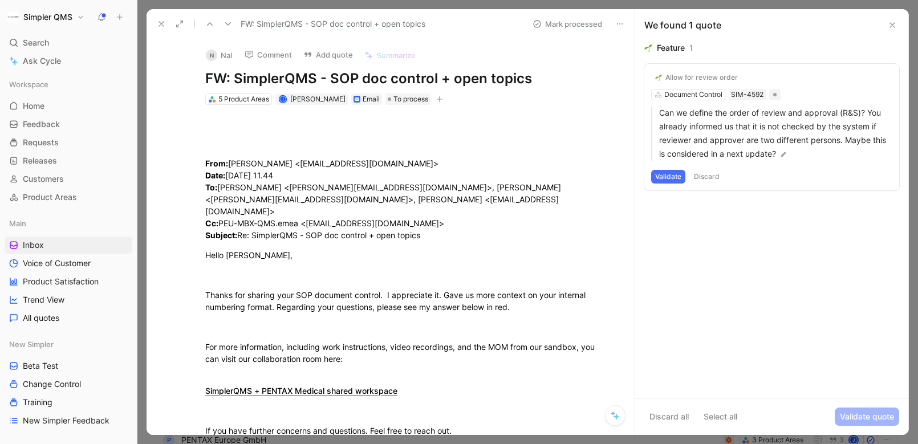
click at [711, 177] on button "Discard" at bounding box center [707, 177] width 34 height 14
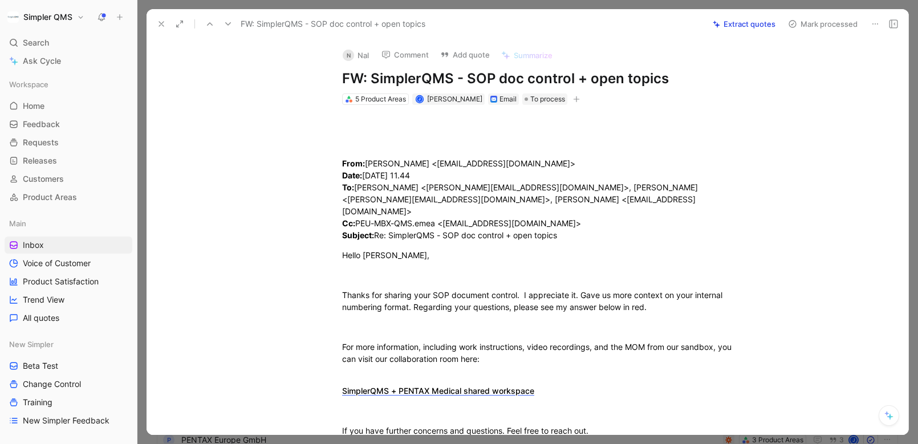
click at [359, 52] on button "N Nal" at bounding box center [356, 55] width 36 height 17
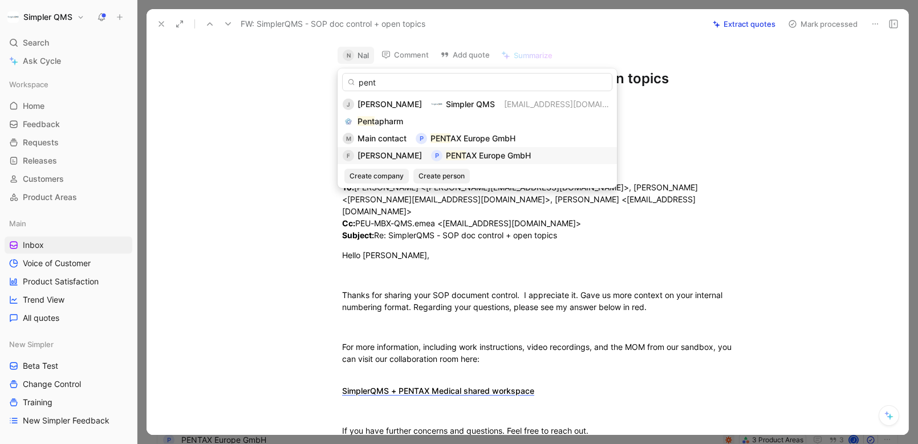
type input "pent"
click at [409, 153] on span "[PERSON_NAME]" at bounding box center [390, 156] width 64 height 10
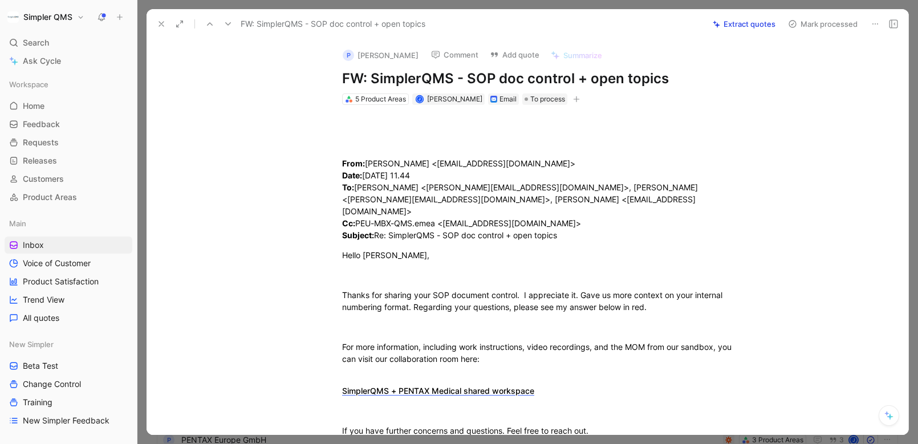
click at [789, 22] on icon at bounding box center [792, 23] width 9 height 9
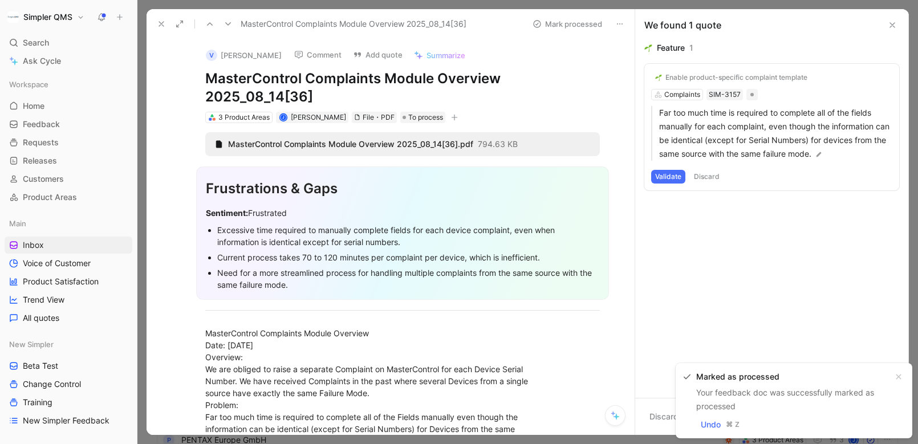
click at [164, 22] on icon at bounding box center [161, 23] width 9 height 9
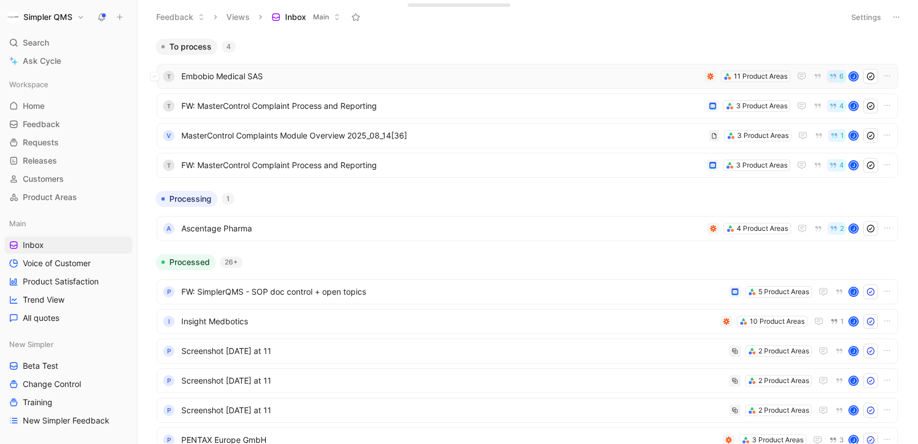
click at [348, 82] on span "Embobio Medical SAS" at bounding box center [440, 77] width 519 height 14
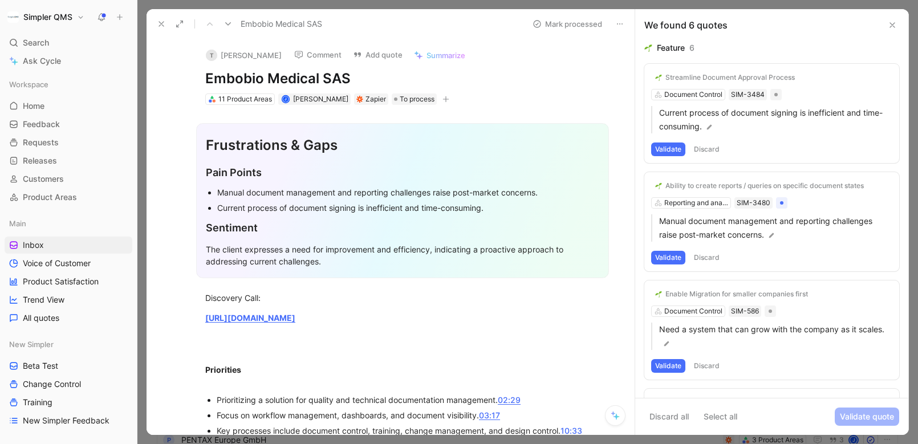
drag, startPoint x: 352, startPoint y: 80, endPoint x: 183, endPoint y: 80, distance: 169.4
click at [184, 80] on div "T [PERSON_NAME] Comment Add quote Summarize Embobio Medical SAS 11 Product Area…" at bounding box center [403, 72] width 438 height 67
copy h1 "Embobio Medical SAS"
click at [179, 108] on button "Open" at bounding box center [169, 110] width 41 height 16
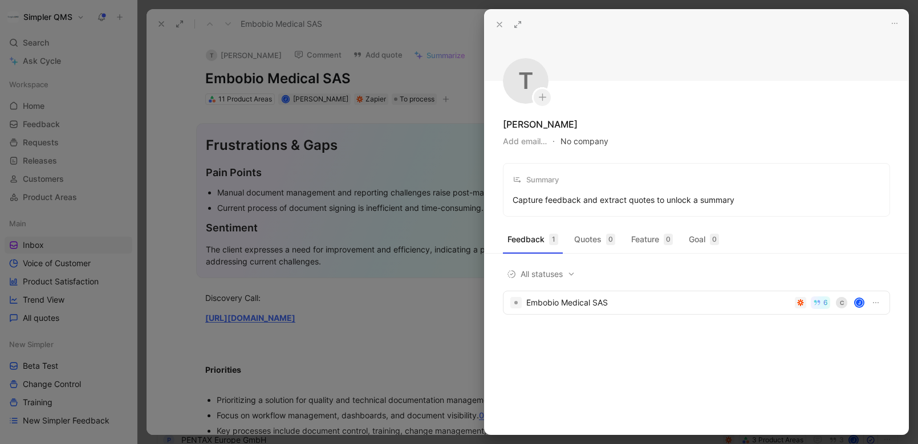
click at [577, 136] on button "No company" at bounding box center [585, 141] width 48 height 16
type input "Embobio Medical SAS"
click at [636, 187] on mark "Embobio Medical SAS" at bounding box center [623, 187] width 82 height 10
click at [364, 375] on div at bounding box center [459, 222] width 918 height 444
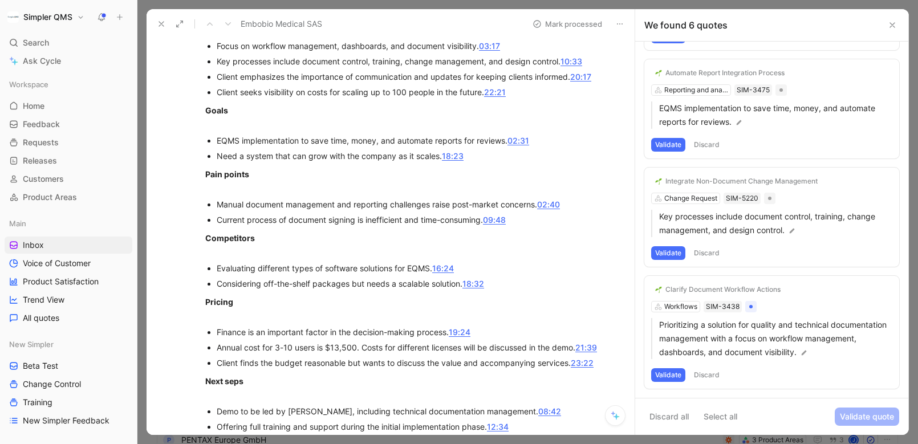
scroll to position [371, 0]
click at [712, 374] on button "Discard" at bounding box center [707, 375] width 34 height 14
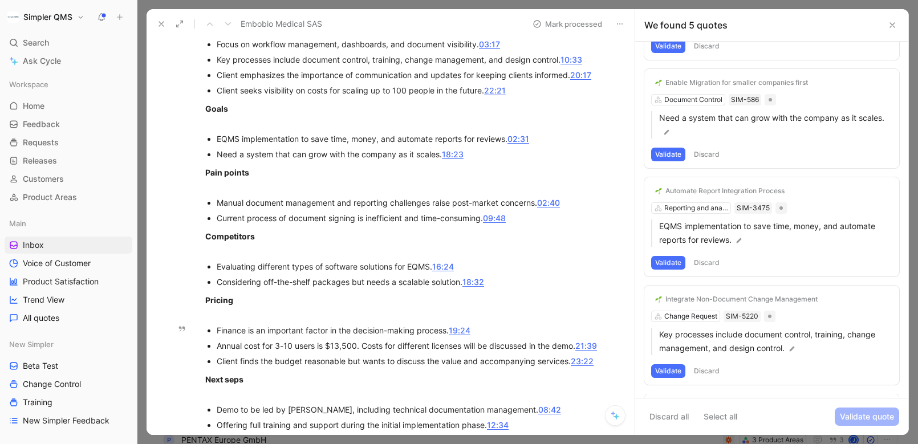
scroll to position [208, 0]
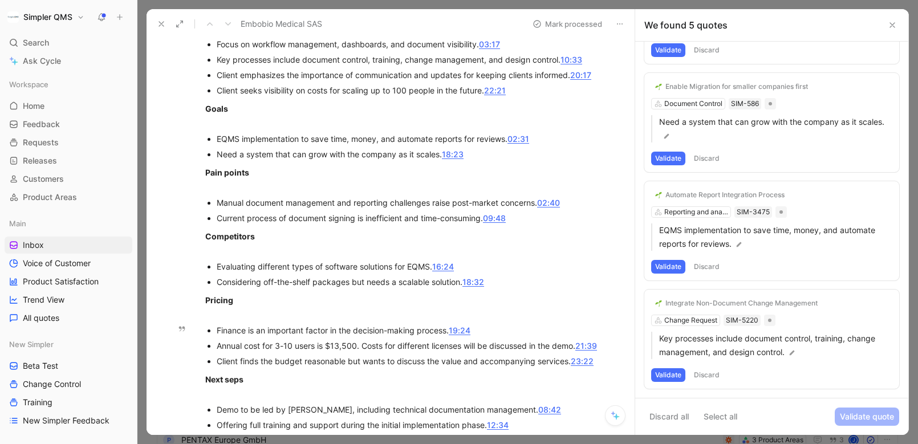
click at [717, 375] on button "Discard" at bounding box center [707, 375] width 34 height 14
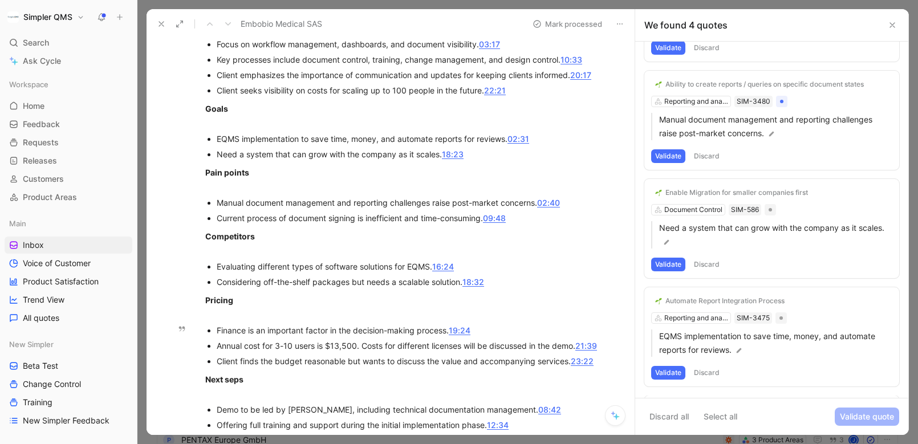
scroll to position [100, 0]
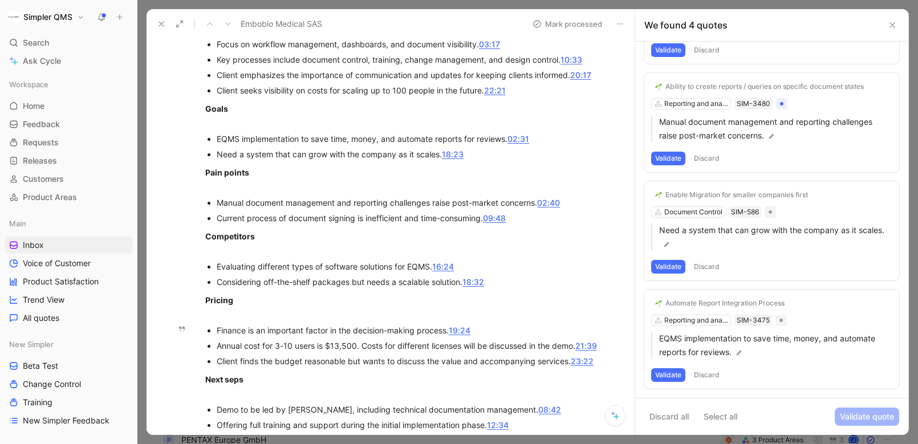
click at [672, 373] on button "Validate" at bounding box center [668, 375] width 34 height 14
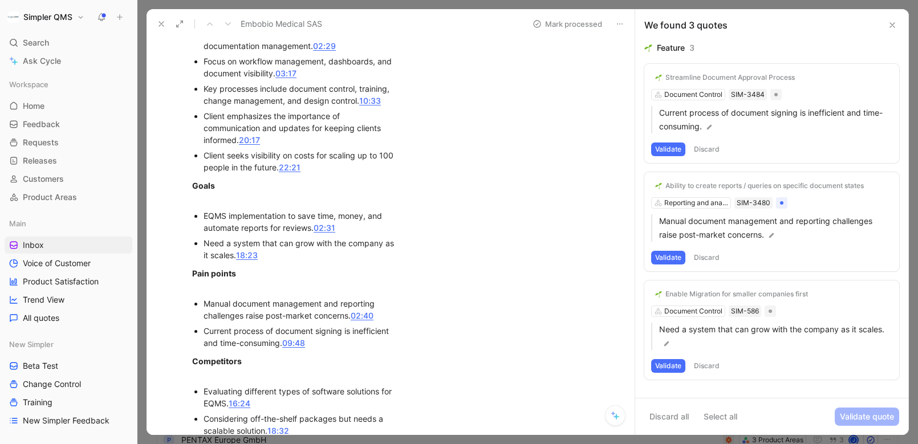
scroll to position [448, 0]
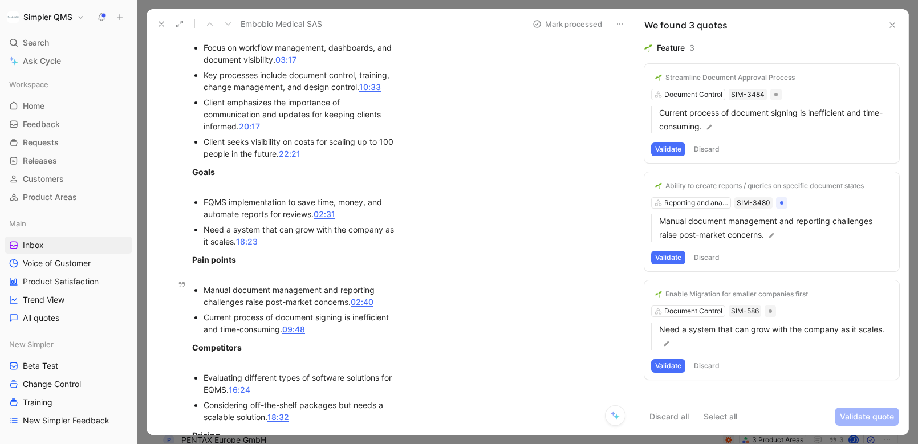
click at [716, 359] on button "Discard" at bounding box center [707, 366] width 34 height 14
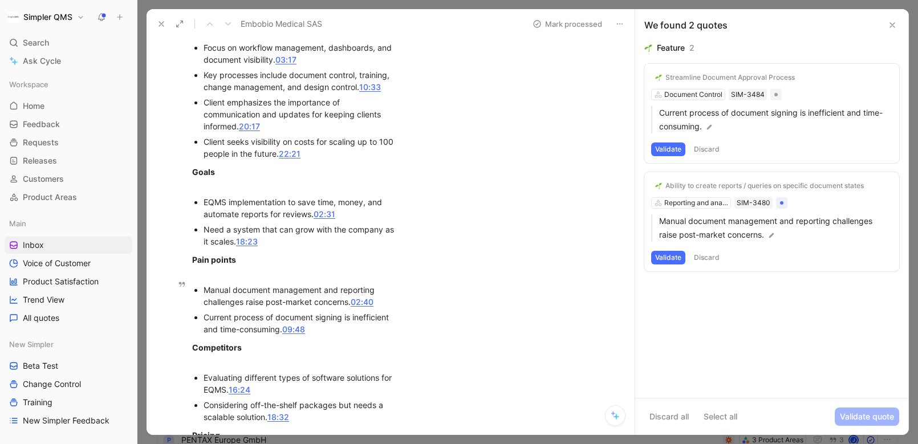
click at [670, 262] on button "Validate" at bounding box center [668, 258] width 34 height 14
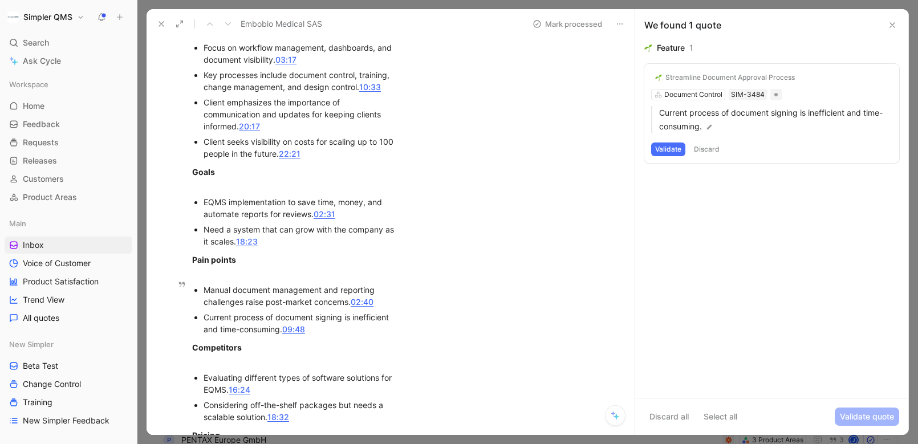
click at [705, 151] on button "Discard" at bounding box center [707, 150] width 34 height 14
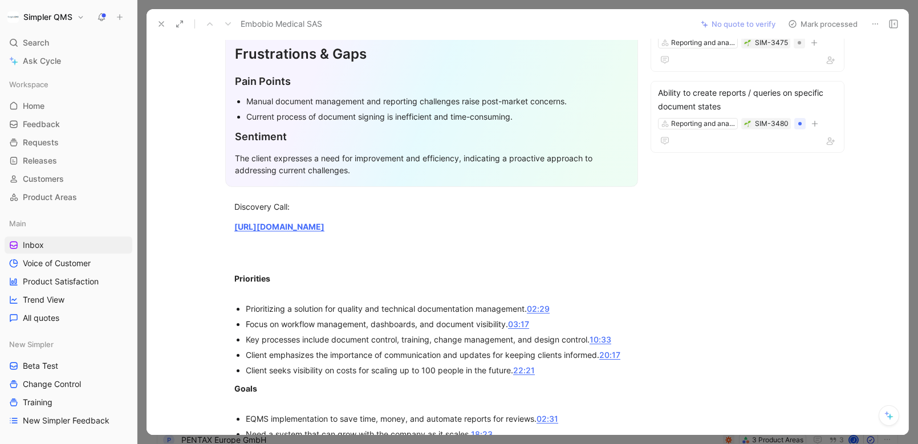
scroll to position [0, 0]
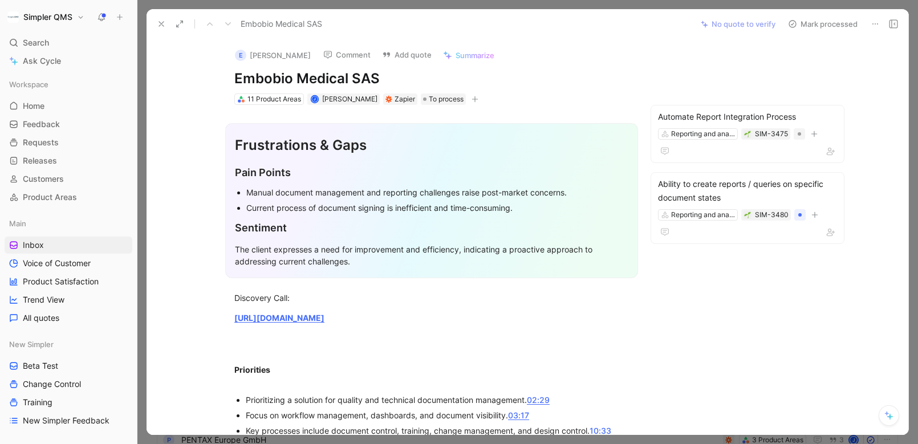
click at [796, 26] on use at bounding box center [792, 24] width 7 height 7
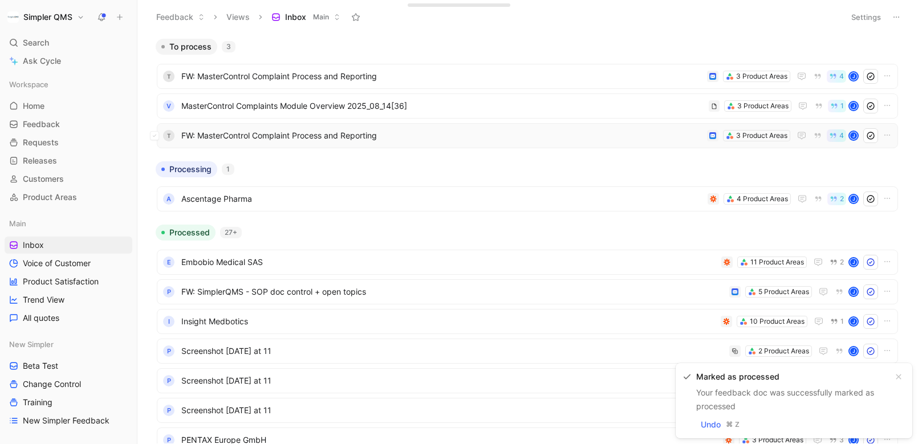
click at [449, 137] on span "FW: MasterControl Complaint Process and Reporting" at bounding box center [441, 136] width 521 height 14
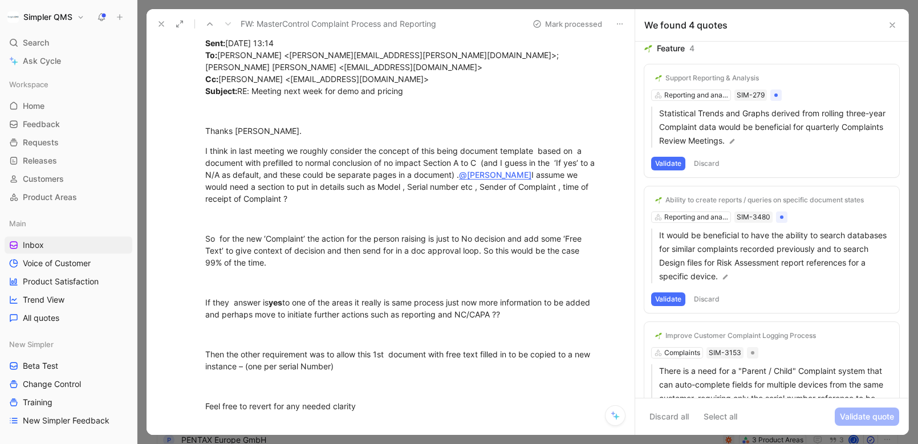
scroll to position [209, 0]
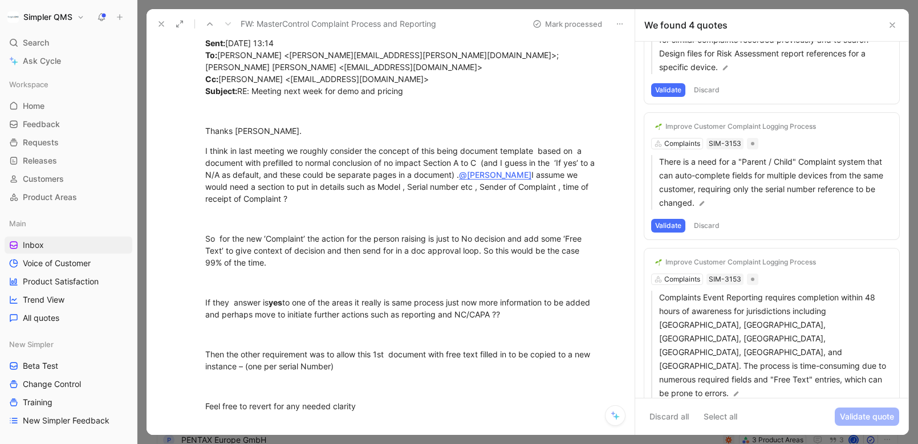
click at [167, 25] on button at bounding box center [161, 24] width 16 height 16
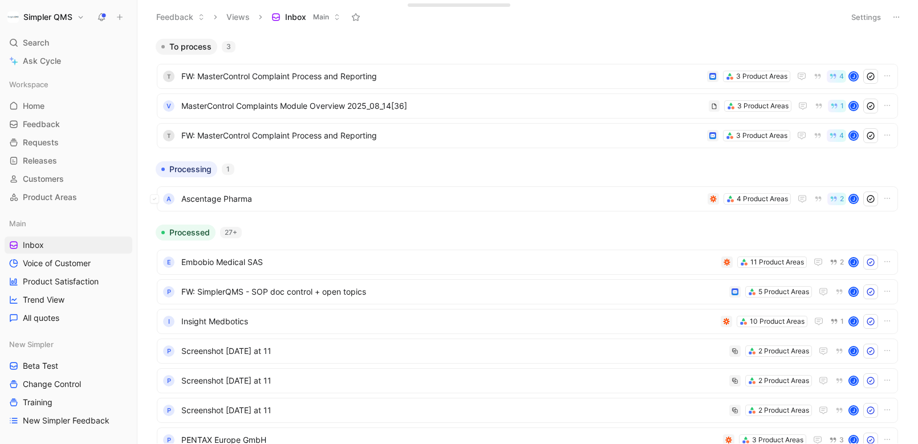
click at [315, 205] on span "Ascentage Pharma" at bounding box center [442, 199] width 522 height 14
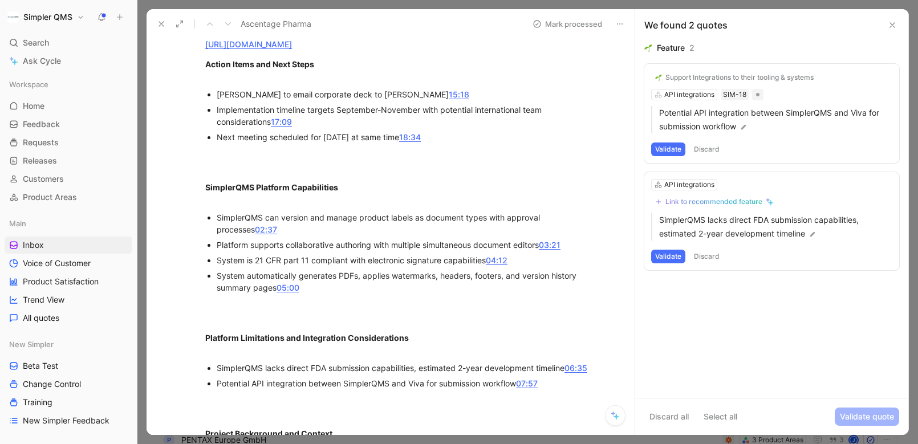
scroll to position [326, 0]
click at [161, 25] on icon at bounding box center [161, 23] width 9 height 9
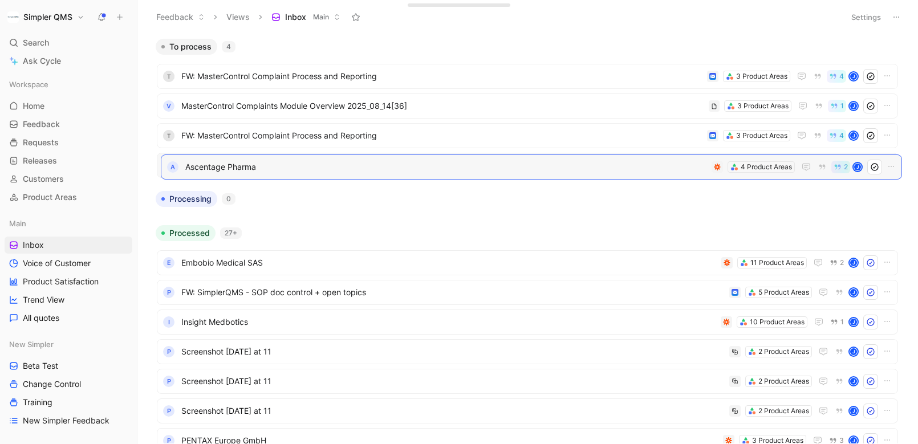
drag, startPoint x: 333, startPoint y: 203, endPoint x: 335, endPoint y: 169, distance: 34.3
